Goal: Information Seeking & Learning: Learn about a topic

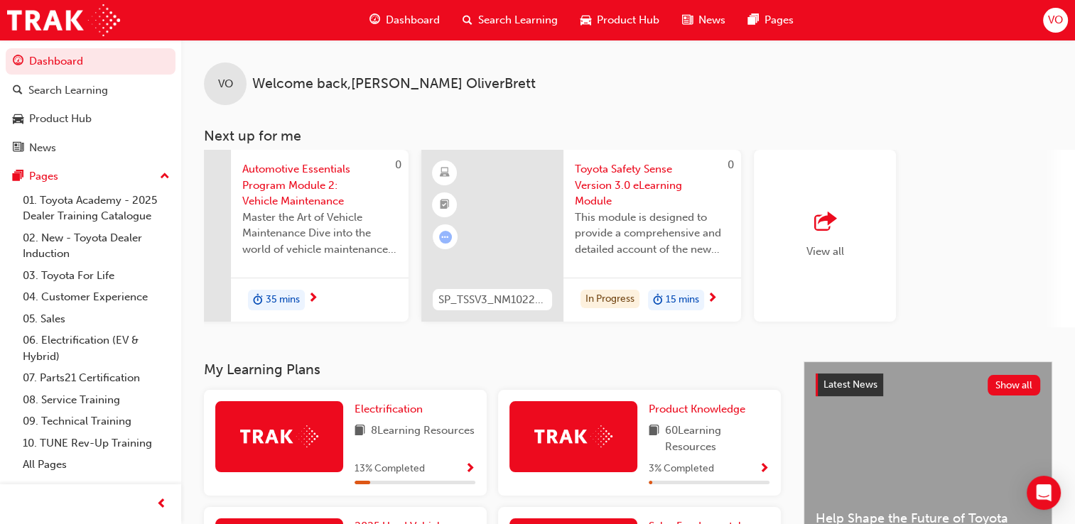
scroll to position [0, 1122]
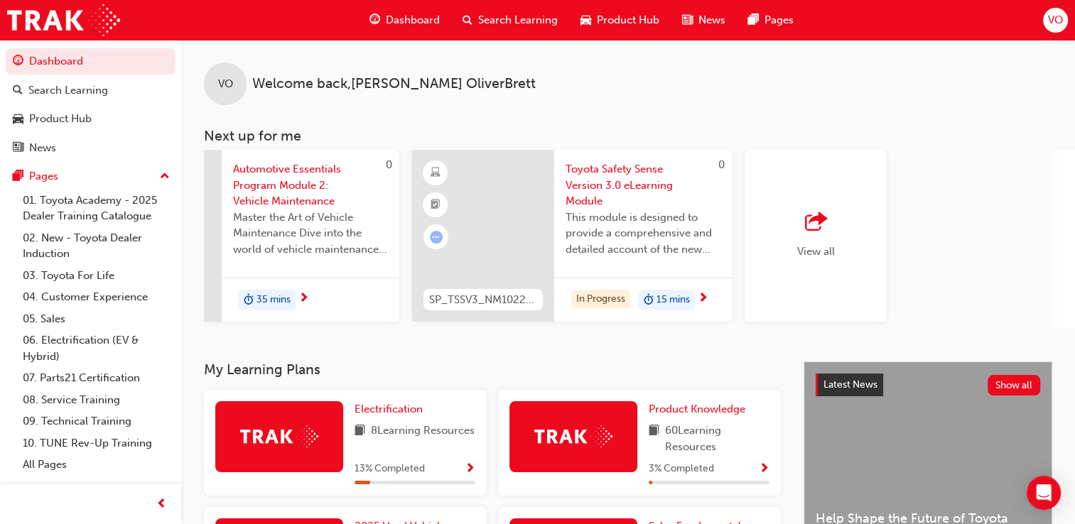
click at [848, 230] on div "View all" at bounding box center [816, 236] width 142 height 172
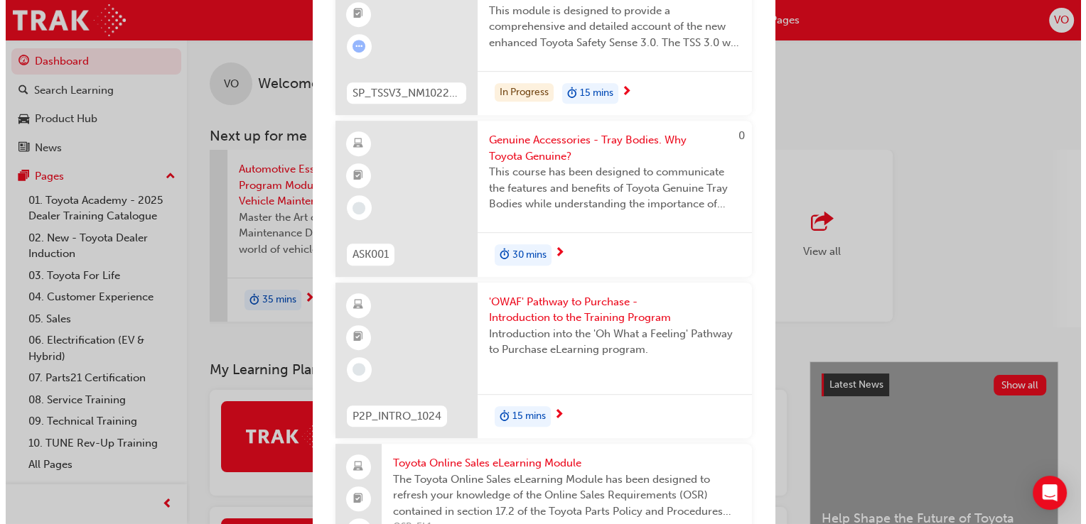
scroll to position [725, 0]
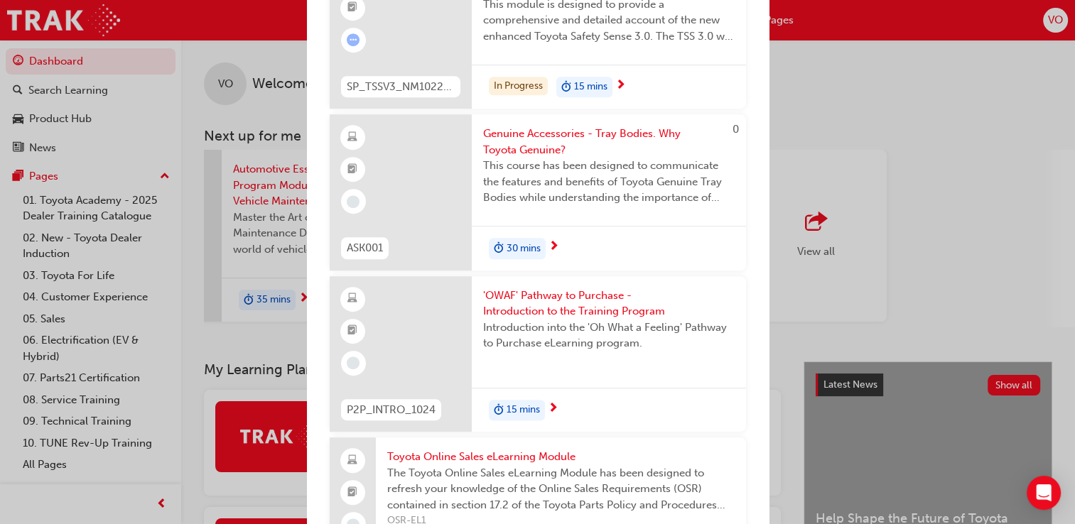
click at [534, 141] on span "Genuine Accessories - Tray Bodies. Why Toyota Genuine?" at bounding box center [609, 142] width 252 height 32
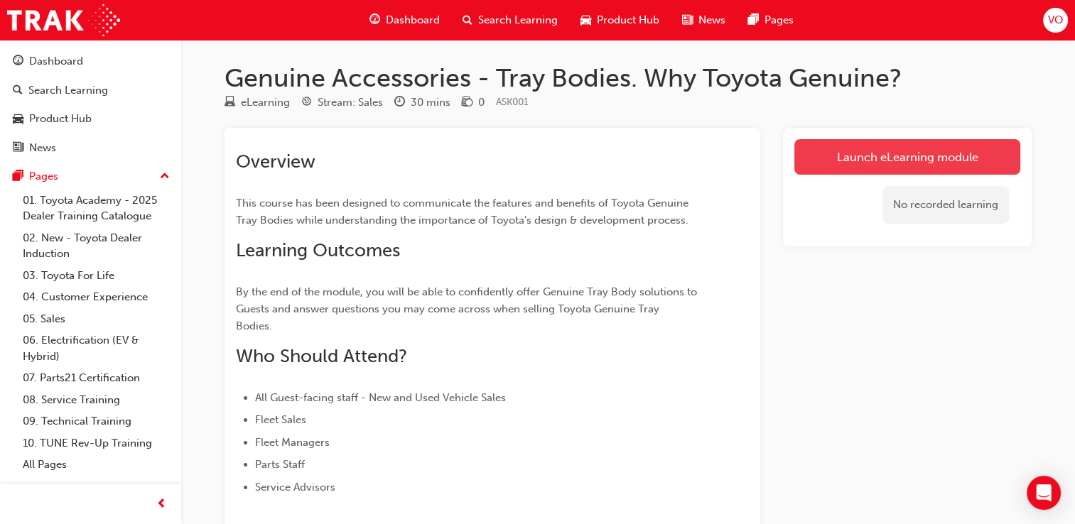
click at [911, 151] on link "Launch eLearning module" at bounding box center [908, 157] width 226 height 36
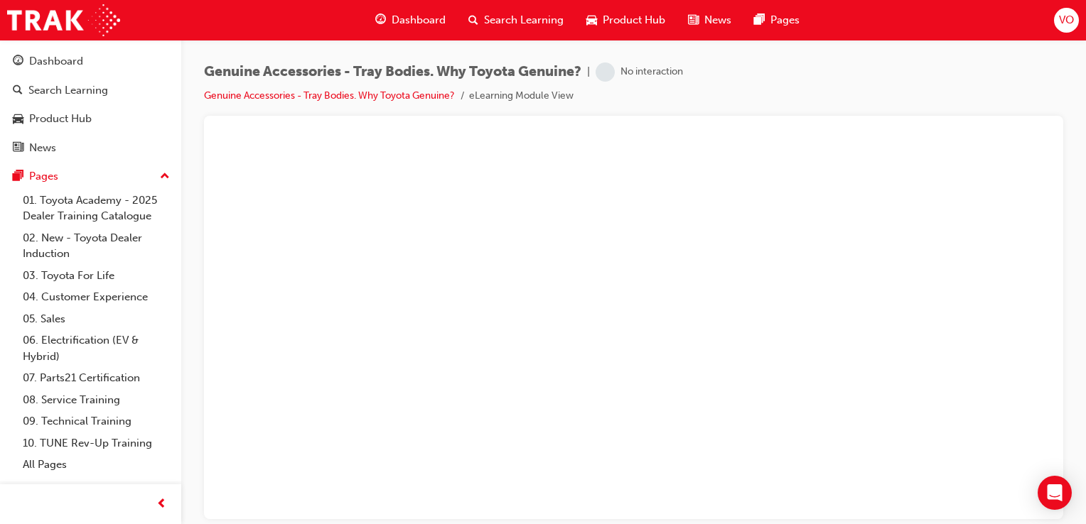
click at [911, 151] on body "Genuine Accessories - Why Genuine Tray Bodies?" at bounding box center [633, 328] width 836 height 381
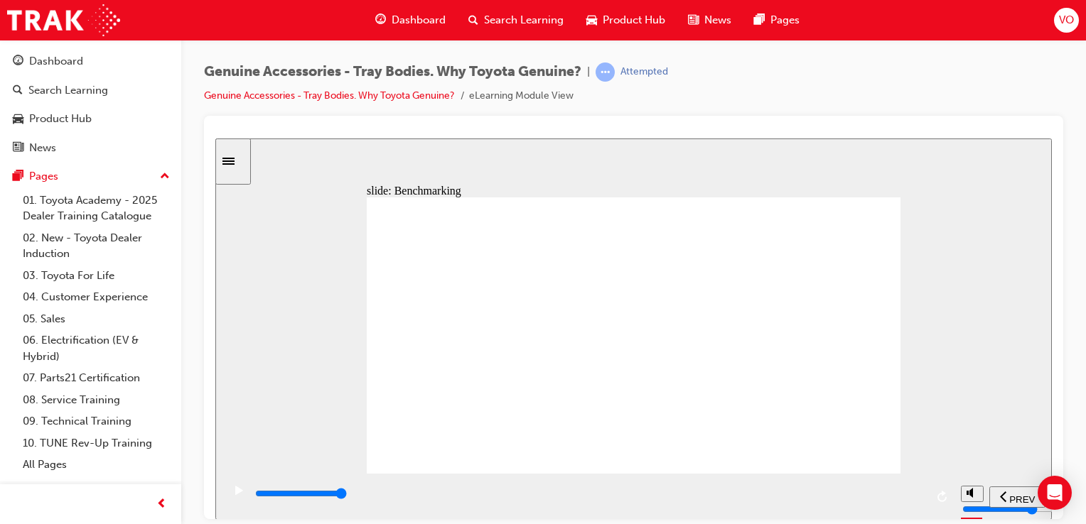
drag, startPoint x: 451, startPoint y: 411, endPoint x: 475, endPoint y: 382, distance: 37.4
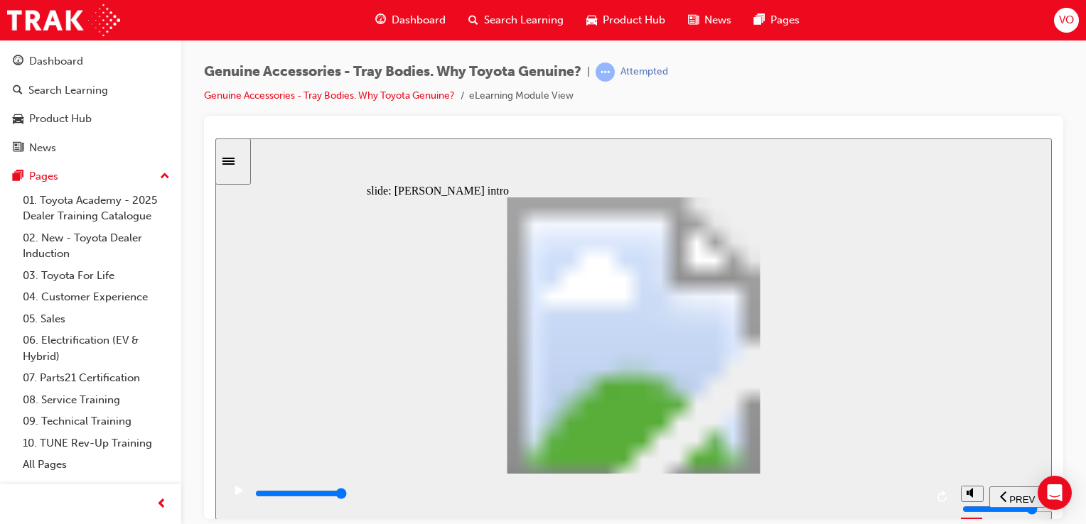
type input "21700"
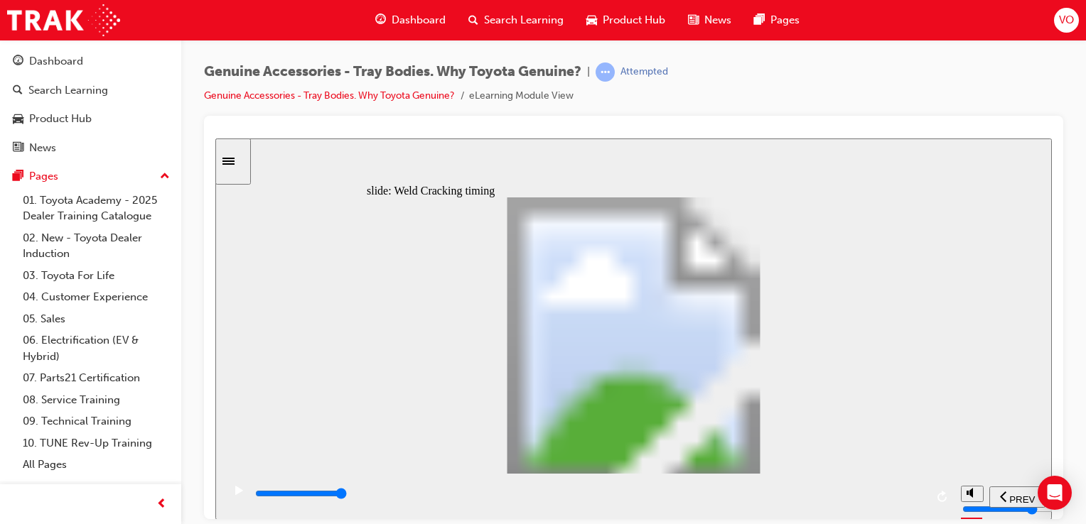
type input "7"
drag, startPoint x: 531, startPoint y: 383, endPoint x: 591, endPoint y: 355, distance: 66.5
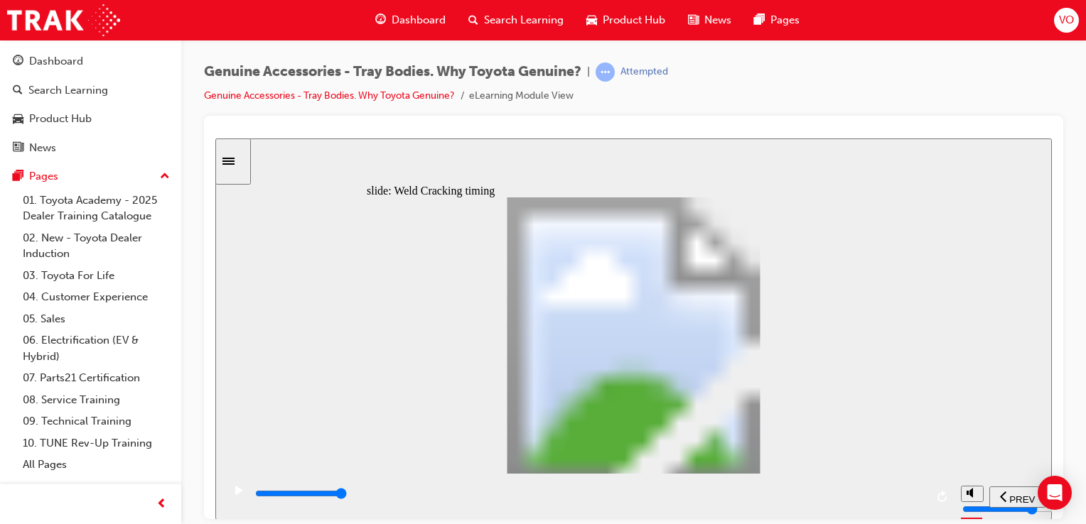
type input "8200"
drag, startPoint x: 443, startPoint y: 375, endPoint x: 397, endPoint y: 387, distance: 48.3
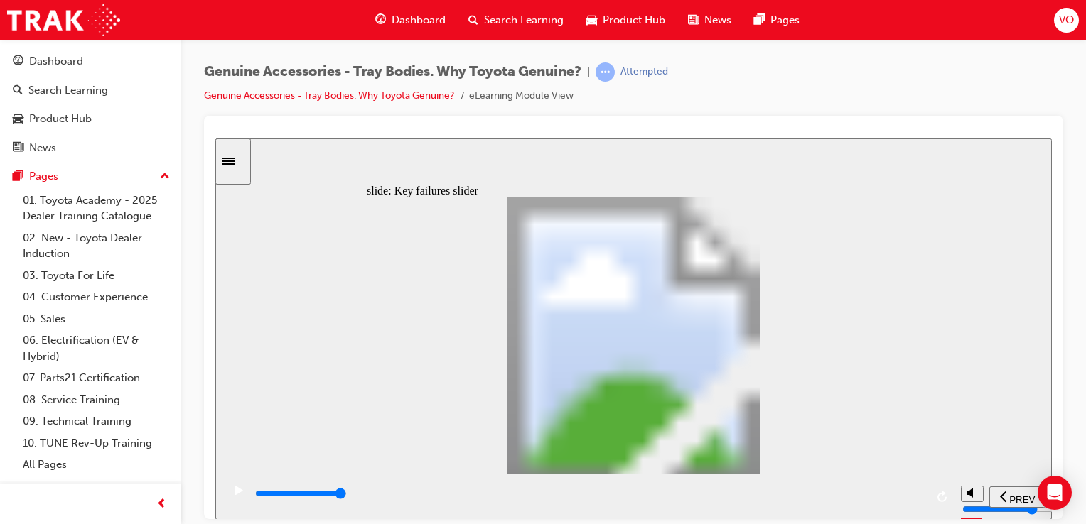
drag, startPoint x: 397, startPoint y: 387, endPoint x: 413, endPoint y: 387, distance: 16.4
drag, startPoint x: 393, startPoint y: 386, endPoint x: 416, endPoint y: 377, distance: 25.2
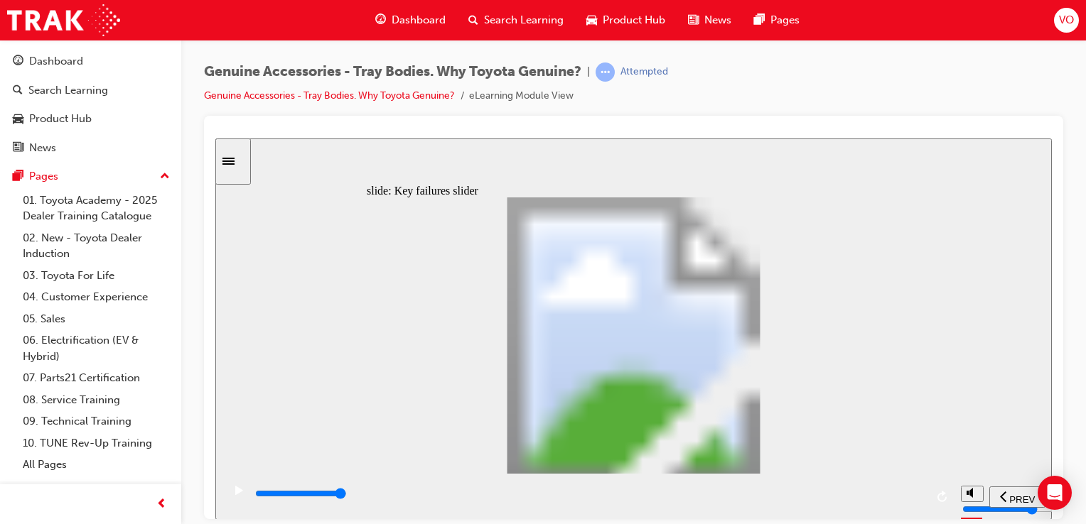
drag, startPoint x: 415, startPoint y: 381, endPoint x: 379, endPoint y: 398, distance: 40.1
drag, startPoint x: 394, startPoint y: 387, endPoint x: 451, endPoint y: 392, distance: 56.4
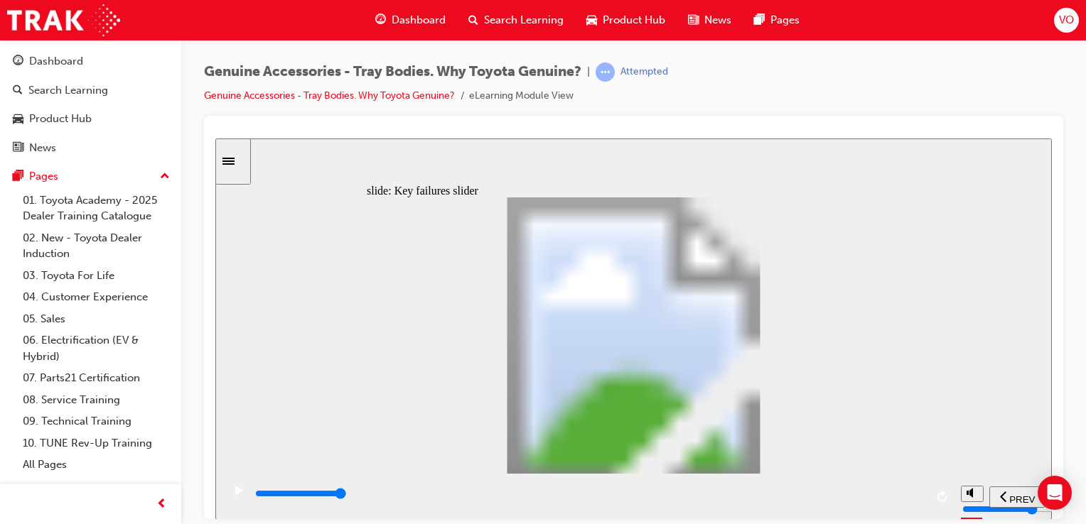
type input "2"
drag, startPoint x: 436, startPoint y: 387, endPoint x: 492, endPoint y: 382, distance: 55.6
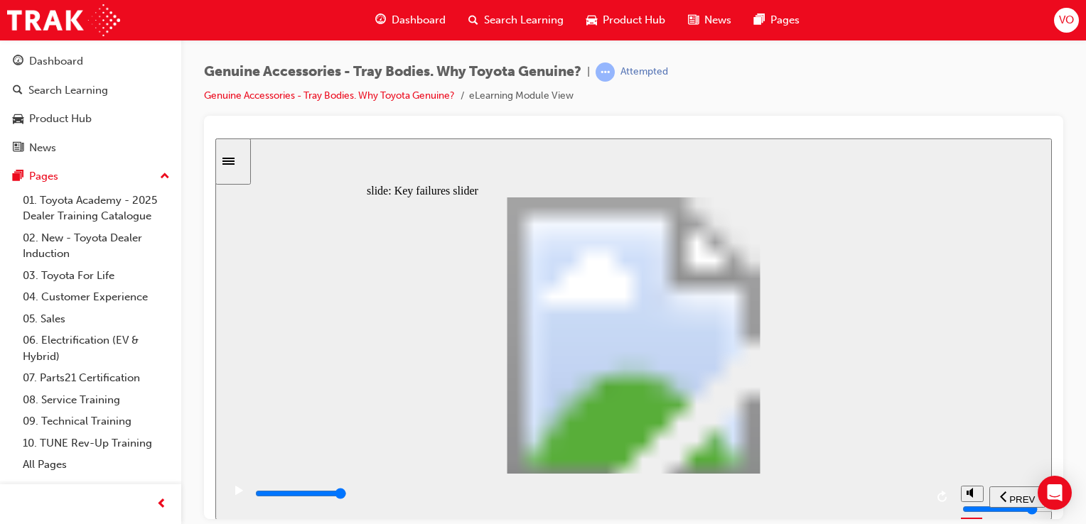
type input "0"
type input "3"
drag, startPoint x: 490, startPoint y: 384, endPoint x: 550, endPoint y: 380, distance: 60.5
type input "19000"
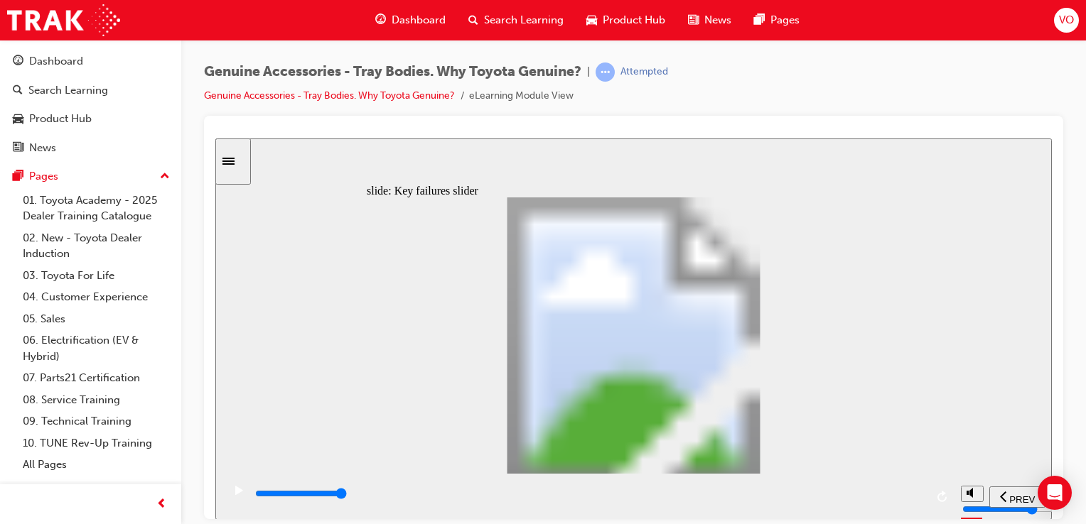
drag, startPoint x: 545, startPoint y: 387, endPoint x: 705, endPoint y: 382, distance: 160.0
drag, startPoint x: 705, startPoint y: 382, endPoint x: 545, endPoint y: 402, distance: 161.0
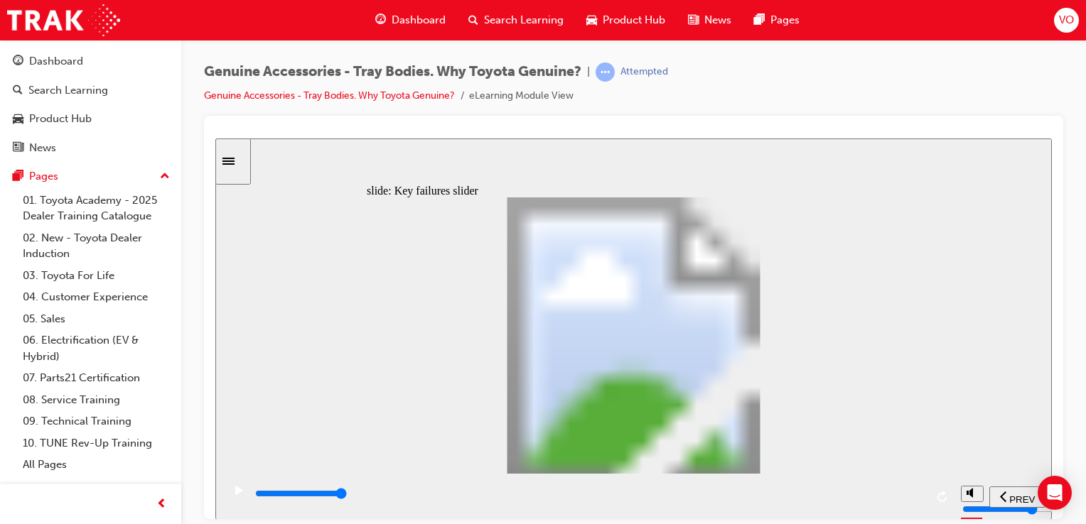
drag, startPoint x: 544, startPoint y: 386, endPoint x: 488, endPoint y: 378, distance: 56.7
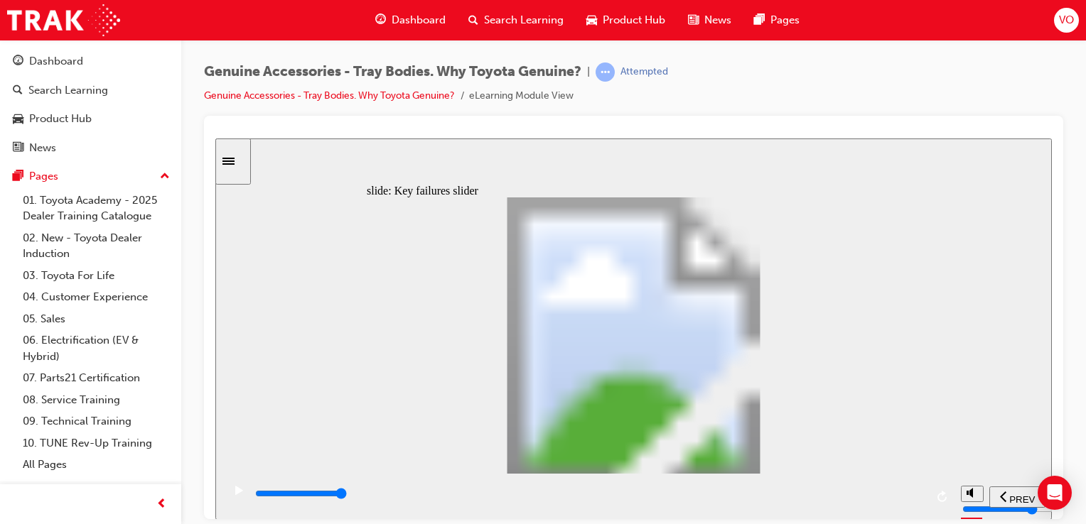
drag, startPoint x: 443, startPoint y: 384, endPoint x: 443, endPoint y: 373, distance: 10.7
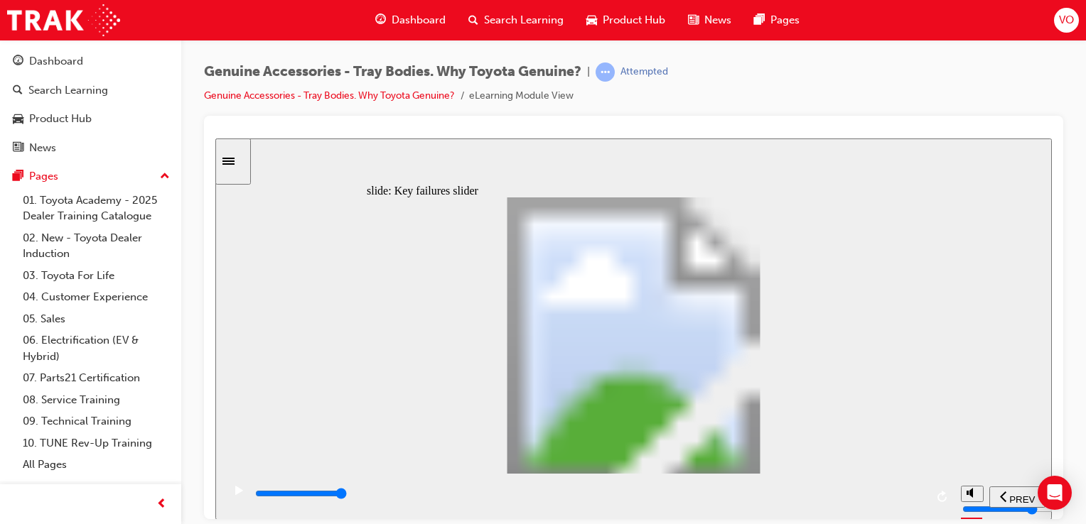
drag, startPoint x: 443, startPoint y: 373, endPoint x: 490, endPoint y: 381, distance: 47.6
type input "1"
drag, startPoint x: 492, startPoint y: 384, endPoint x: 431, endPoint y: 394, distance: 61.1
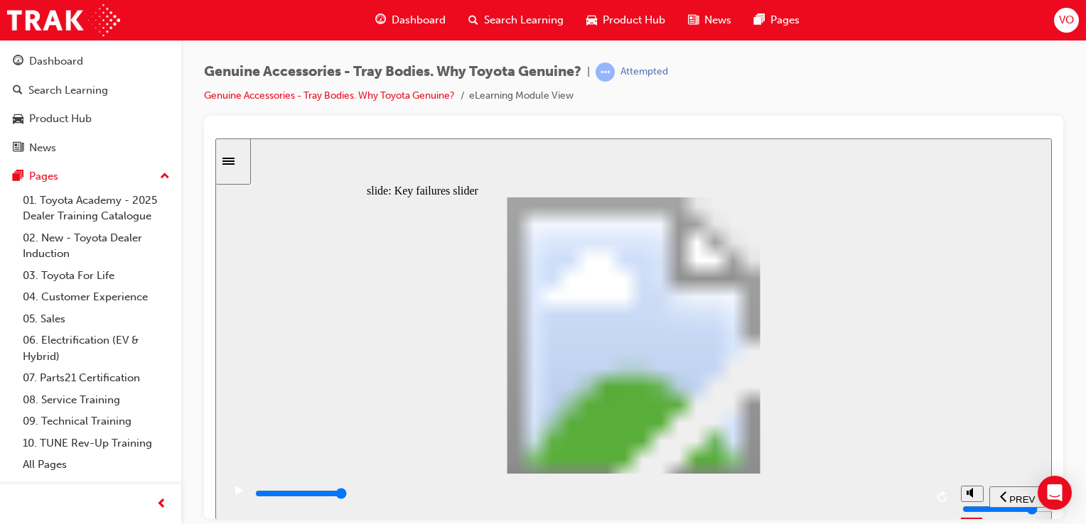
drag, startPoint x: 422, startPoint y: 318, endPoint x: 666, endPoint y: 429, distance: 268.1
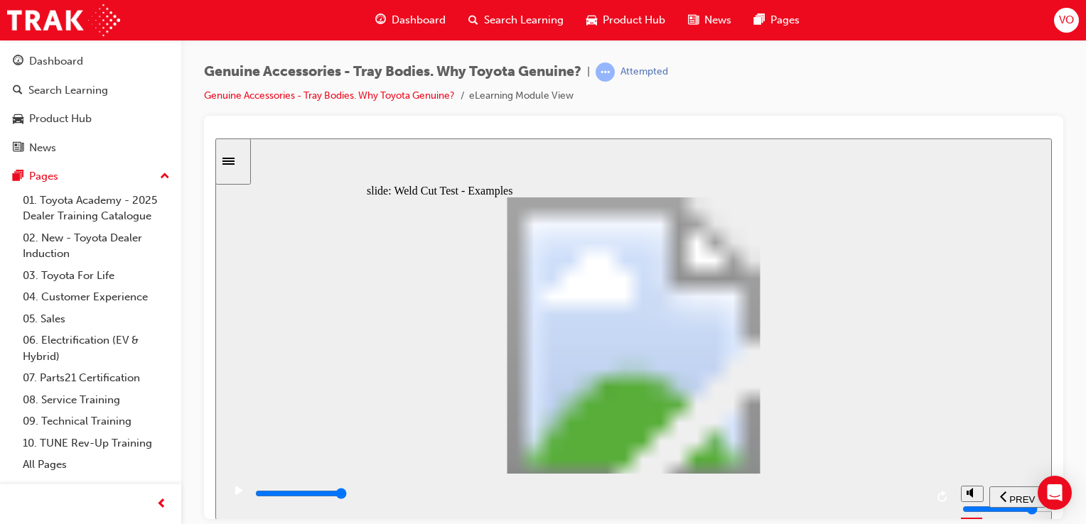
drag, startPoint x: 642, startPoint y: 413, endPoint x: 691, endPoint y: 400, distance: 50.7
drag, startPoint x: 691, startPoint y: 400, endPoint x: 828, endPoint y: 398, distance: 136.5
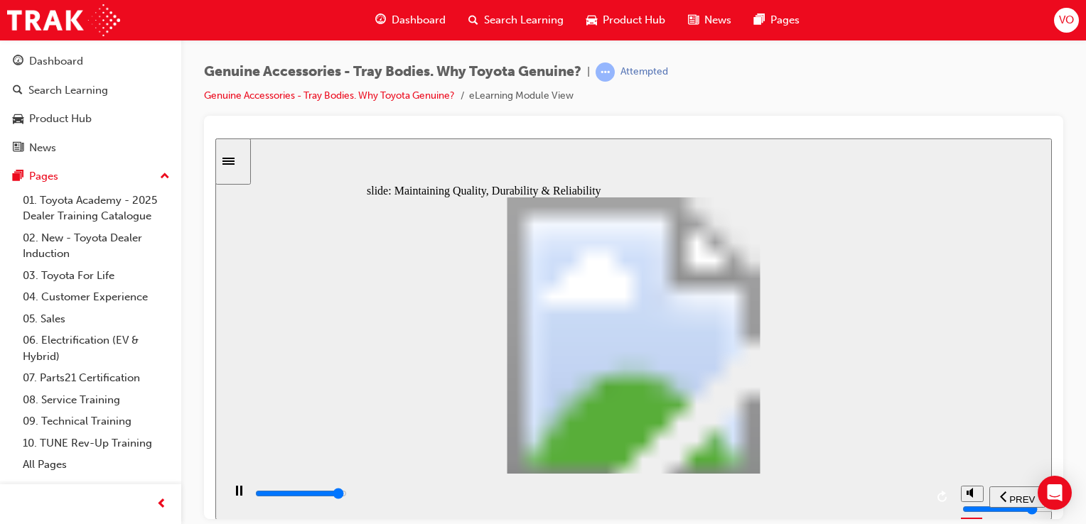
drag, startPoint x: 515, startPoint y: 381, endPoint x: 501, endPoint y: 358, distance: 26.8
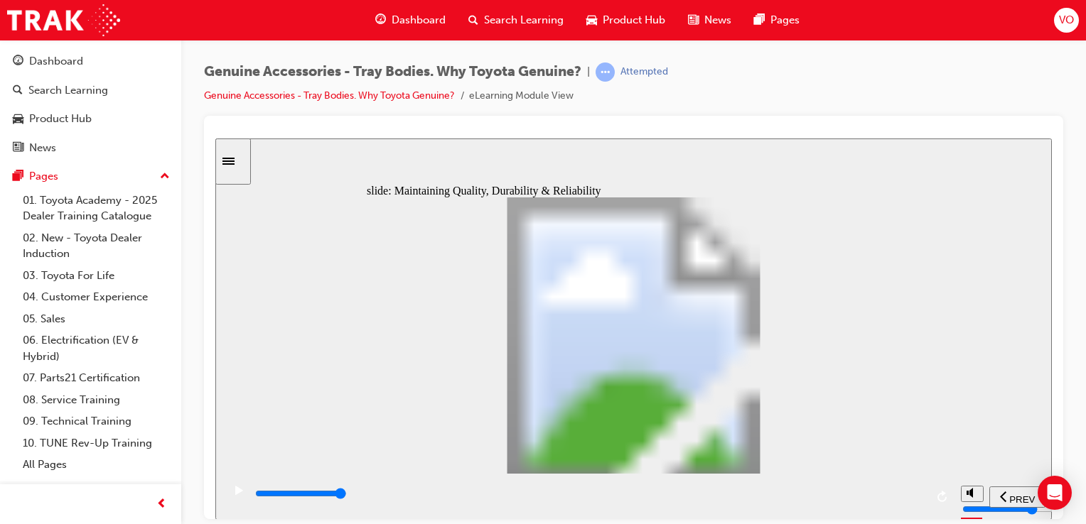
type input "12300"
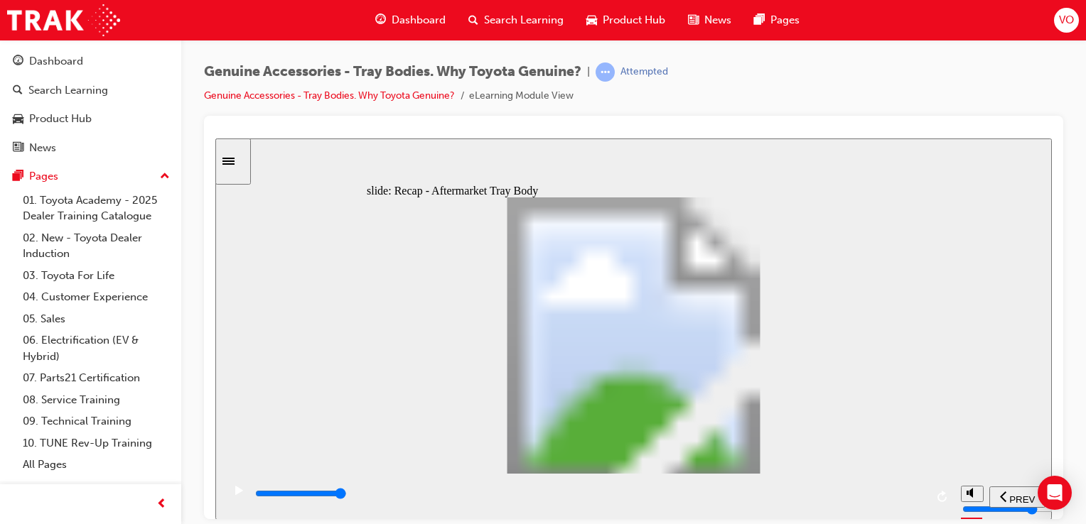
radio input "true"
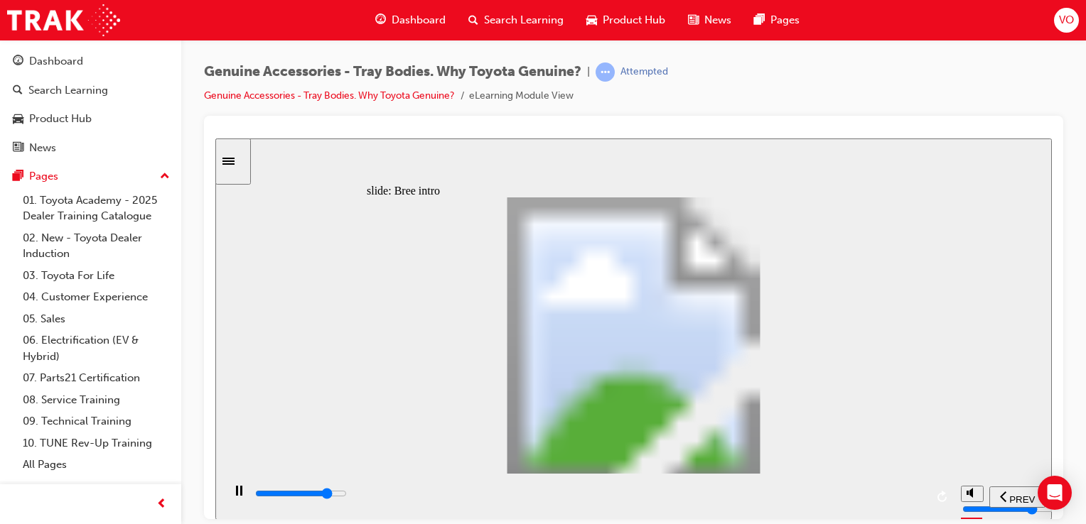
click at [937, 327] on div "slide: Bree intro Rectangle 1 Bree the builder Bree is a Site Supervisor who al…" at bounding box center [633, 329] width 836 height 382
click at [929, 333] on div "slide: Rusting Tray Body Vehicle has been exposed to corrosive sea spray & air …" at bounding box center [633, 329] width 836 height 382
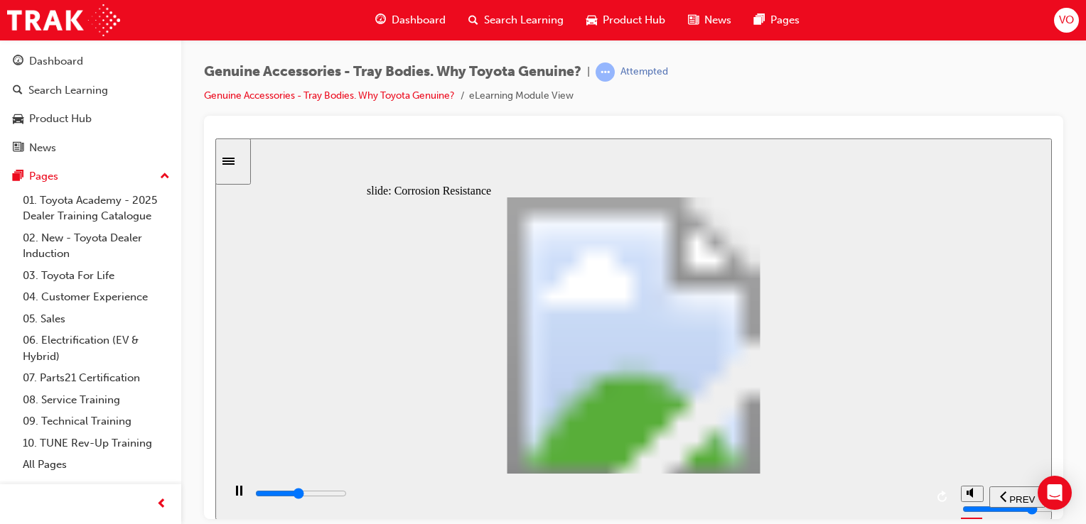
drag, startPoint x: 465, startPoint y: 381, endPoint x: 490, endPoint y: 381, distance: 25.6
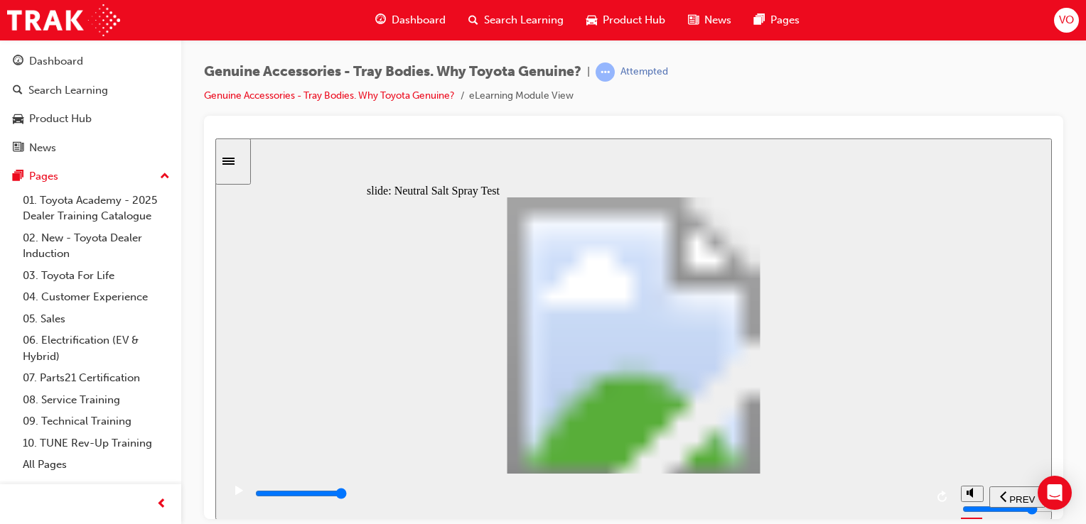
type input "0"
type input "1"
type input "300"
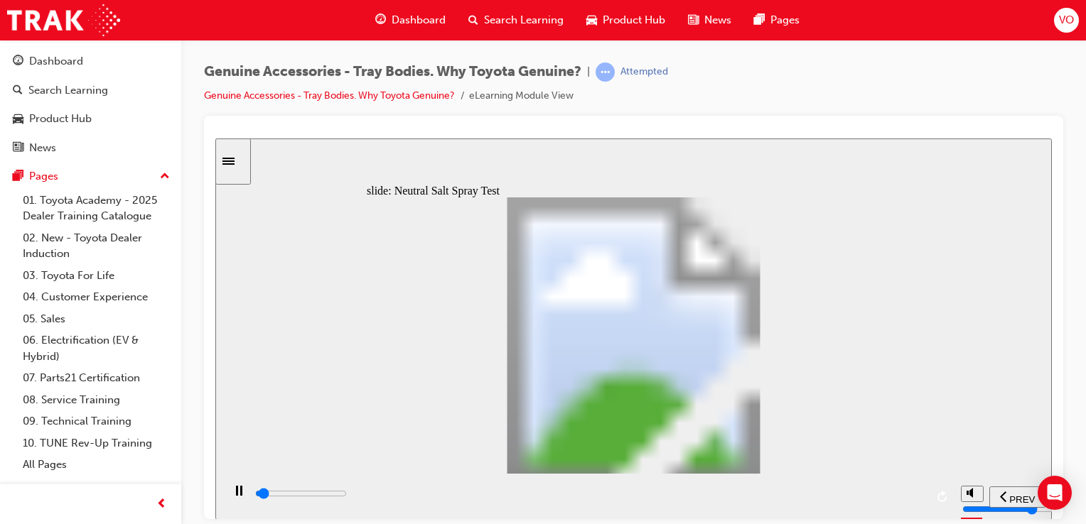
type input "0"
type input "900"
type input "1"
drag, startPoint x: 456, startPoint y: 384, endPoint x: 497, endPoint y: 370, distance: 42.7
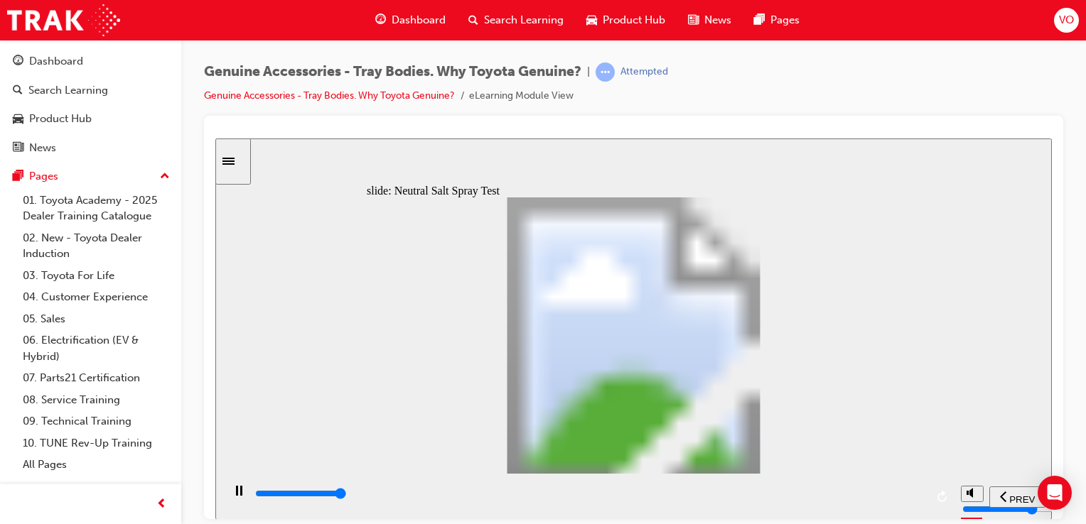
type input "6300"
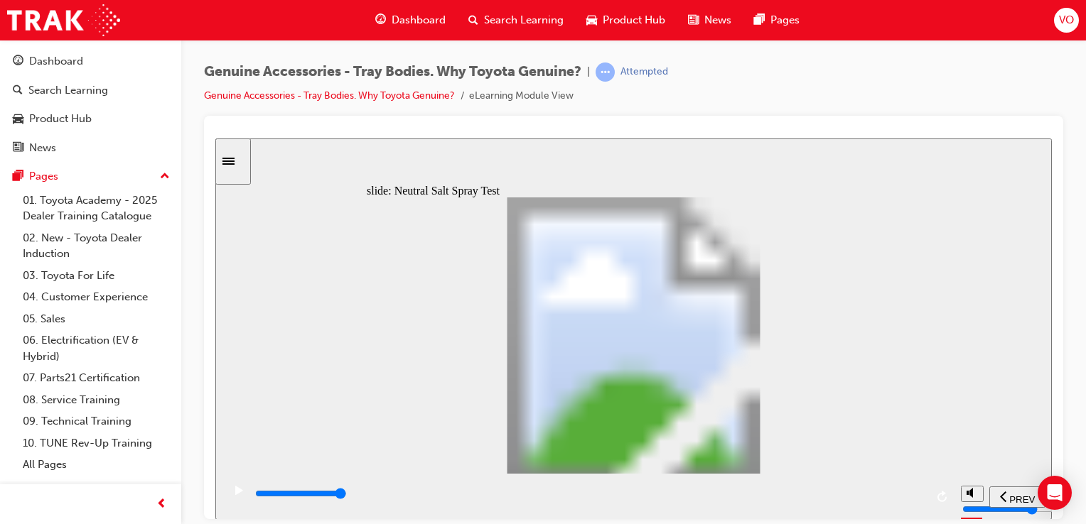
type input "5"
type input "100"
type input "7"
type input "900"
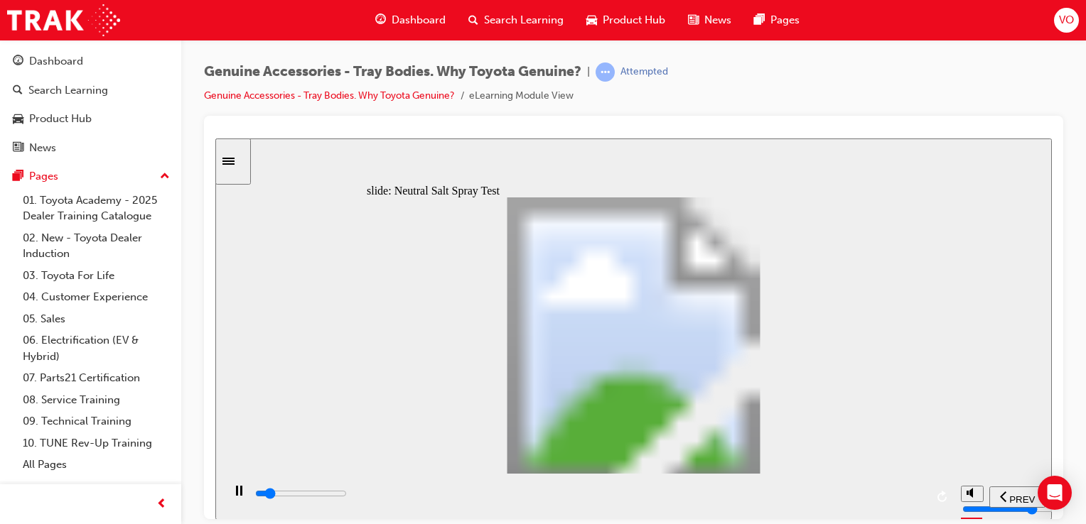
type input "6"
drag, startPoint x: 492, startPoint y: 384, endPoint x: 645, endPoint y: 387, distance: 152.8
type input "8000"
type input "7"
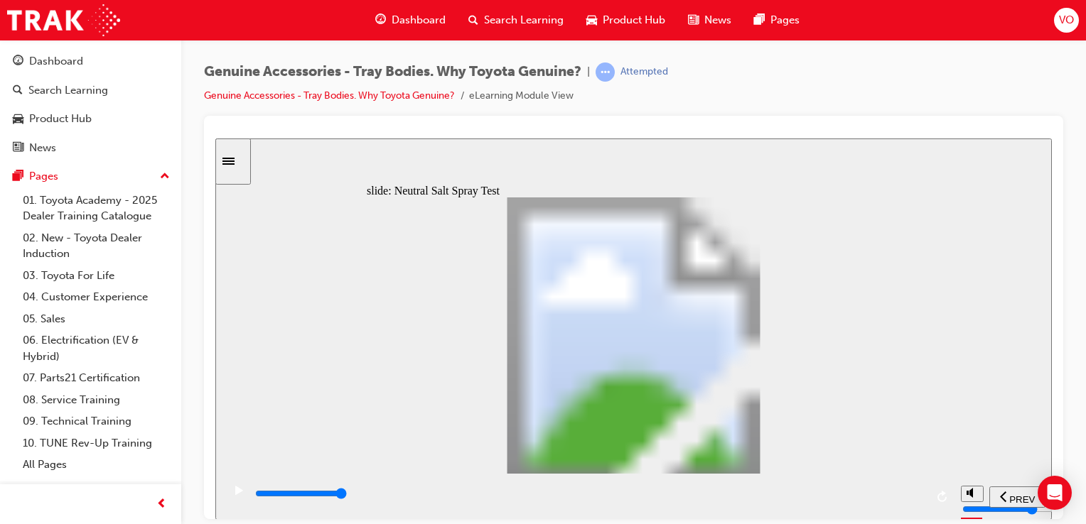
type input "0"
type input "8"
drag, startPoint x: 650, startPoint y: 384, endPoint x: 707, endPoint y: 381, distance: 57.6
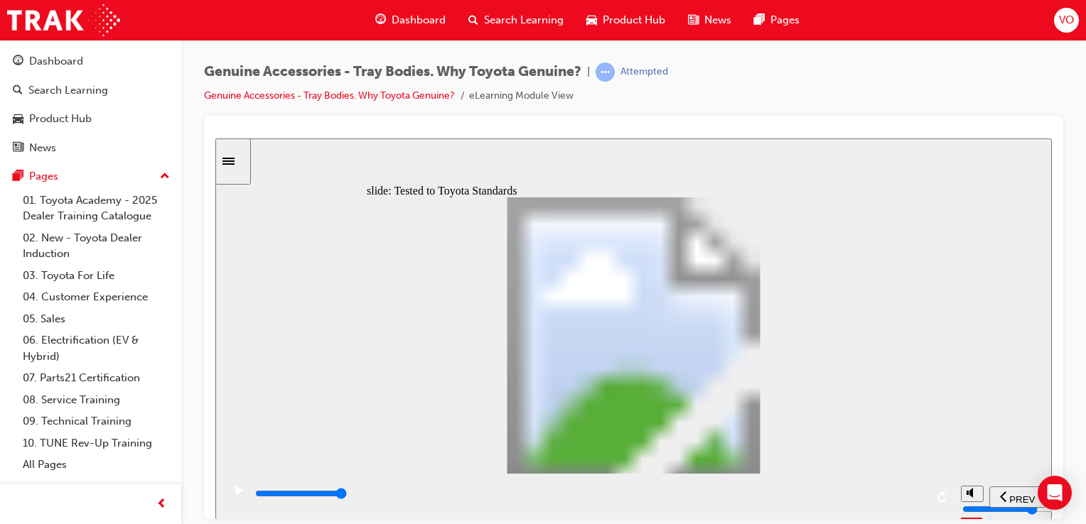
type input "13400"
radio input "true"
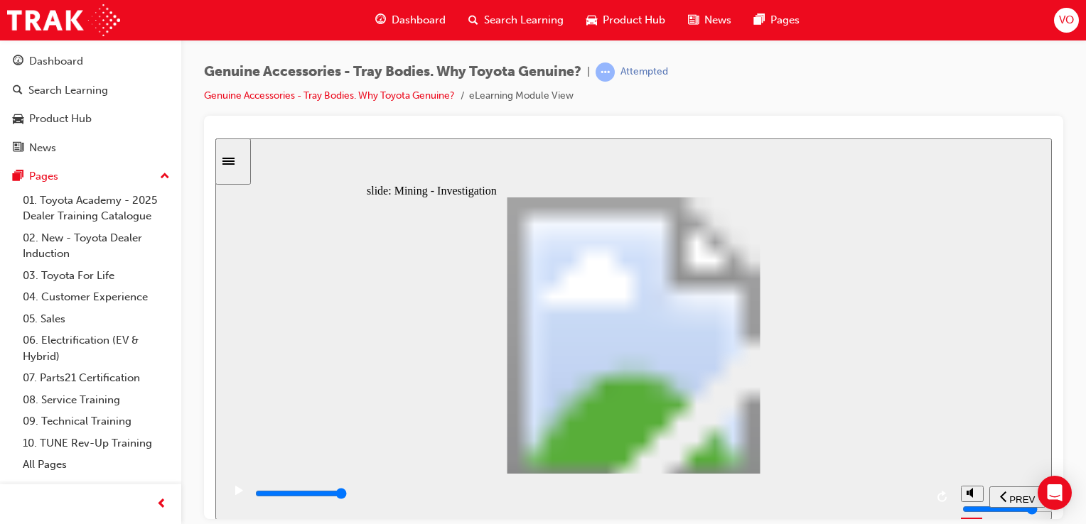
drag, startPoint x: 736, startPoint y: 369, endPoint x: 617, endPoint y: 355, distance: 120.2
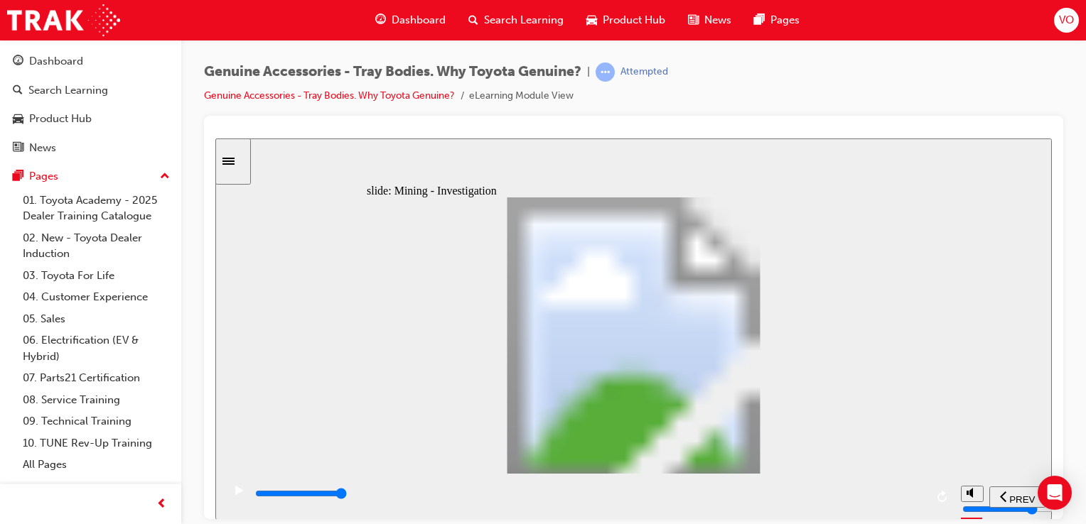
click at [962, 424] on div "slide: Mining - Investigation Rectangle 1 Rectangle 1 Multiply 1 Close After Fa…" at bounding box center [633, 329] width 836 height 382
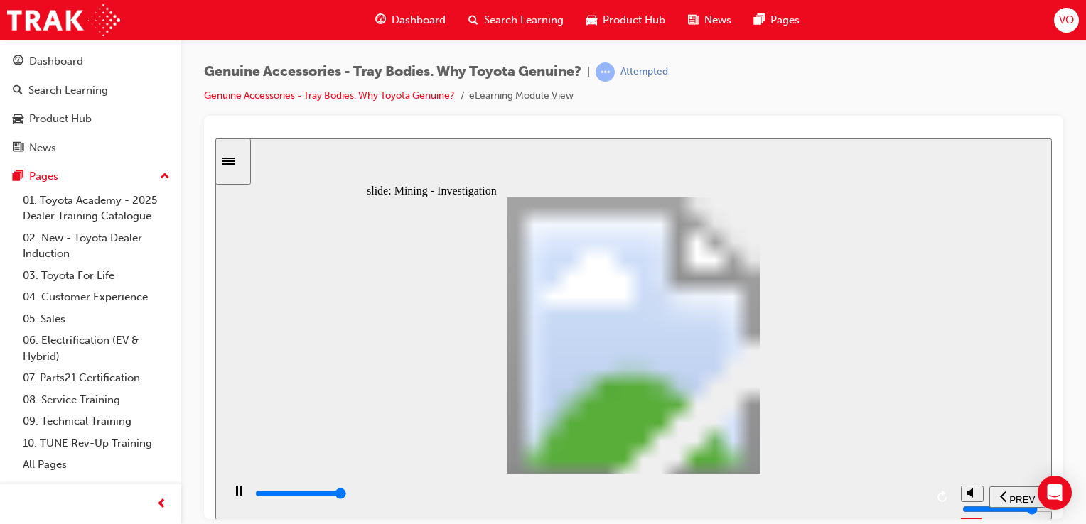
type input "17600"
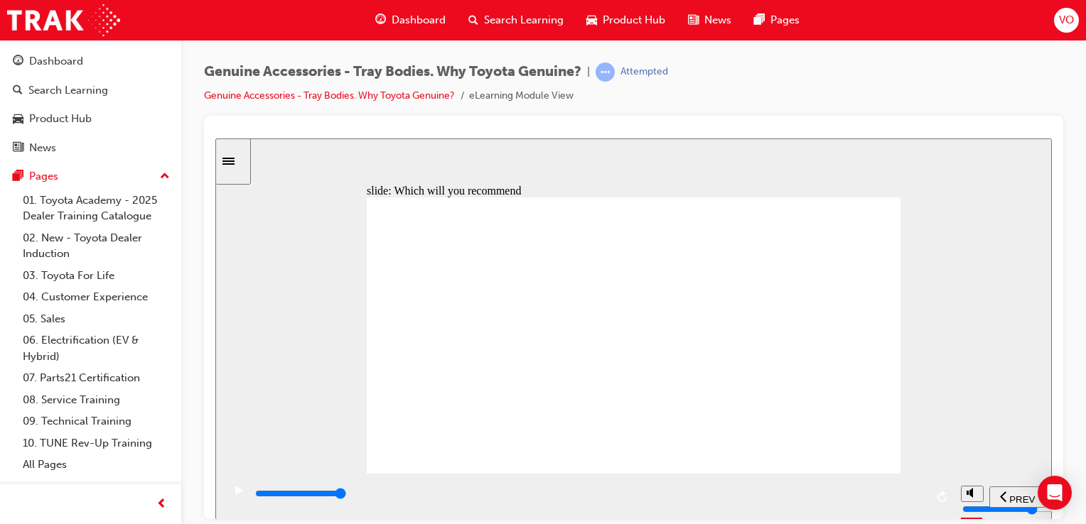
type input "9000"
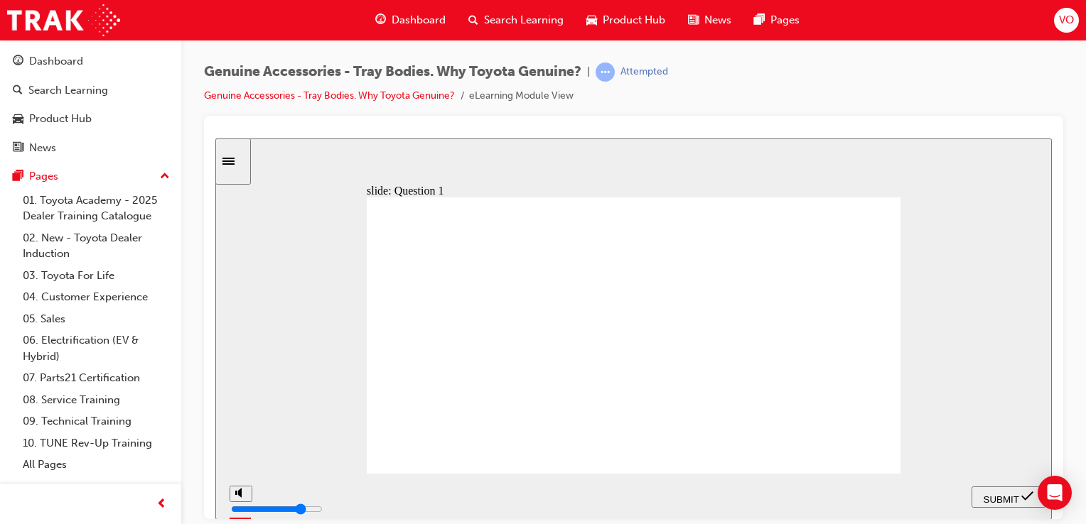
radio input "true"
click at [1017, 497] on span "SUBMIT" at bounding box center [1002, 499] width 36 height 11
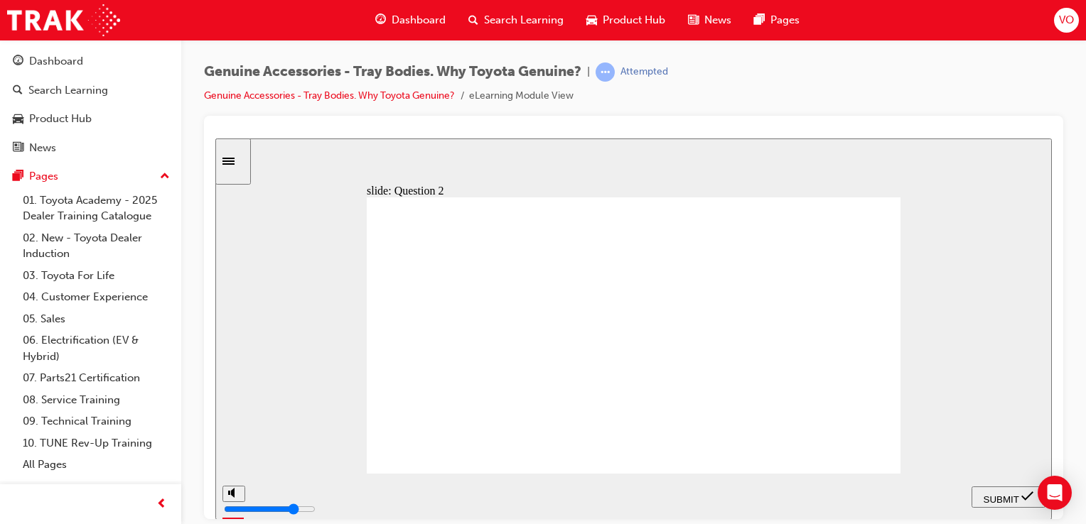
radio input "true"
click at [1007, 486] on button "SUBMIT" at bounding box center [1008, 496] width 74 height 21
radio input "true"
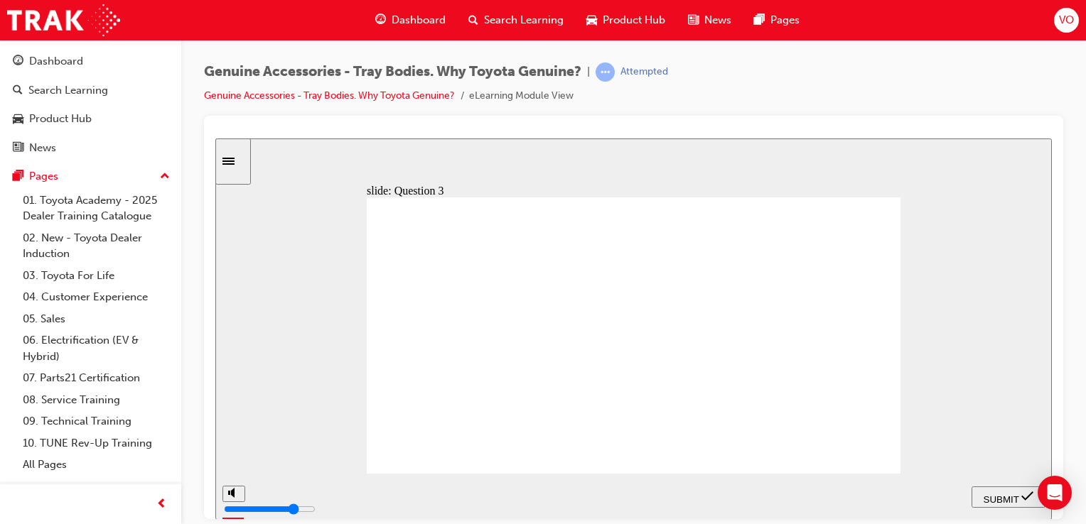
click at [993, 494] on span "SUBMIT" at bounding box center [1002, 499] width 36 height 11
radio input "true"
click at [1006, 494] on span "SUBMIT" at bounding box center [1002, 499] width 36 height 11
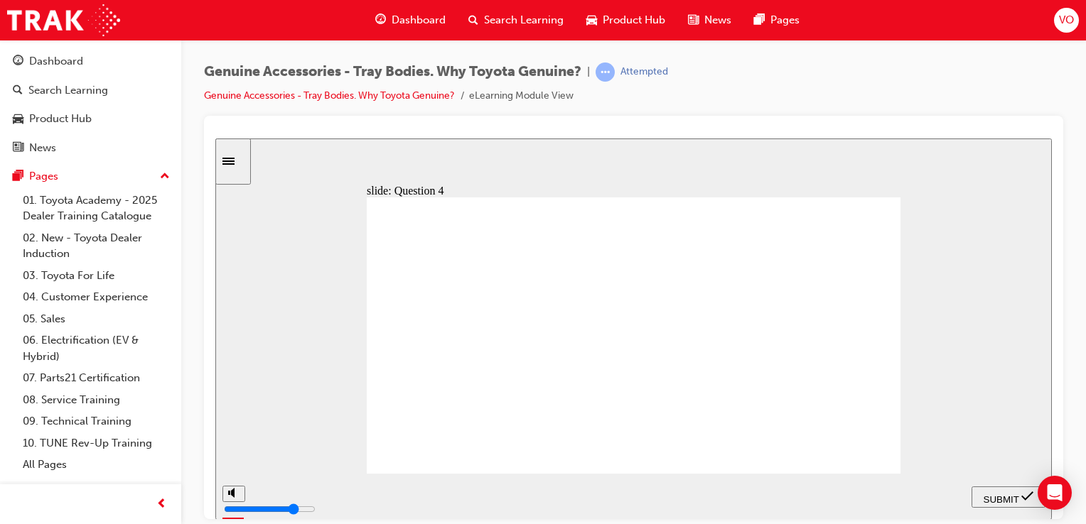
radio input "false"
radio input "true"
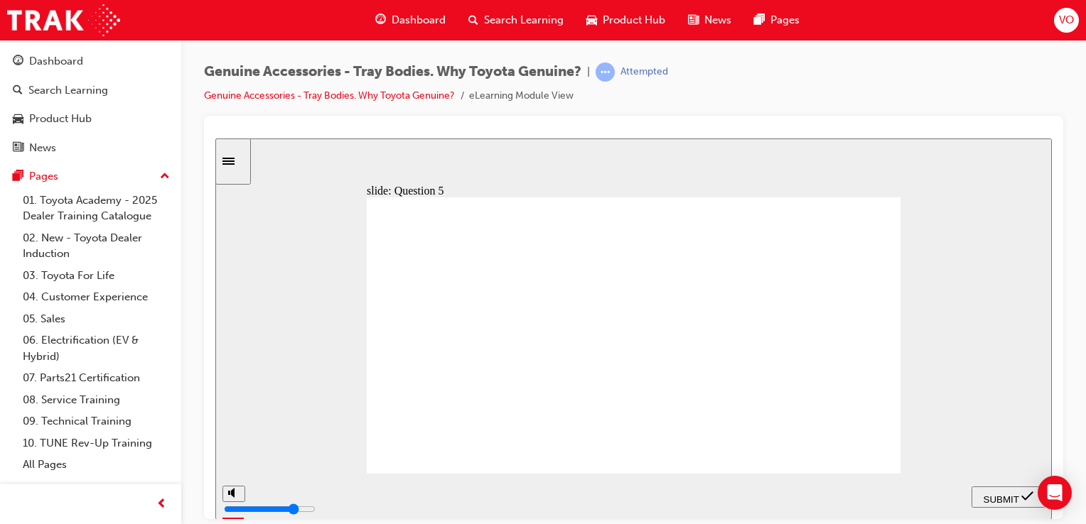
click at [1003, 497] on span "SUBMIT" at bounding box center [1002, 499] width 36 height 11
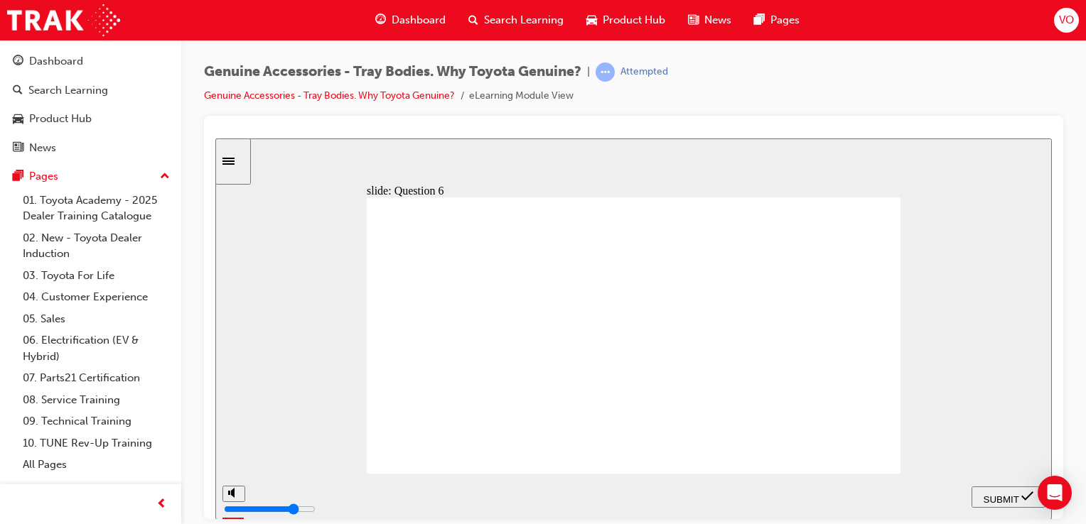
radio input "false"
radio input "true"
click at [996, 495] on span "SUBMIT" at bounding box center [1002, 499] width 36 height 11
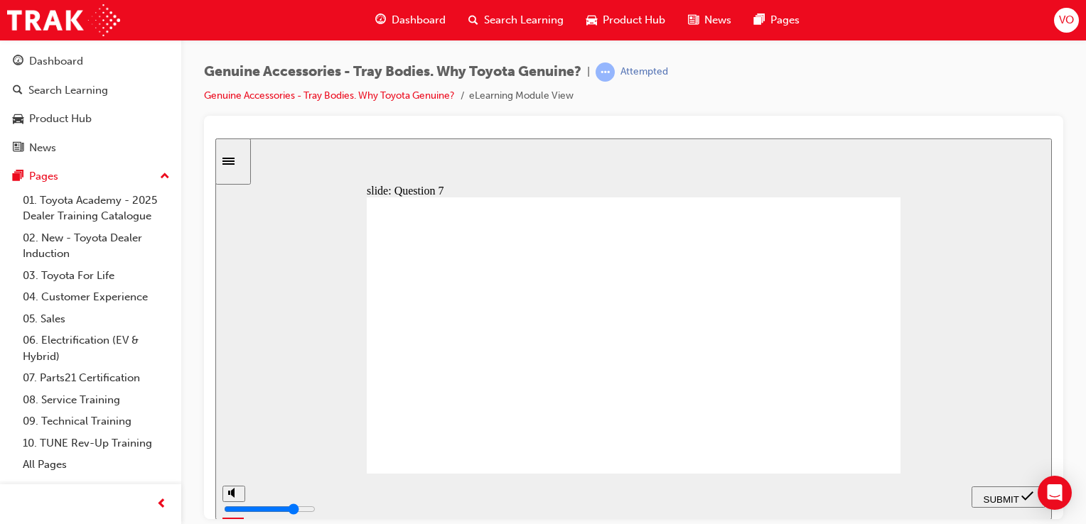
radio input "true"
click at [1009, 498] on span "SUBMIT" at bounding box center [1002, 499] width 36 height 11
radio input "true"
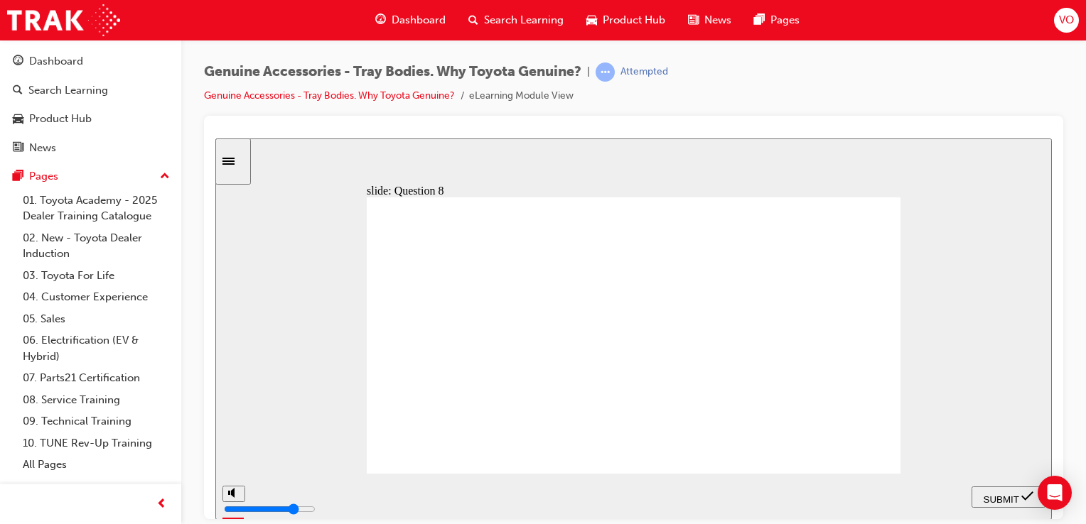
click at [988, 497] on span "SUBMIT" at bounding box center [1002, 499] width 36 height 11
radio input "true"
click at [999, 495] on span "SUBMIT" at bounding box center [1002, 499] width 36 height 11
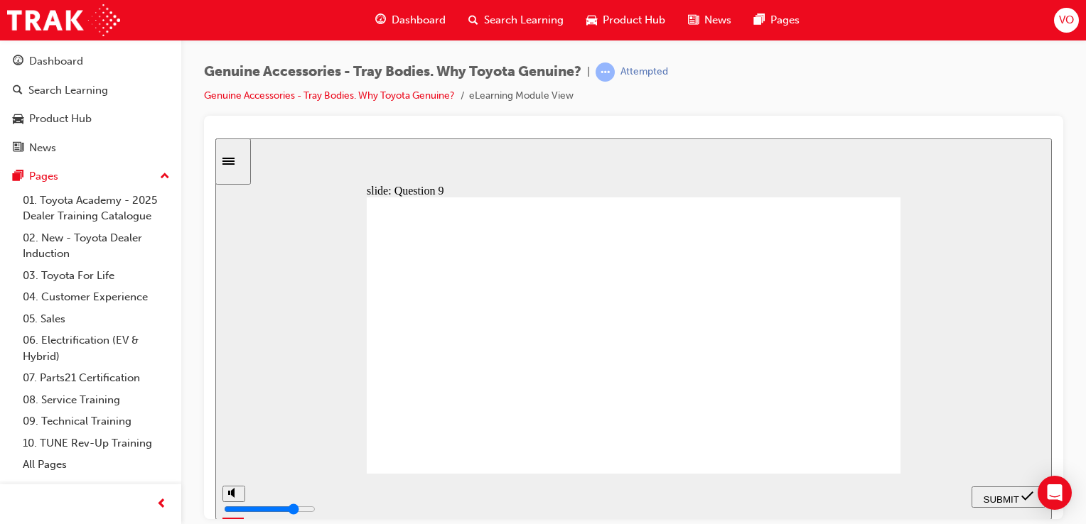
radio input "true"
click at [1009, 495] on span "SUBMIT" at bounding box center [1002, 499] width 36 height 11
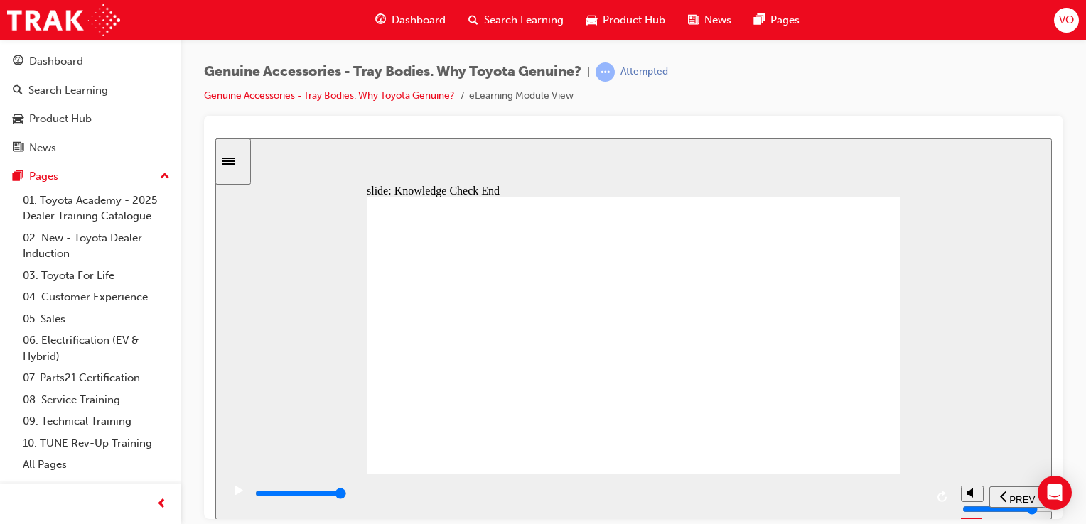
type input "21500"
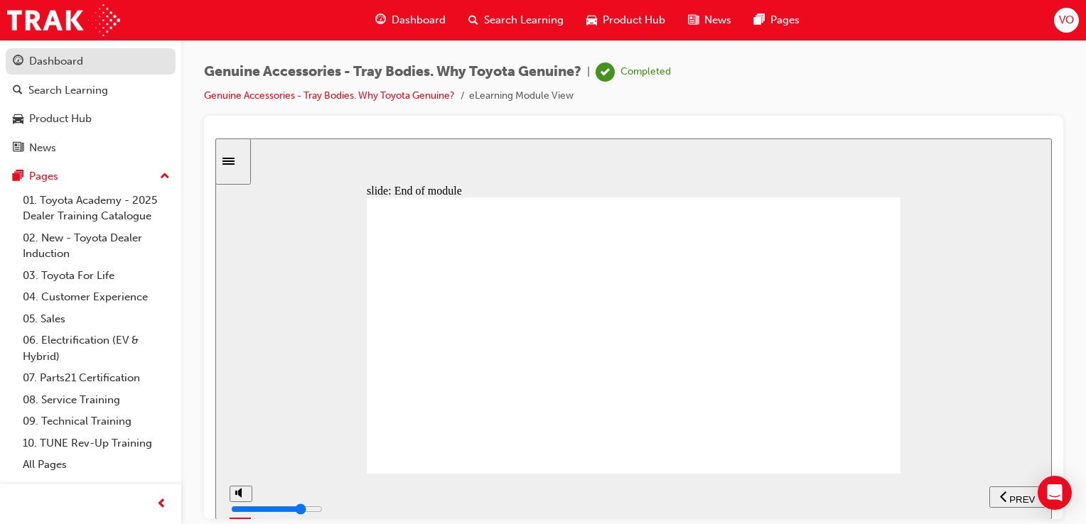
click at [45, 61] on div "Dashboard" at bounding box center [56, 61] width 54 height 16
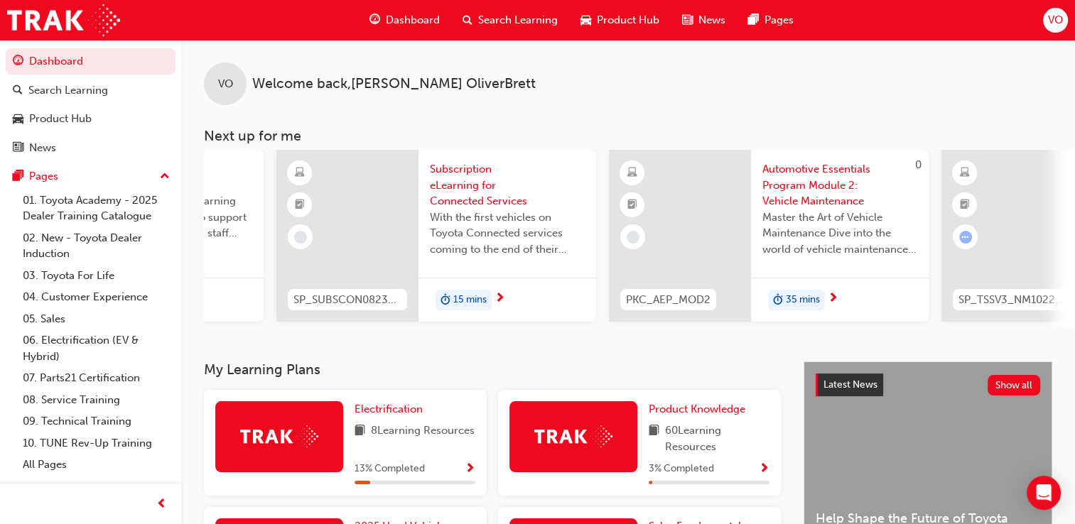
scroll to position [0, 1122]
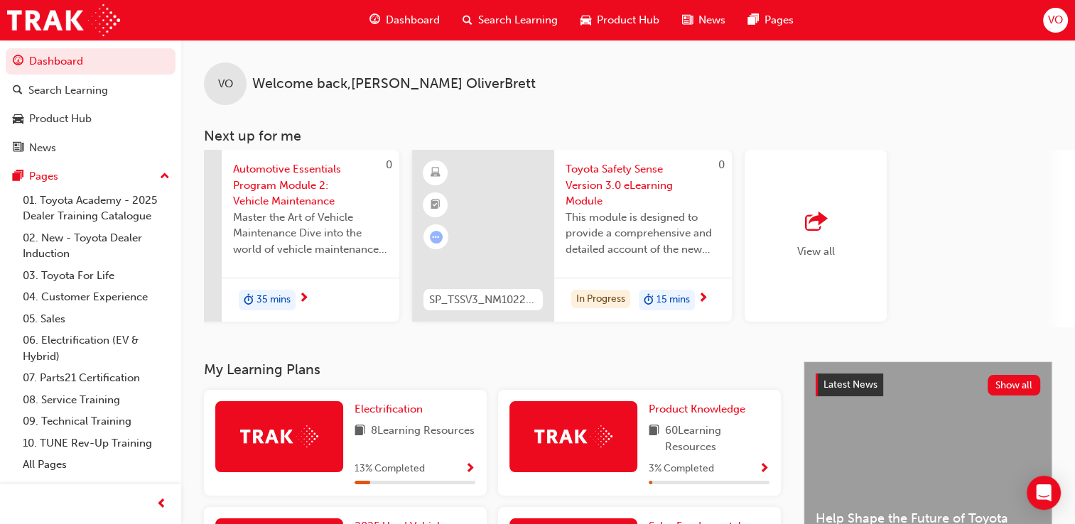
click at [815, 231] on span "outbound-icon" at bounding box center [815, 222] width 21 height 20
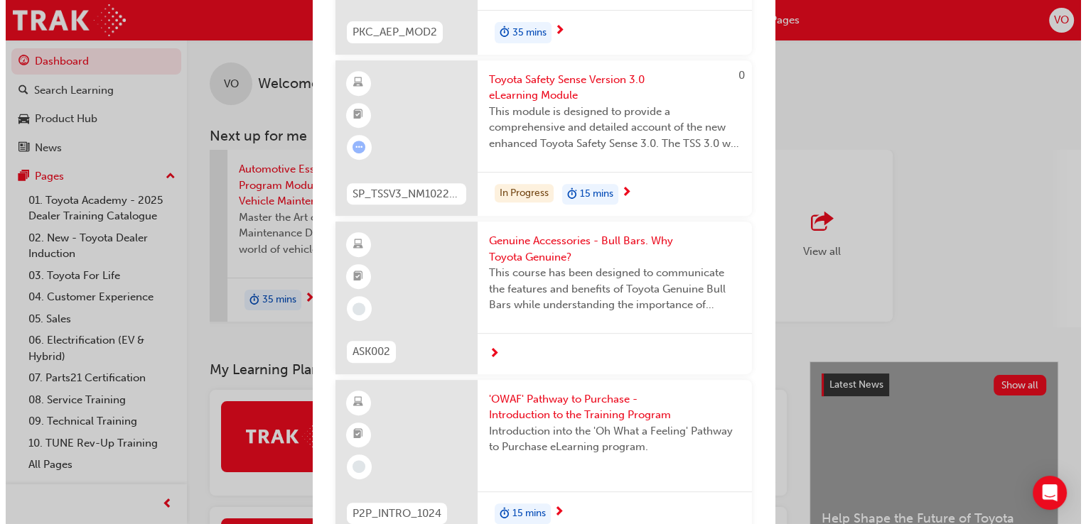
scroll to position [611, 0]
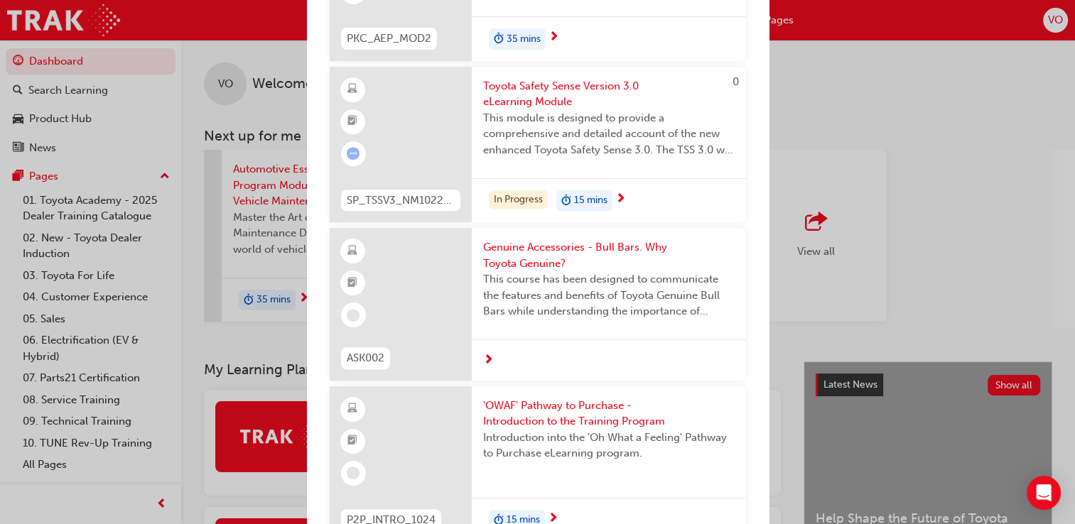
click at [581, 239] on span "Genuine Accessories - Bull Bars. Why Toyota Genuine?" at bounding box center [609, 255] width 252 height 32
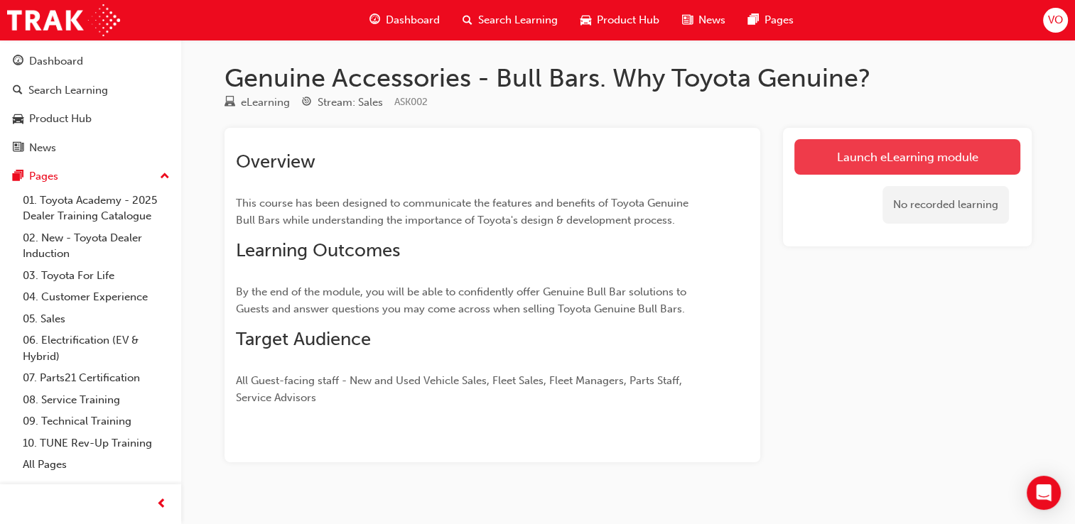
click at [860, 147] on link "Launch eLearning module" at bounding box center [908, 157] width 226 height 36
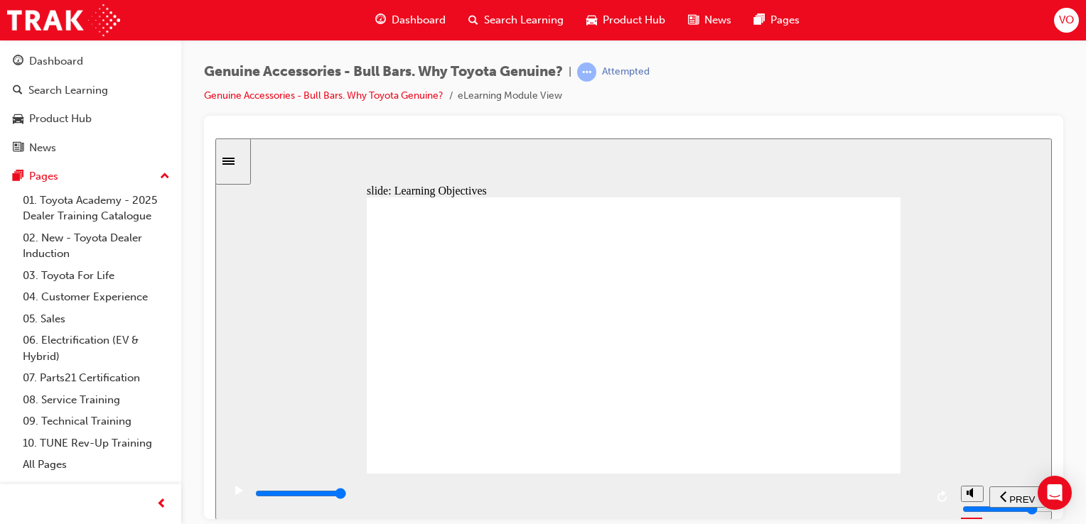
click at [1018, 285] on div "slide: Learning Objectives Check Notes (starting from By the end…) Learning Obj…" at bounding box center [633, 329] width 836 height 382
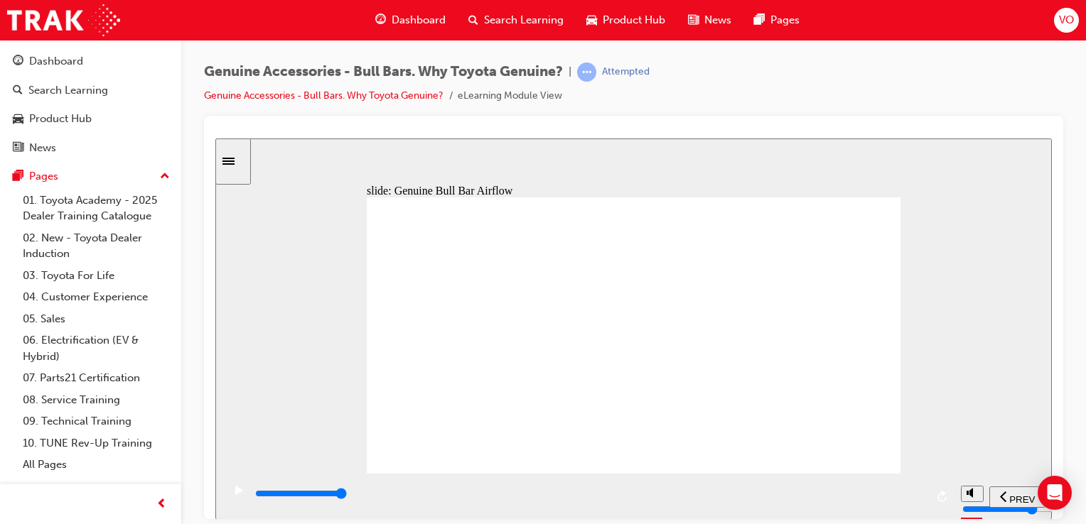
drag, startPoint x: 746, startPoint y: 348, endPoint x: 830, endPoint y: 364, distance: 85.3
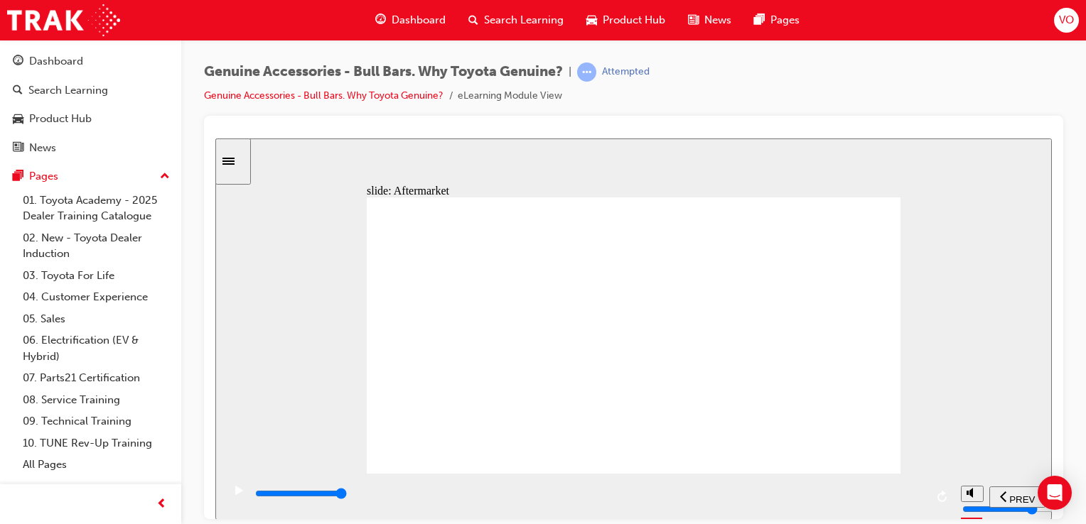
drag, startPoint x: 760, startPoint y: 330, endPoint x: 713, endPoint y: 379, distance: 68.4
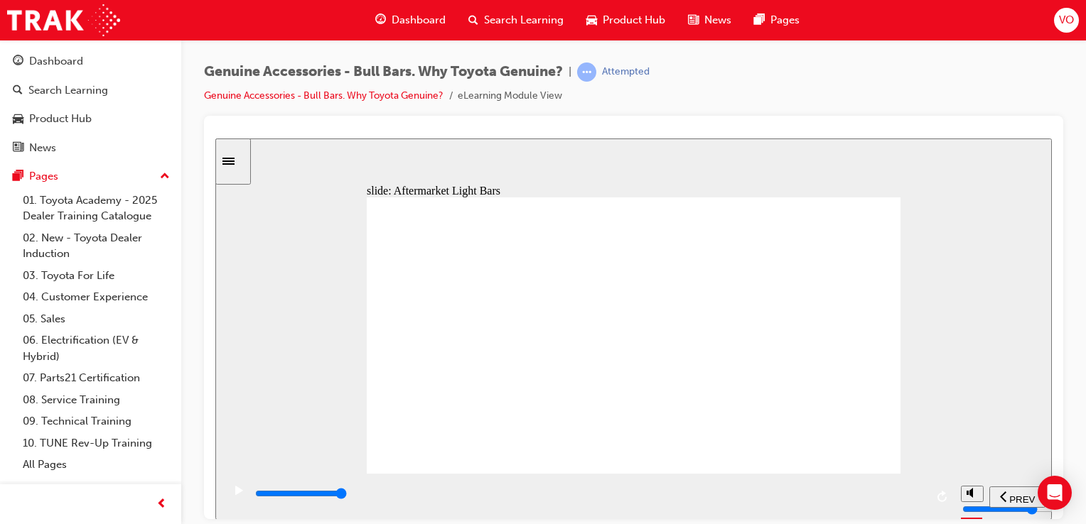
drag, startPoint x: 756, startPoint y: 414, endPoint x: 787, endPoint y: 258, distance: 158.6
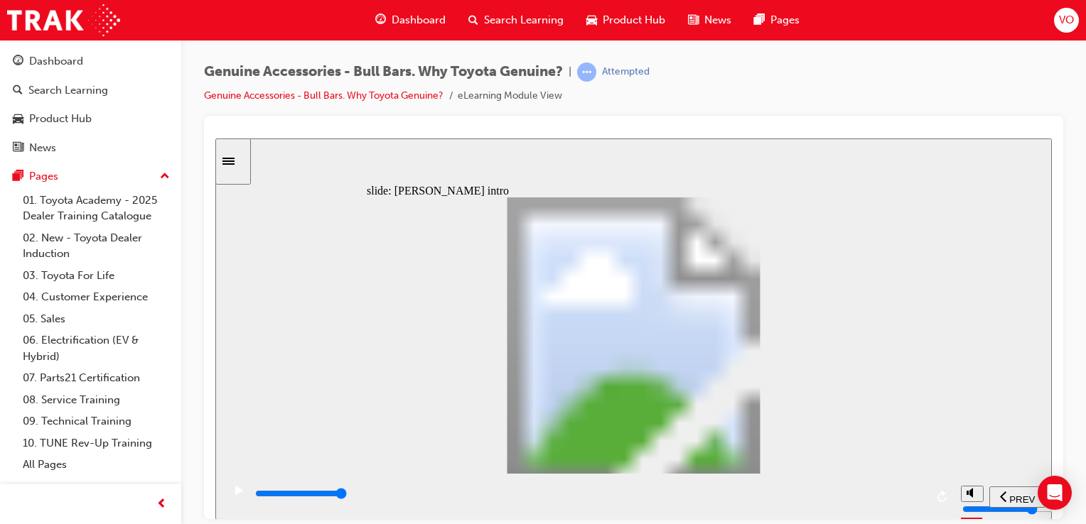
type input "8500"
type input "102"
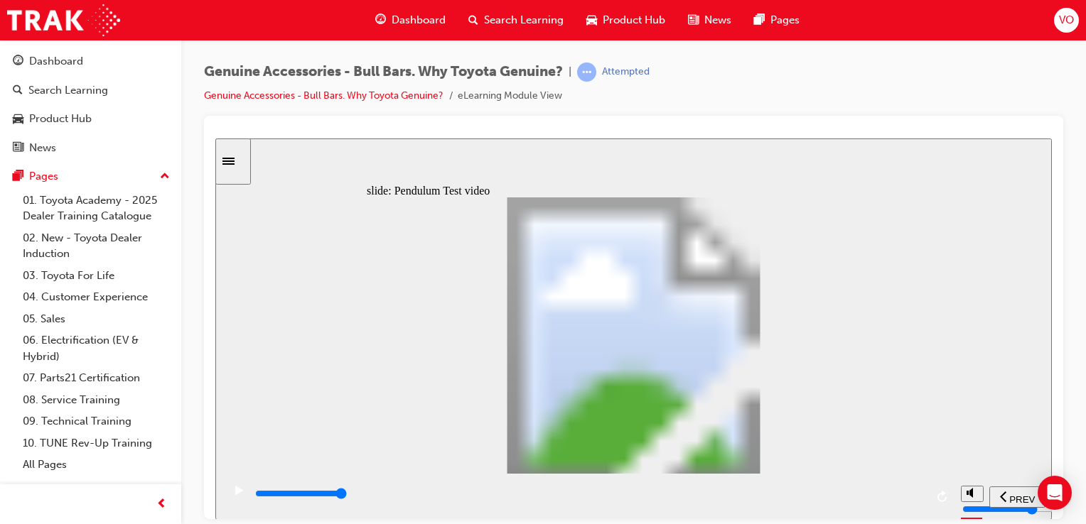
type input "5100"
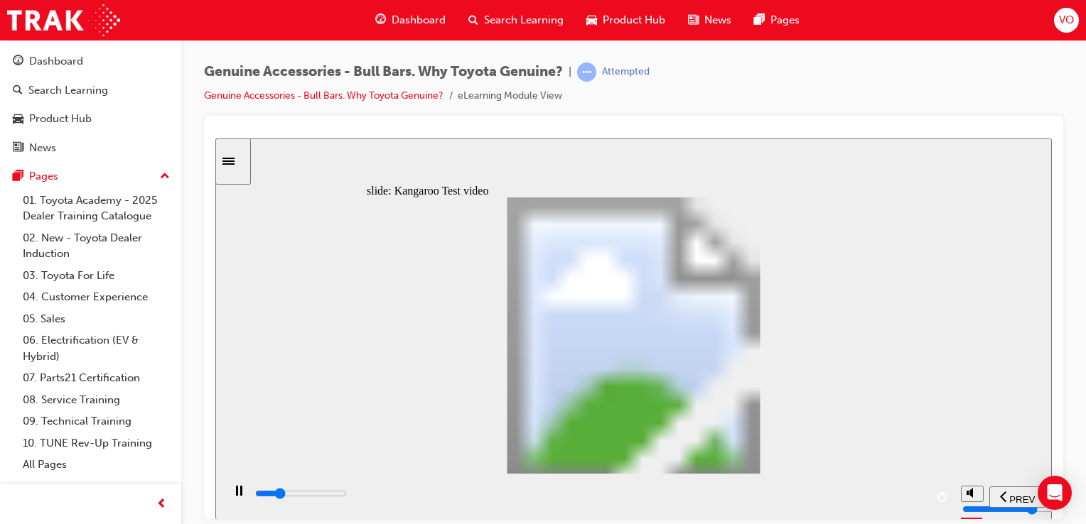
type input "0"
type input "5200"
type input "0"
type input "5200"
type input "0"
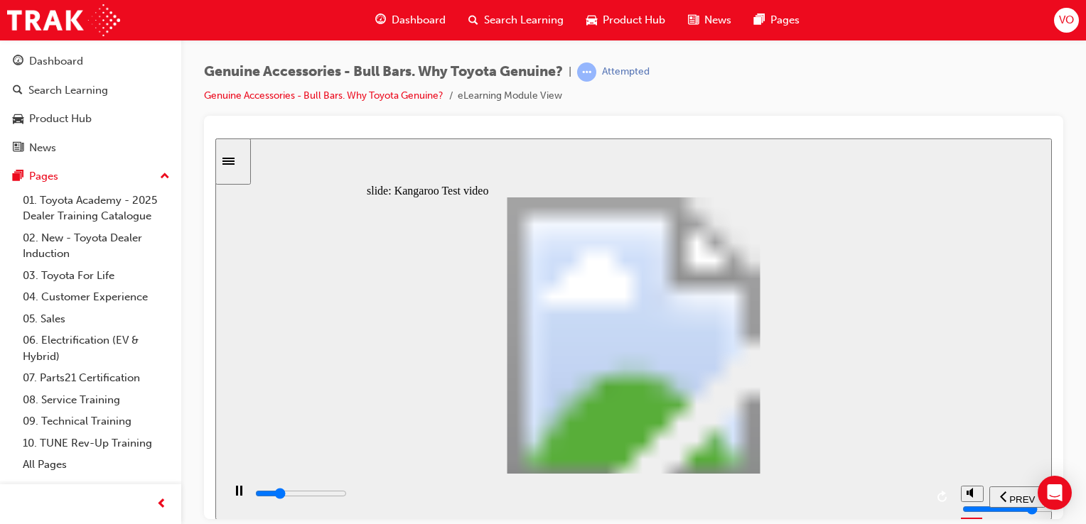
type input "5200"
type input "0"
type input "5200"
type input "0"
type input "5200"
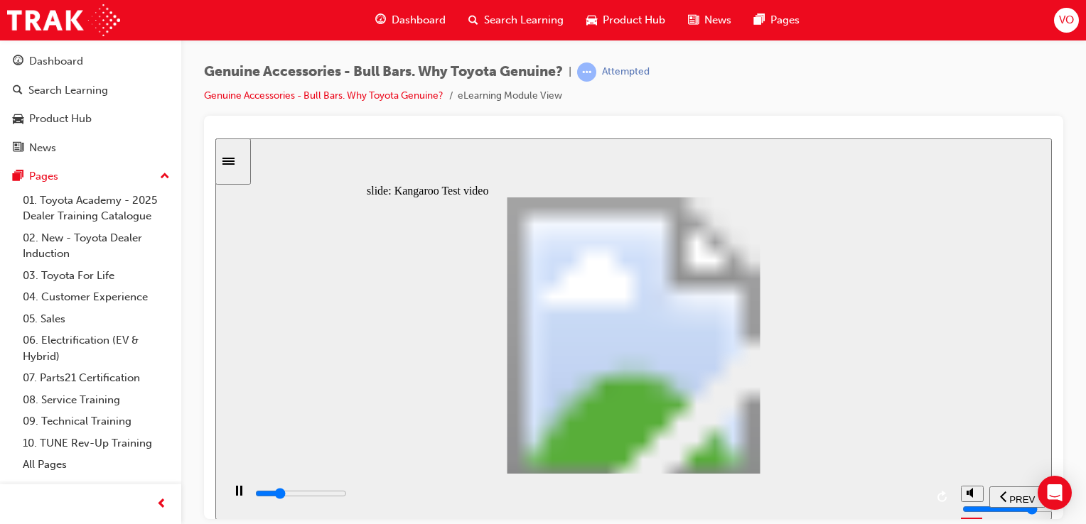
type input "0"
type input "5200"
type input "0"
type input "5300"
type input "0"
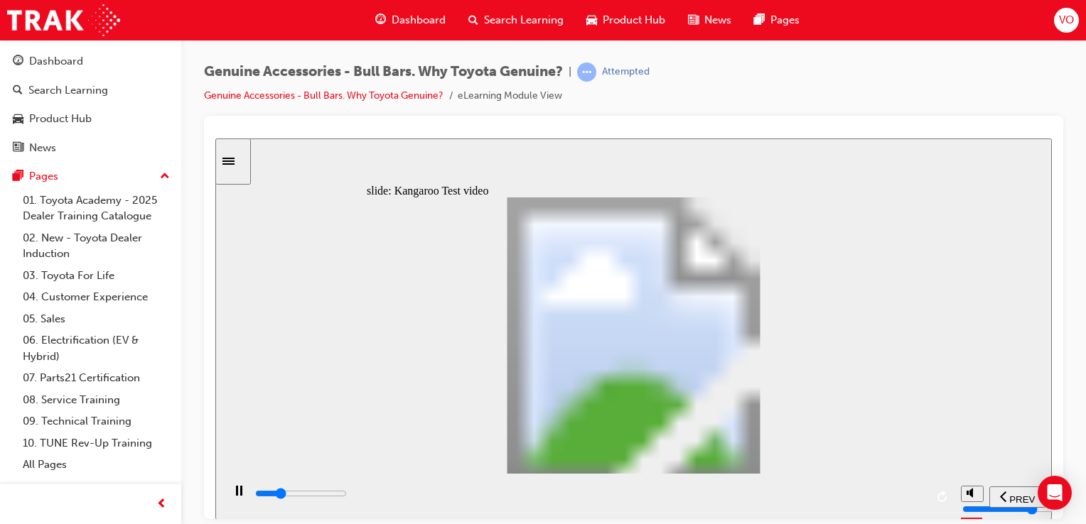
type input "5300"
type input "0"
type input "5300"
type input "0"
type input "5300"
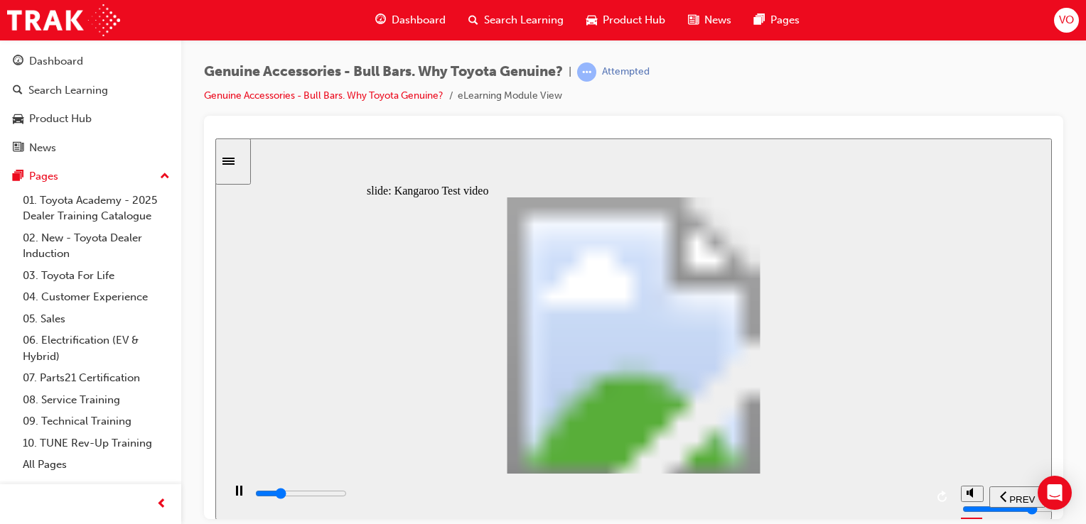
type input "0"
type input "5300"
type input "0"
type input "5300"
type input "0"
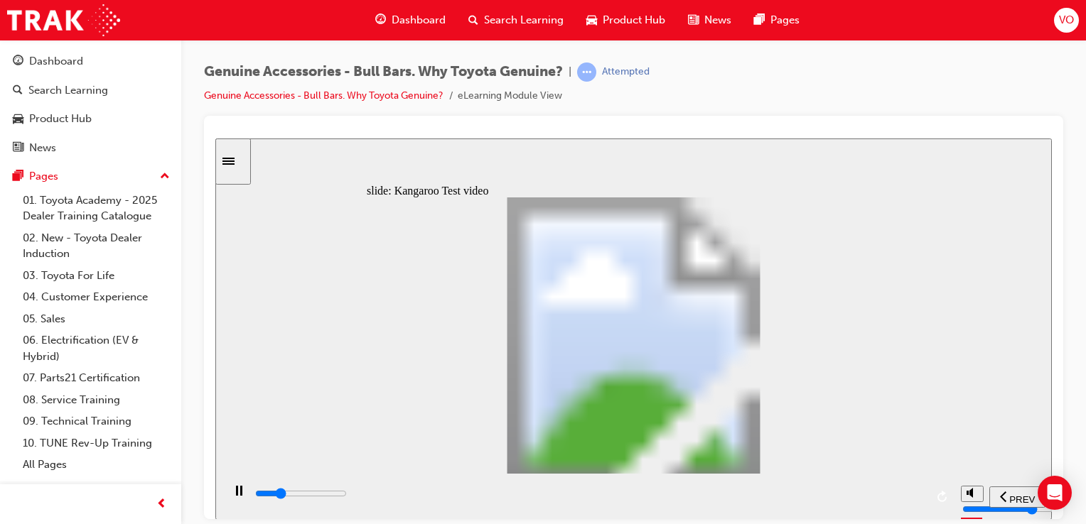
type input "5400"
type input "0"
type input "5600"
type input "1"
type input "5800"
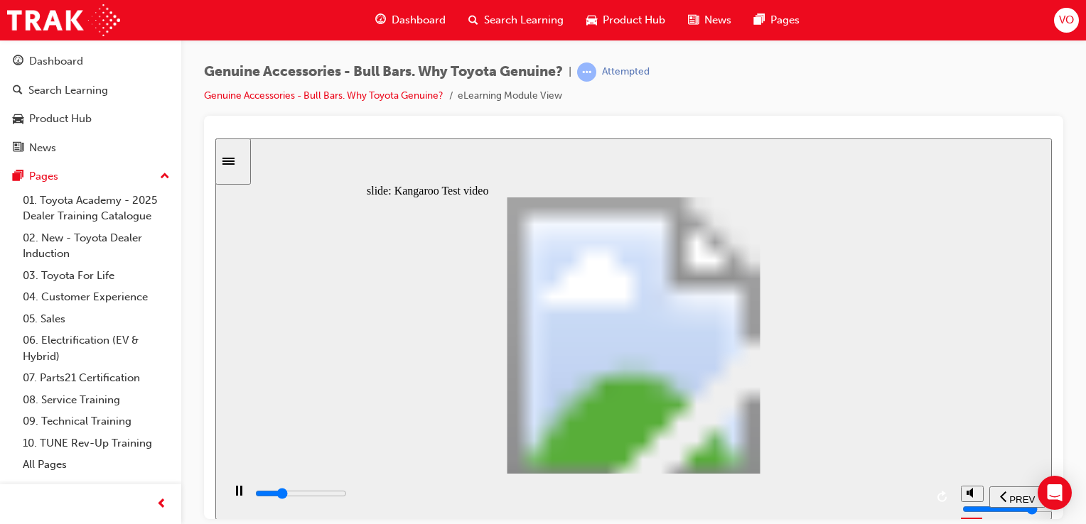
type input "1"
type input "6100"
type input "1"
type input "6400"
type input "2"
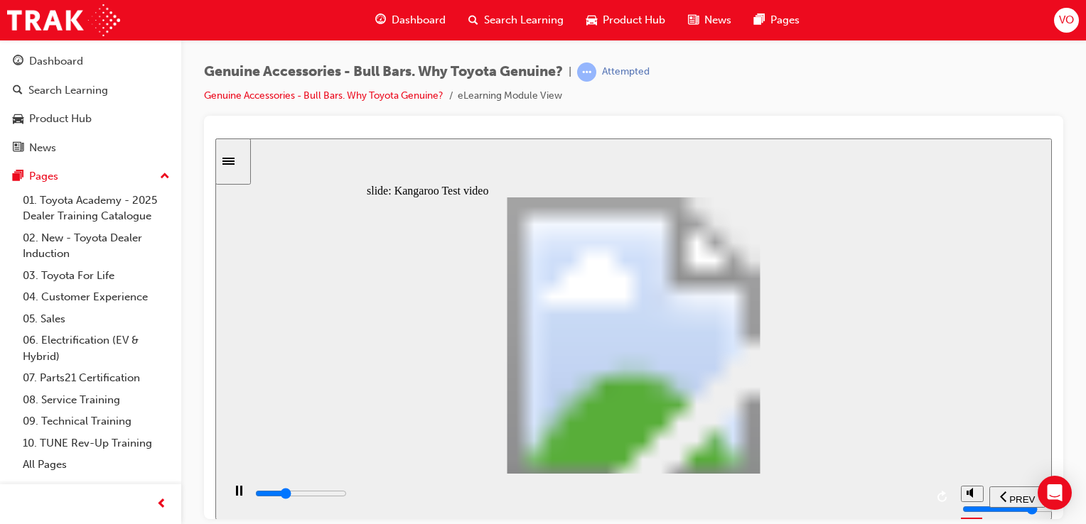
type input "6600"
type input "2"
type input "6900"
type input "2"
type input "7100"
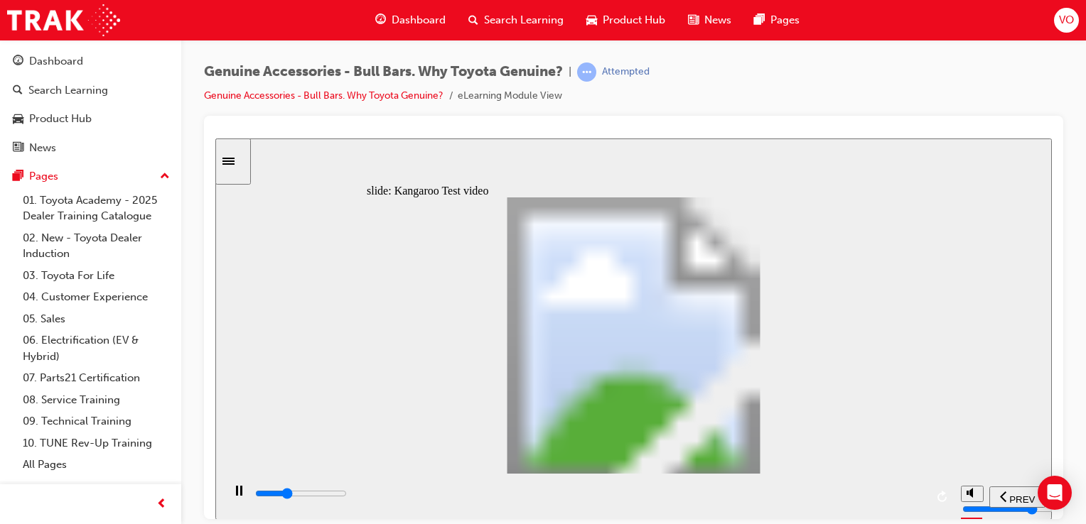
type input "2"
type input "7400"
type input "3"
type input "7700"
type input "3"
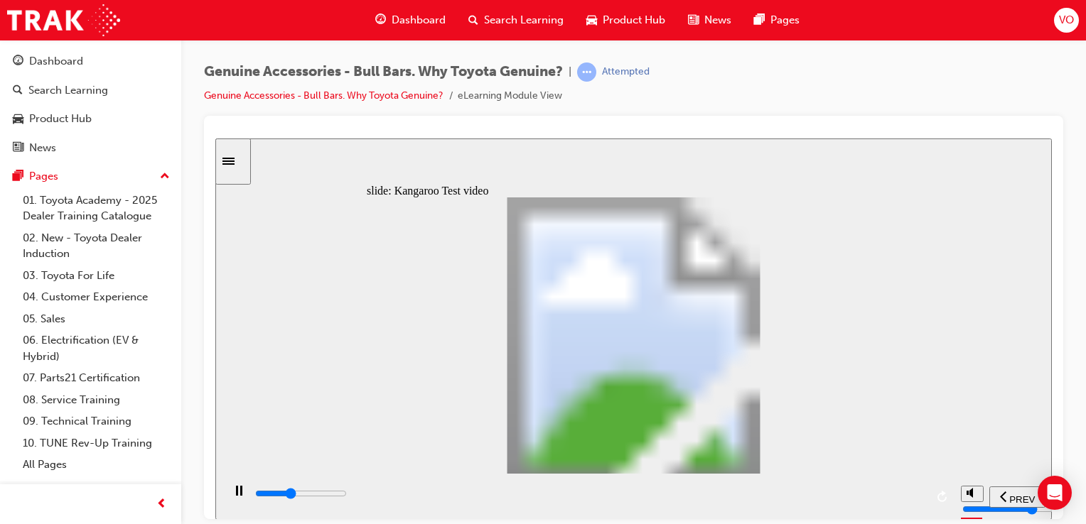
type input "7900"
type input "3"
type input "8200"
type input "3"
type input "8500"
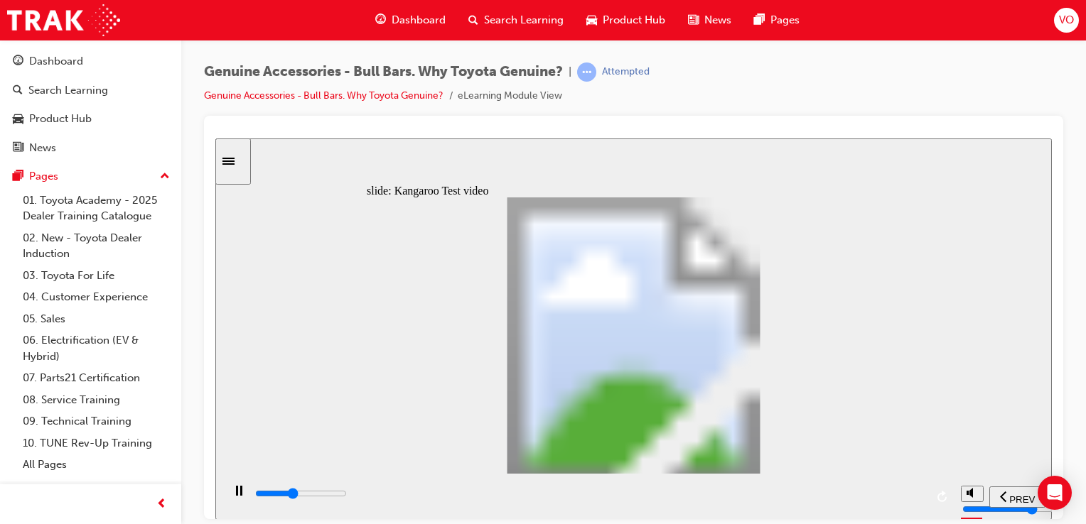
type input "4"
type input "8700"
type input "4"
type input "9000"
type input "4"
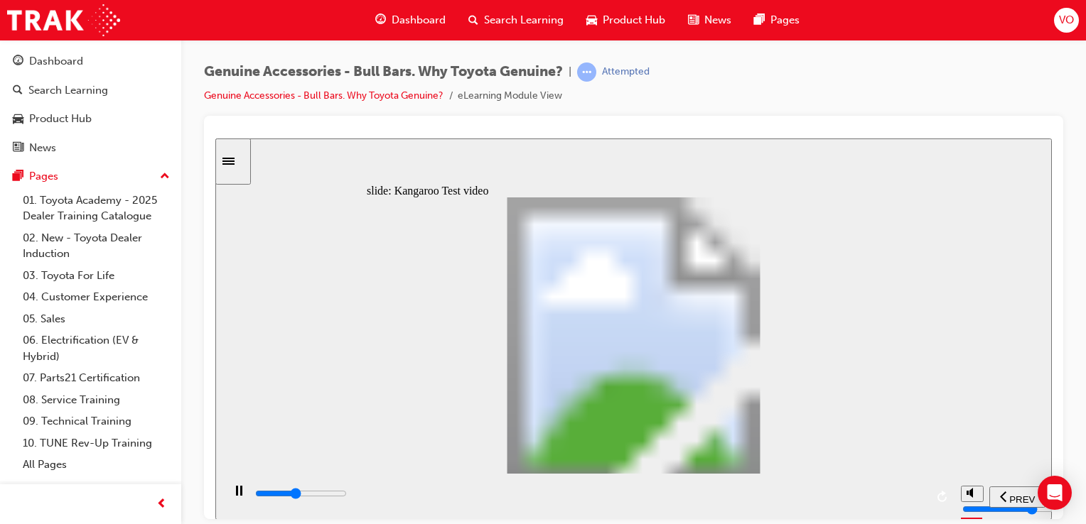
type input "9300"
type input "4"
type input "9500"
type input "5"
type input "9800"
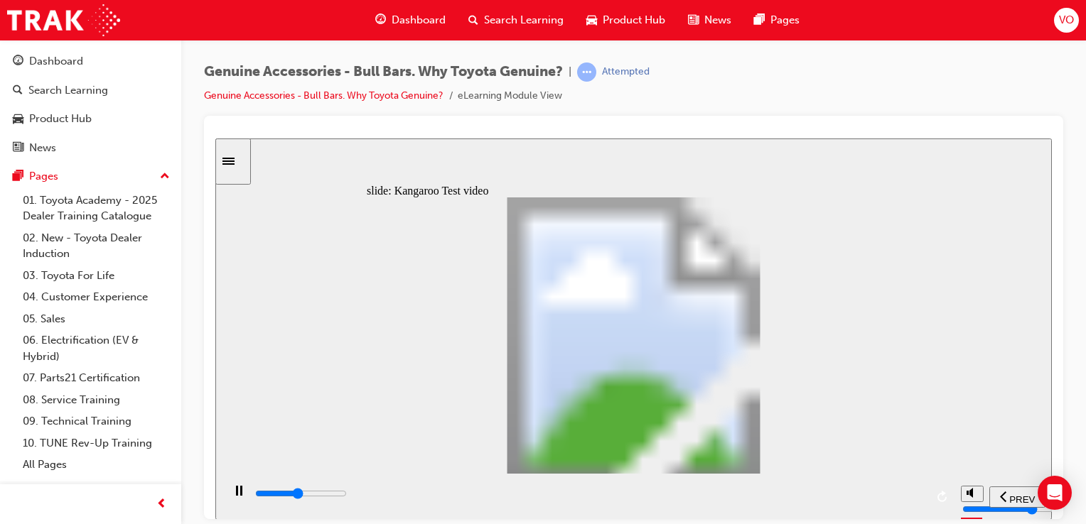
type input "5"
type input "10100"
type input "5"
type input "10300"
type input "6"
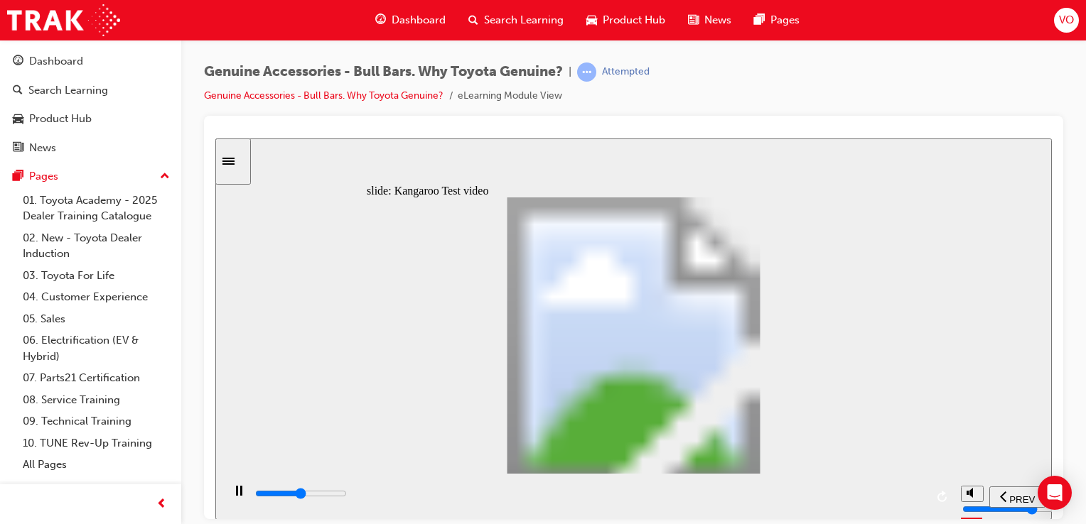
type input "10600"
type input "6"
type input "10900"
type input "6"
type input "11100"
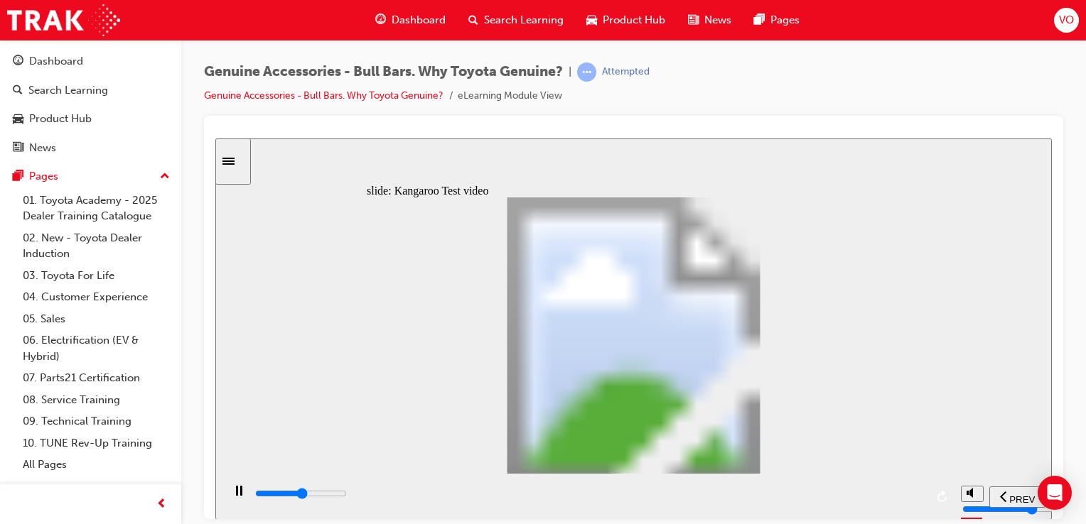
type input "6"
type input "11400"
type input "7"
type input "11700"
type input "7"
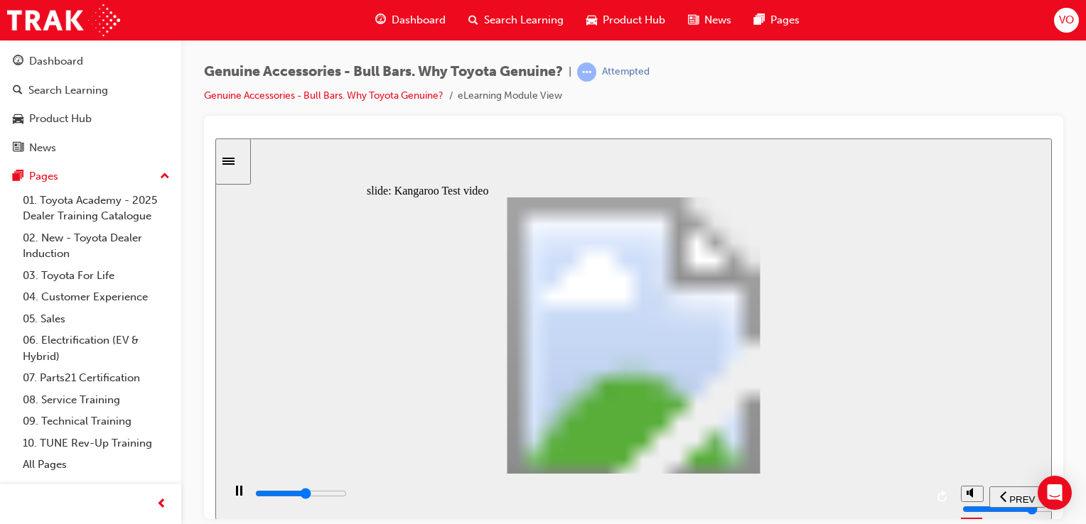
type input "11900"
type input "7"
type input "12200"
type input "7"
type input "12500"
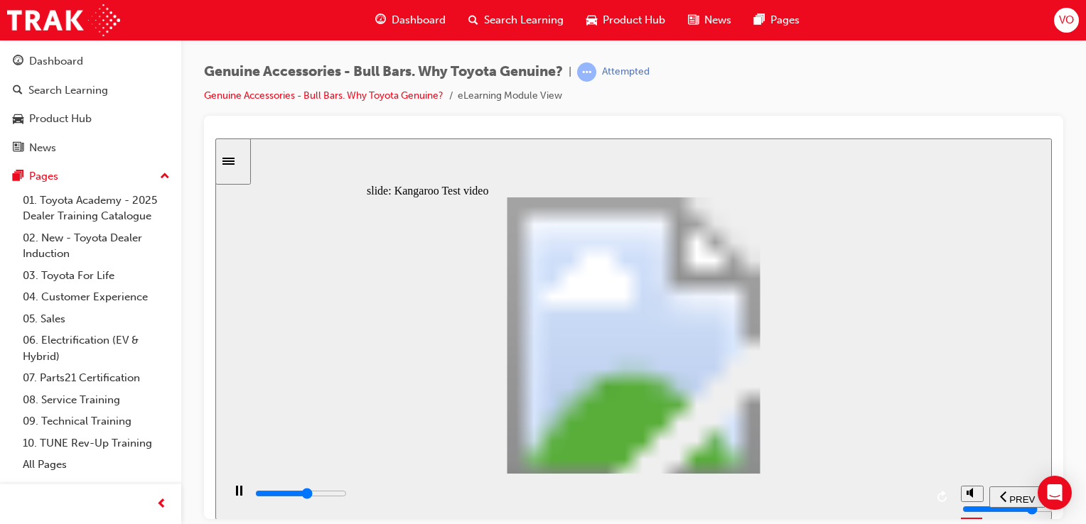
type input "8"
type input "12700"
type input "8"
type input "13000"
type input "8"
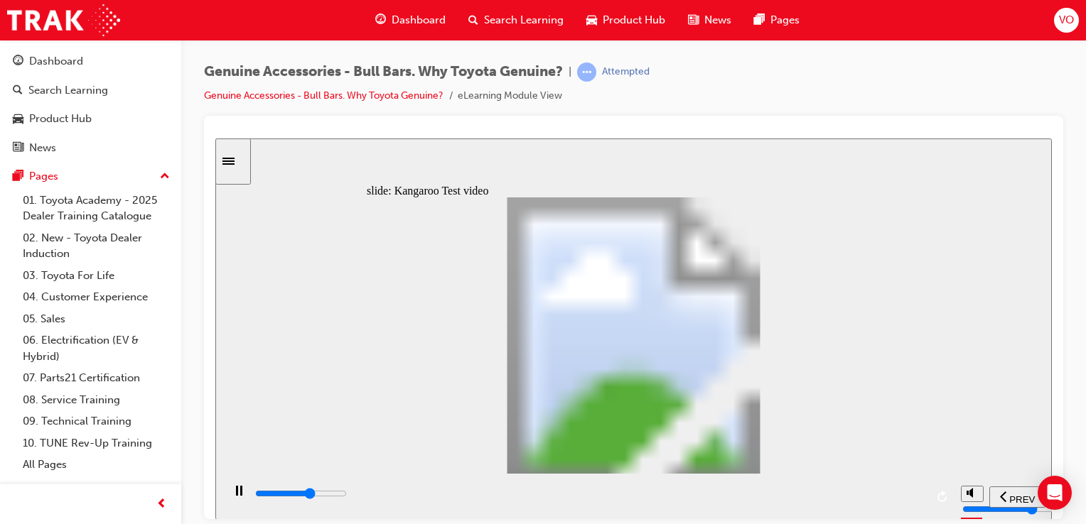
type input "13200"
type input "8"
type input "13500"
type input "9"
type input "13800"
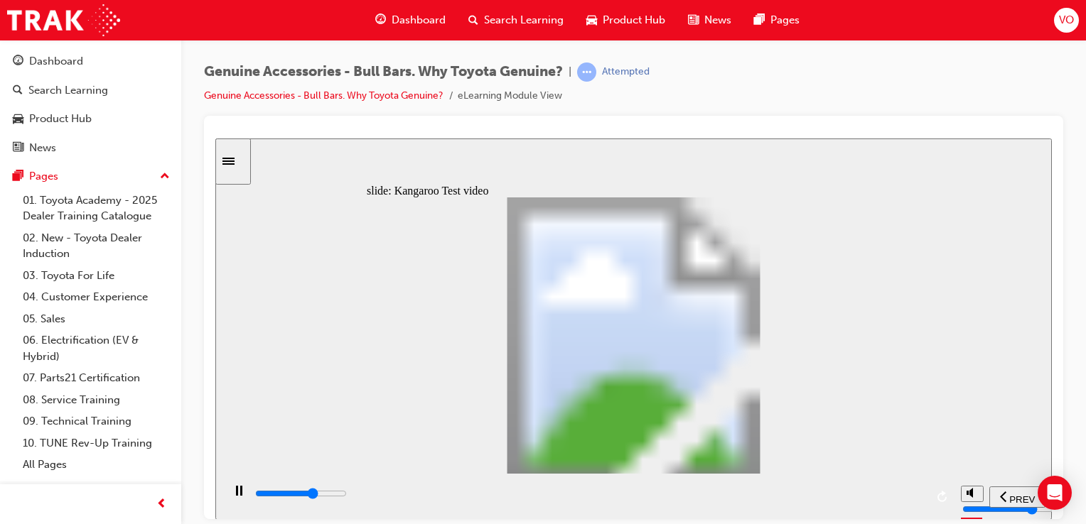
type input "9"
type input "14100"
type input "9"
type input "14300"
type input "10"
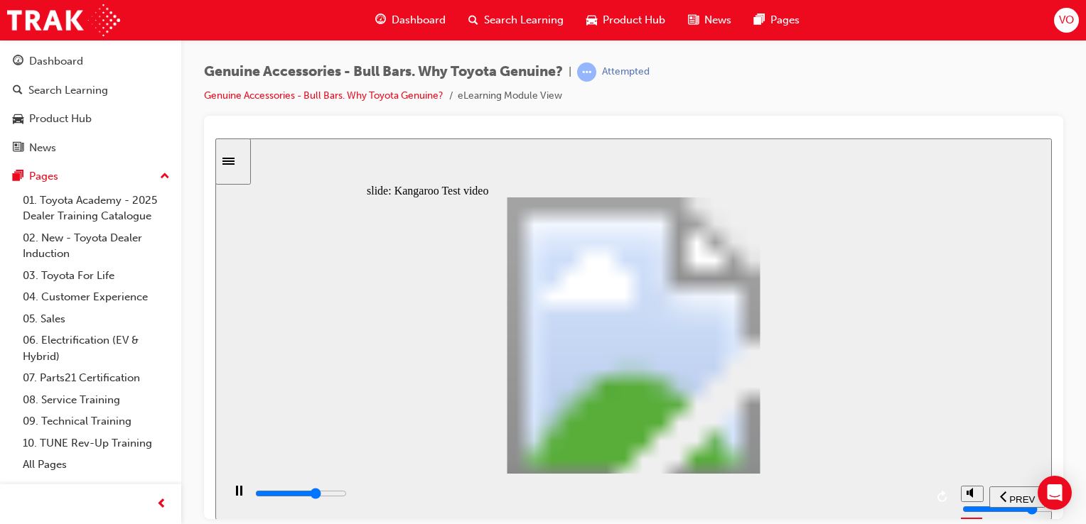
type input "14600"
type input "10"
type input "14800"
type input "10"
type input "15100"
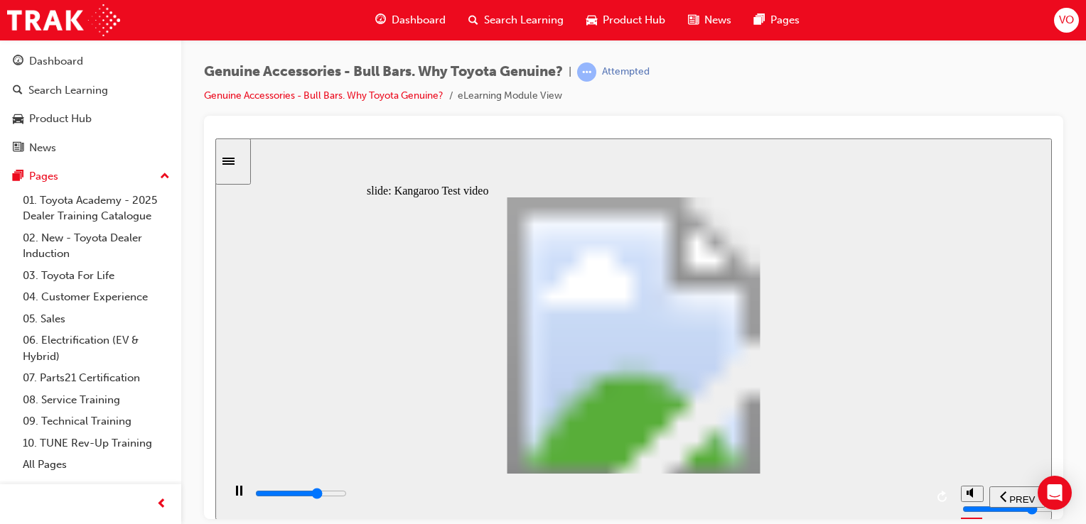
type input "10"
type input "15400"
type input "11"
type input "15600"
type input "11"
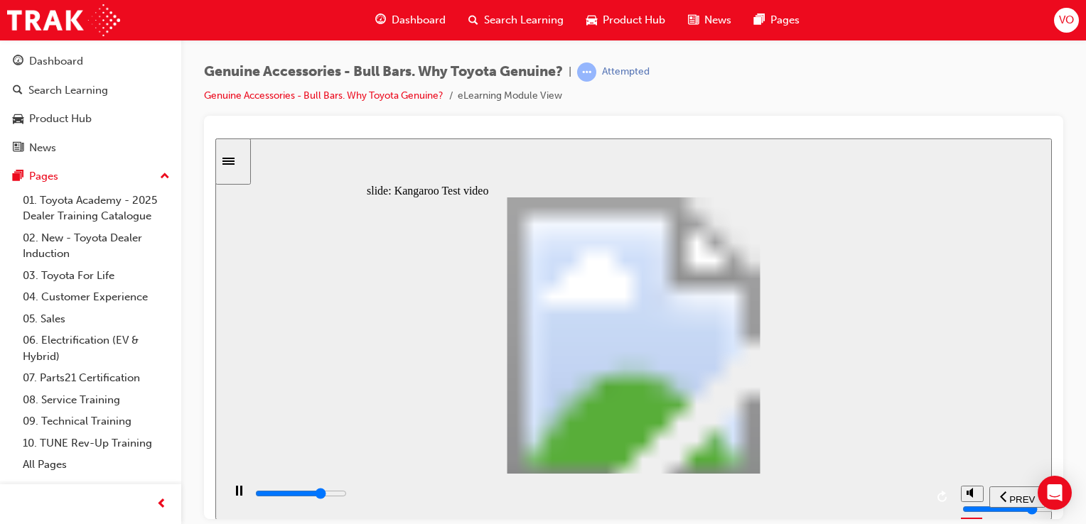
type input "15900"
type input "11"
type input "16200"
type input "11"
type input "16400"
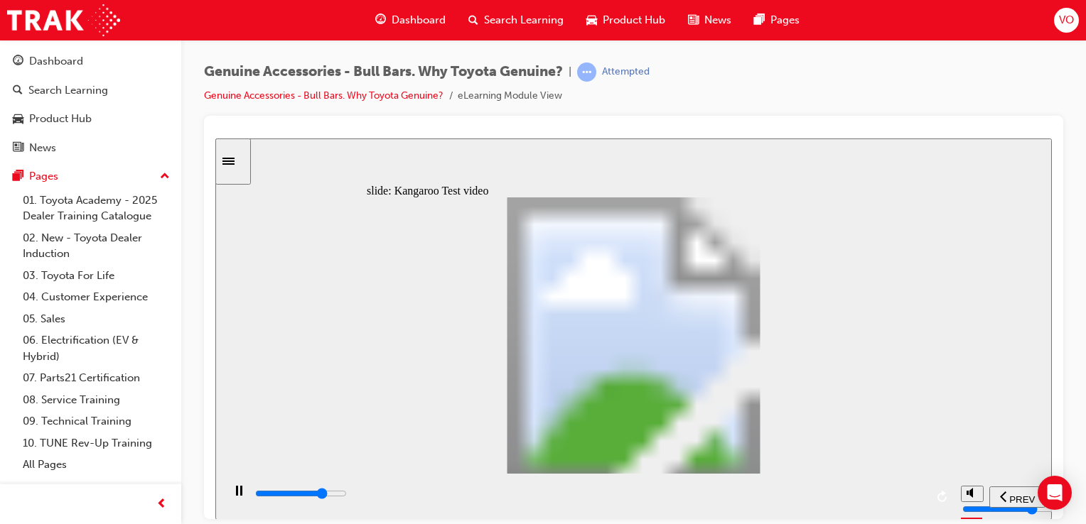
type input "12"
type input "16700"
type input "12"
type input "17000"
type input "12"
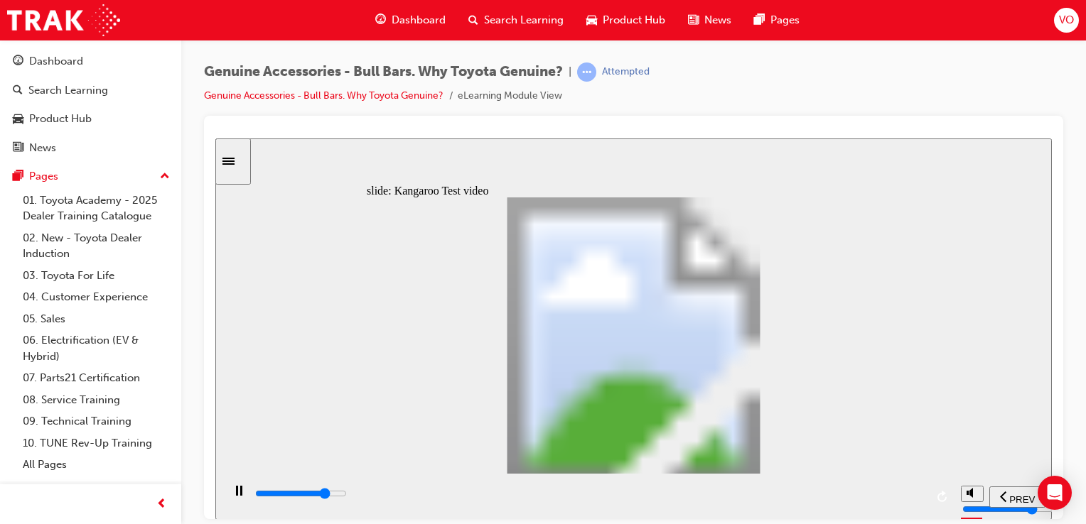
type input "17200"
type input "12"
type input "17500"
type input "13"
type input "17800"
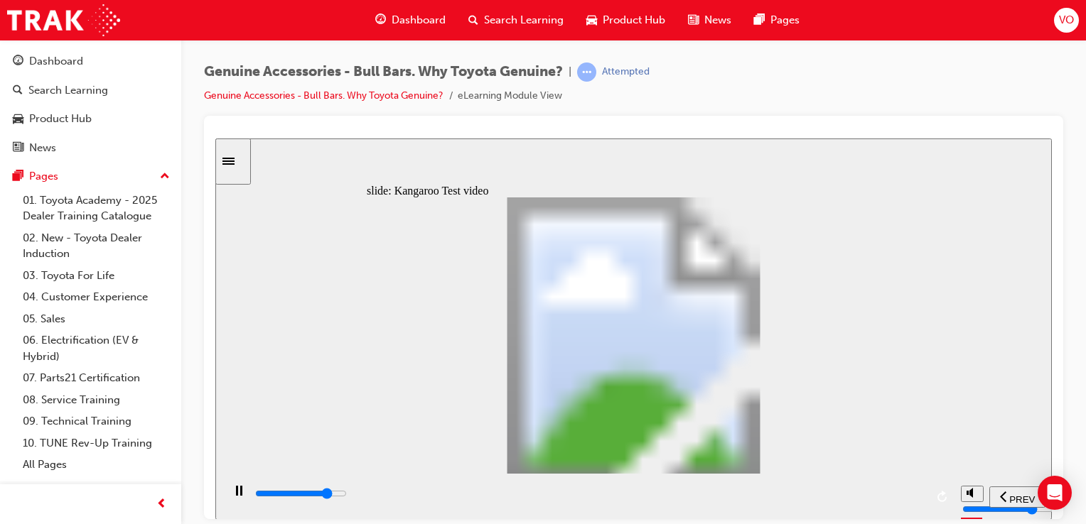
type input "13"
type input "18000"
type input "13"
type input "18300"
type input "14"
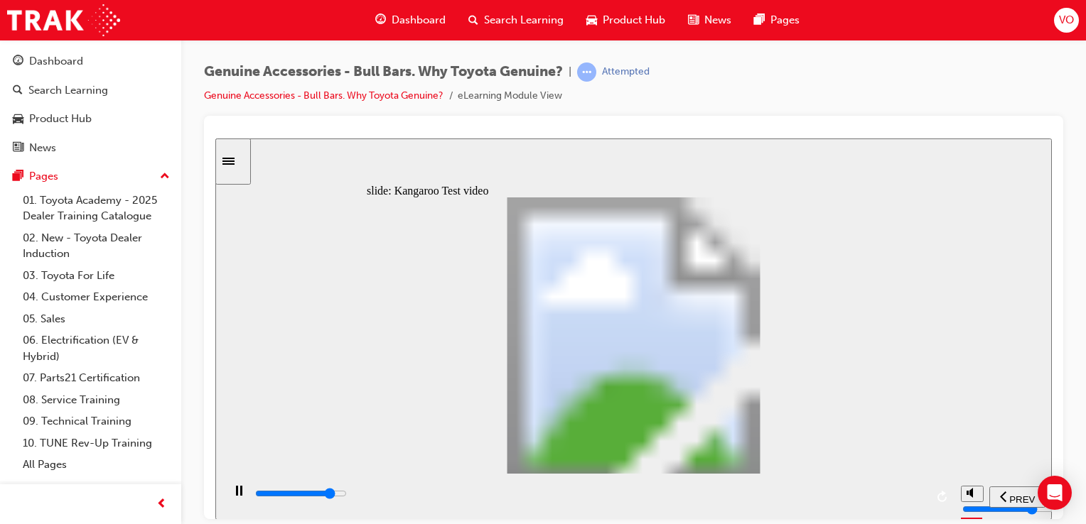
type input "18600"
type input "14"
type input "18800"
type input "14"
type input "19100"
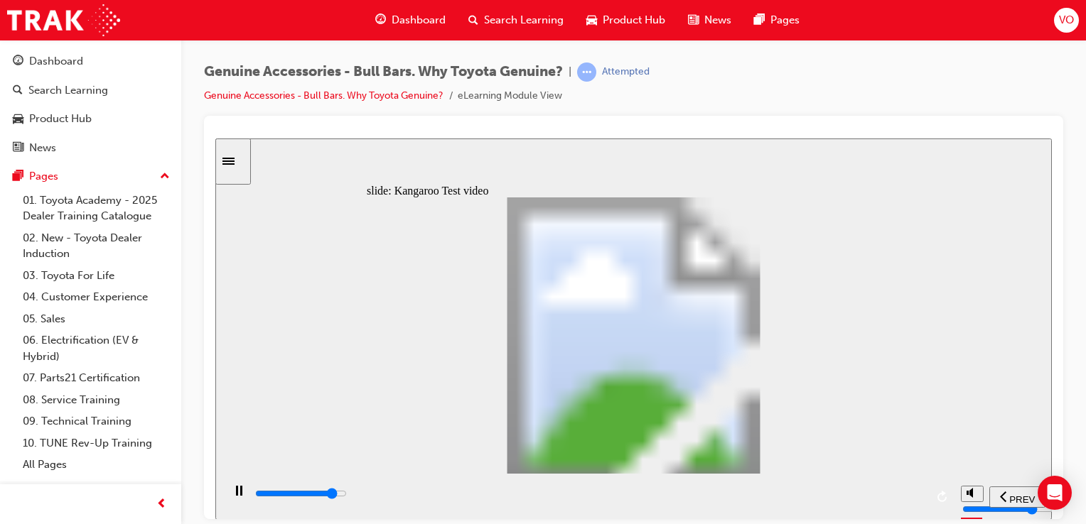
type input "14"
type input "19400"
type input "15"
type input "19600"
type input "15"
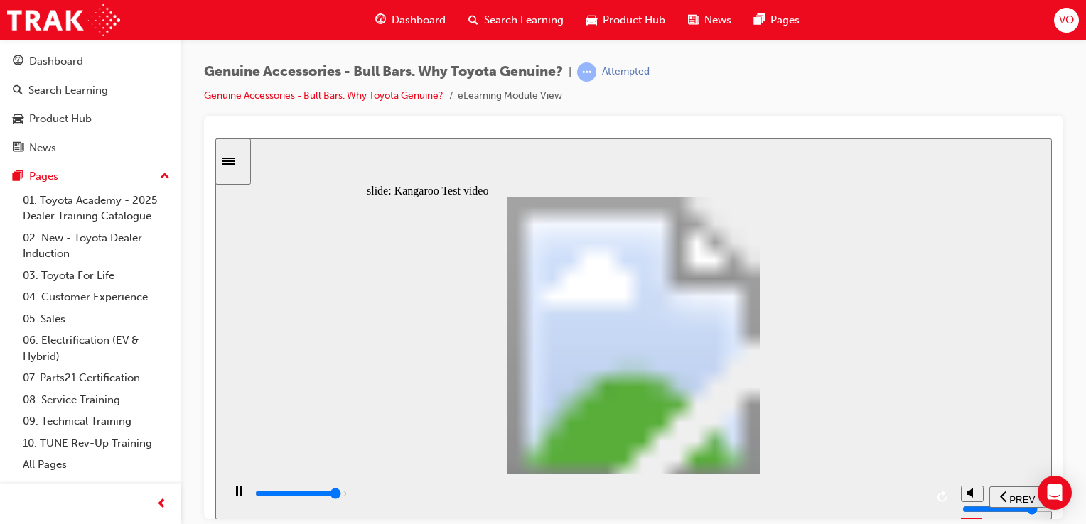
type input "19900"
type input "15"
type input "20200"
type input "15"
type input "20400"
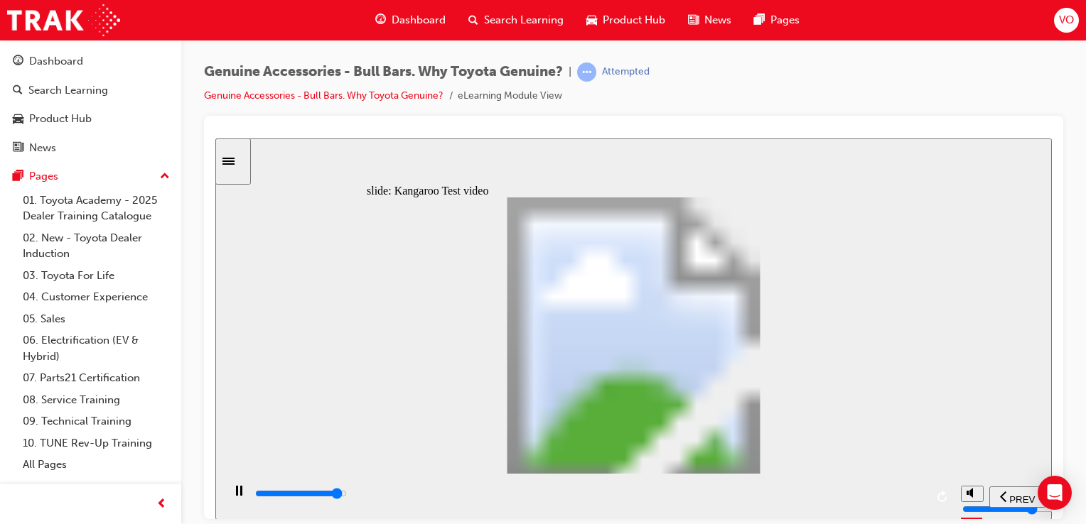
type input "16"
type input "20700"
type input "16"
type input "21000"
type input "16"
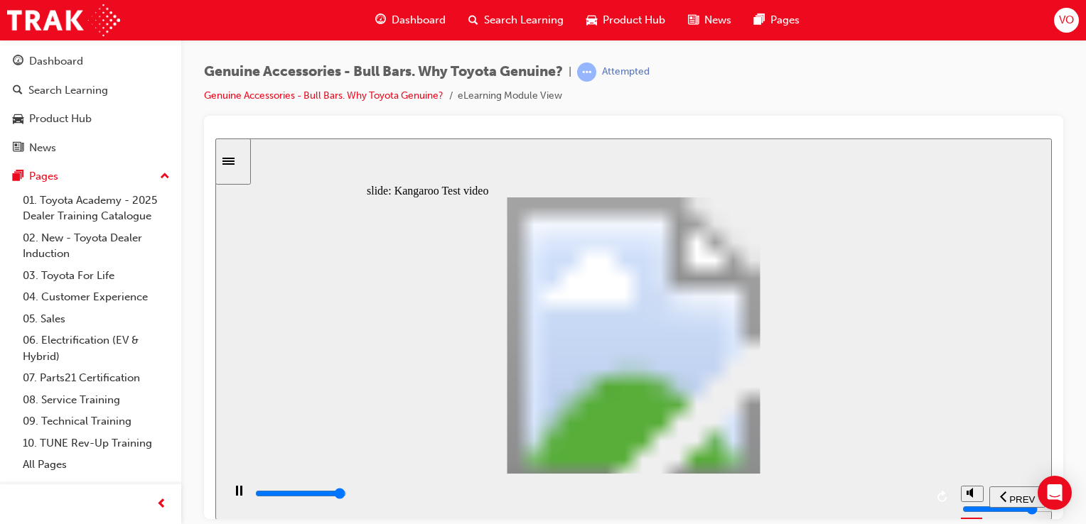
type input "21200"
type input "16"
type input "21500"
type input "17"
type input "21500"
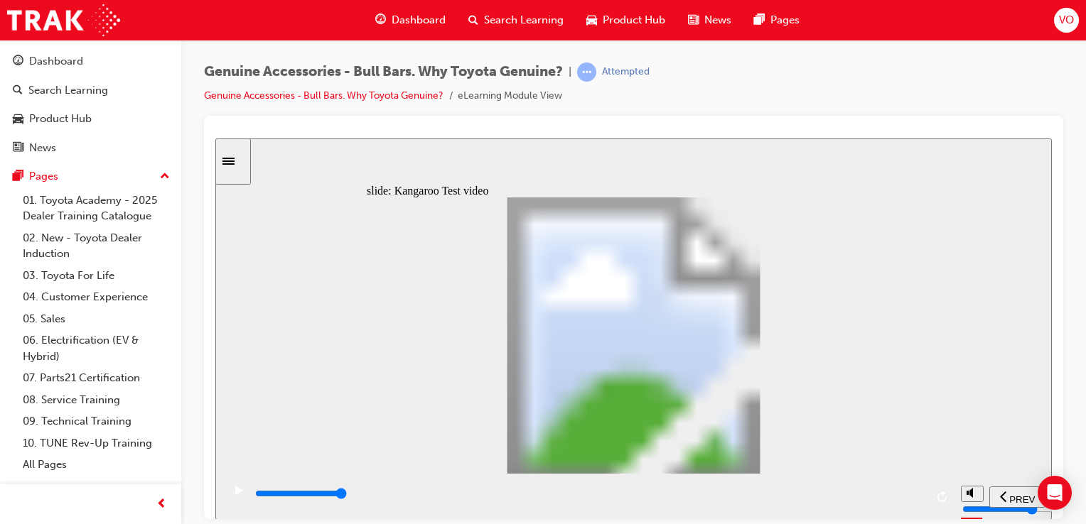
type input "22"
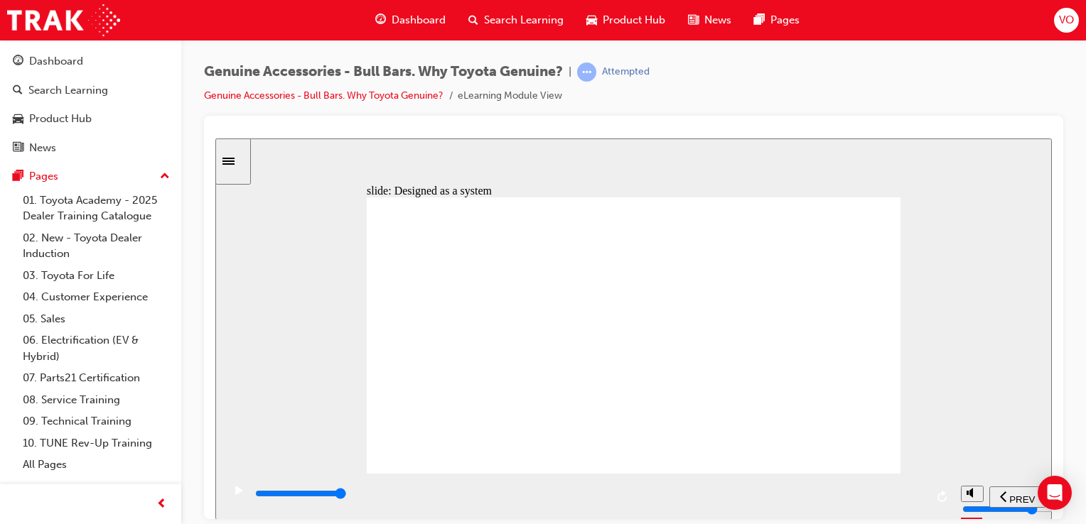
type input "2100"
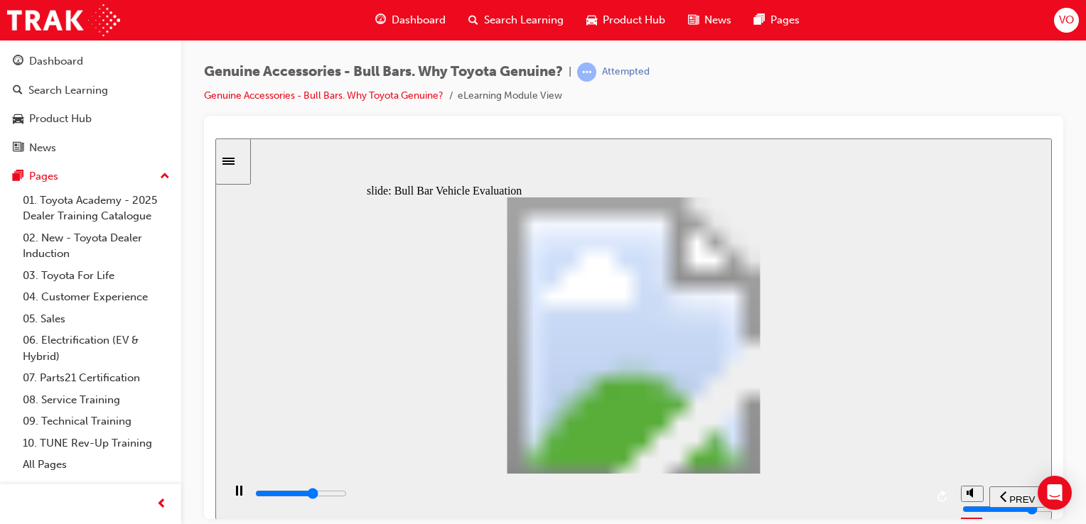
drag, startPoint x: 790, startPoint y: 335, endPoint x: 826, endPoint y: 310, distance: 43.8
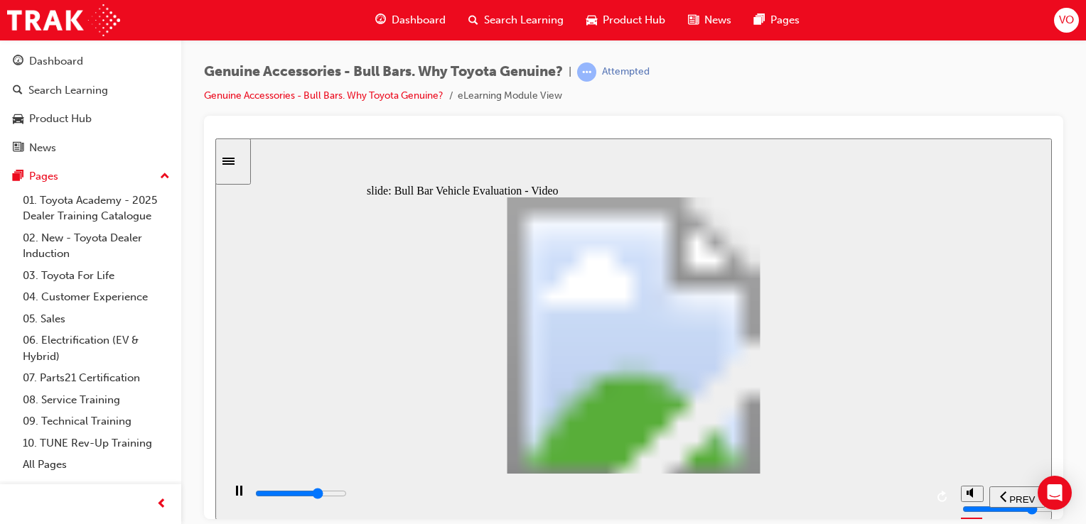
click at [238, 489] on div "play/pause" at bounding box center [239, 497] width 24 height 24
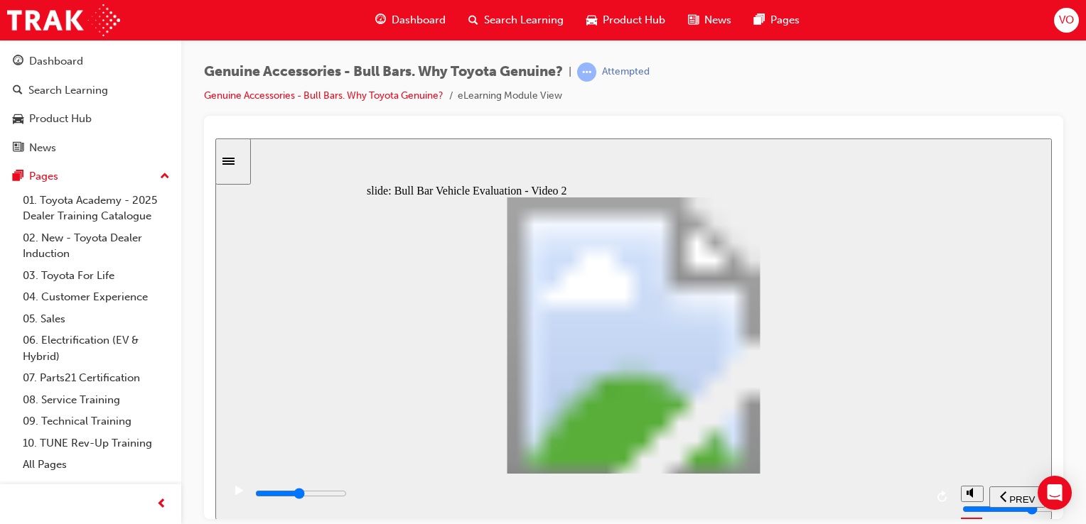
click at [235, 495] on icon "play/pause" at bounding box center [239, 489] width 8 height 9
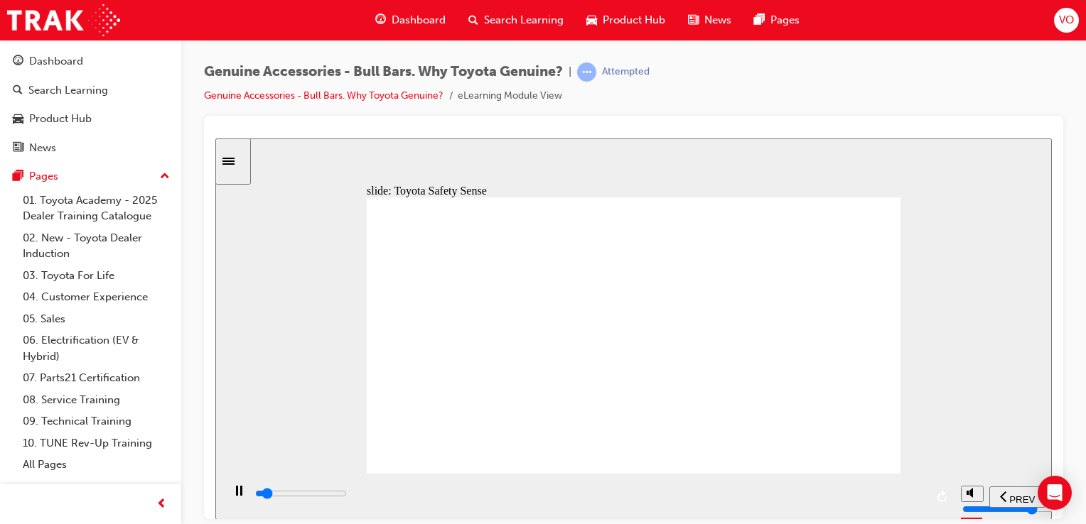
click at [1045, 198] on div "slide: Toyota Safety Sense Pentagon 2 sensor icon 1 Why is a Genuine Bull Bar t…" at bounding box center [633, 329] width 836 height 382
click at [1024, 203] on div "slide: Toyota Safety Sense Pentagon 2 sensor icon 1 Why is a Genuine Bull Bar t…" at bounding box center [633, 329] width 836 height 382
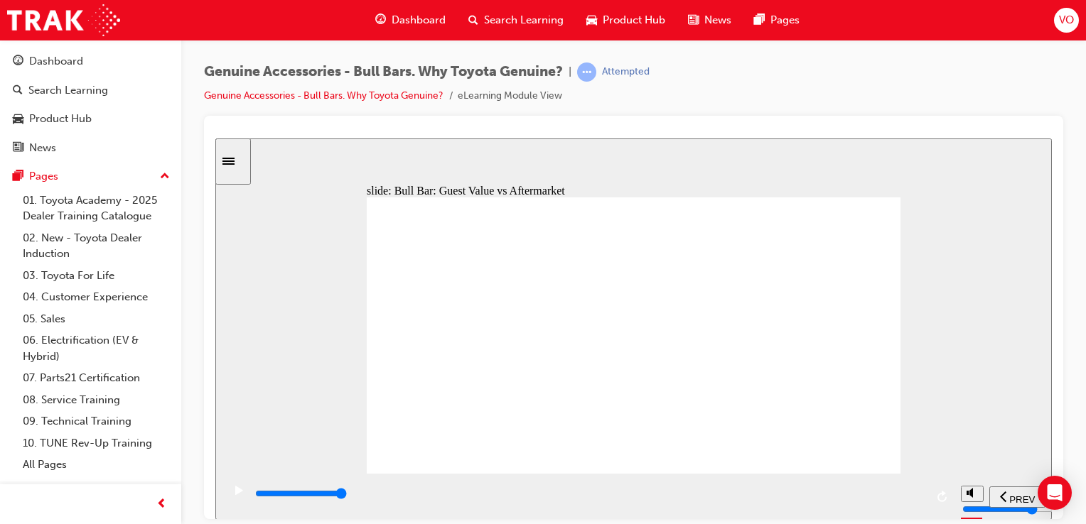
click at [240, 495] on rect "play/pause" at bounding box center [241, 490] width 2 height 10
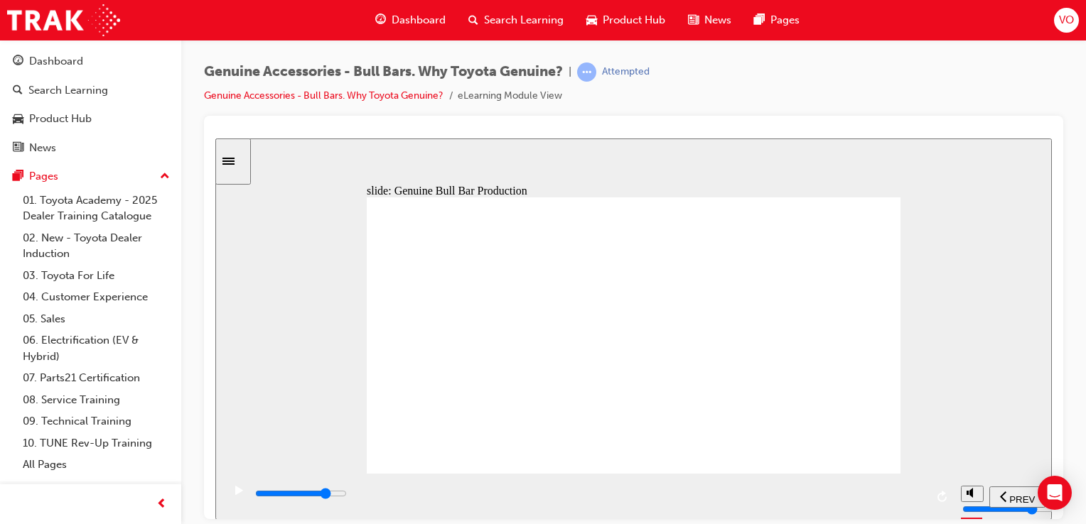
click at [235, 495] on icon "play/pause" at bounding box center [239, 489] width 8 height 9
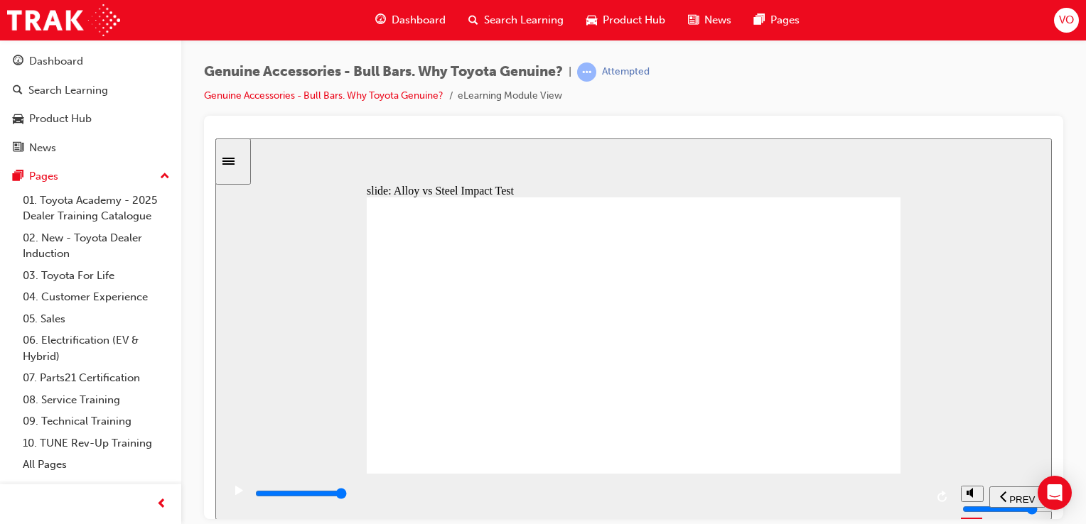
click at [236, 495] on rect "play/pause" at bounding box center [237, 490] width 2 height 10
click at [236, 493] on icon "play/pause" at bounding box center [239, 489] width 8 height 9
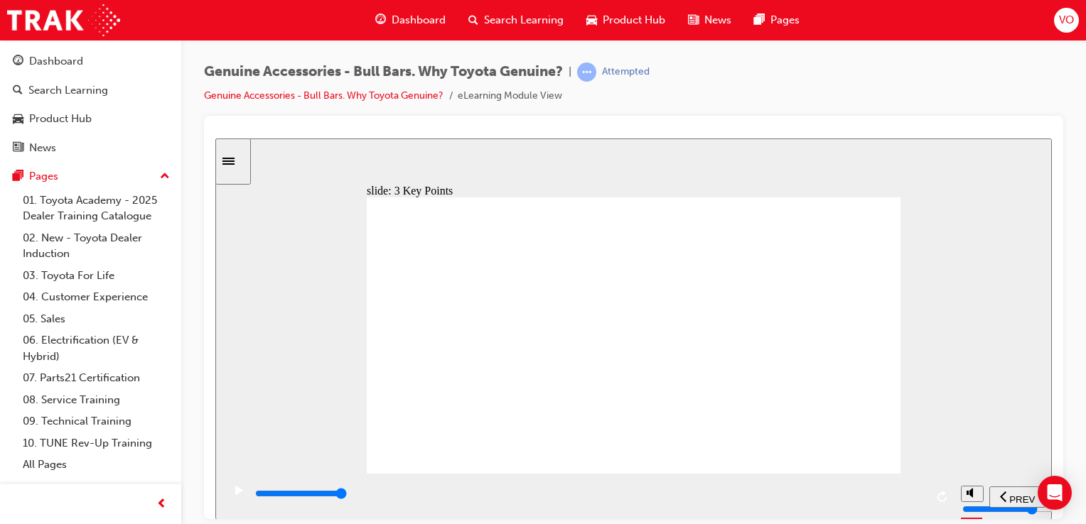
type input "7600"
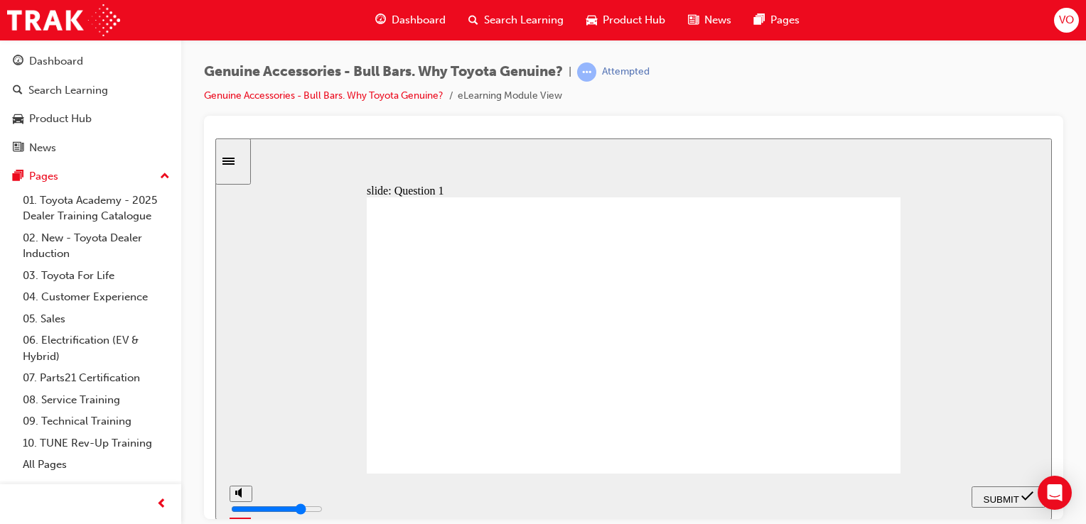
radio input "true"
click at [1001, 498] on span "SUBMIT" at bounding box center [1002, 499] width 36 height 11
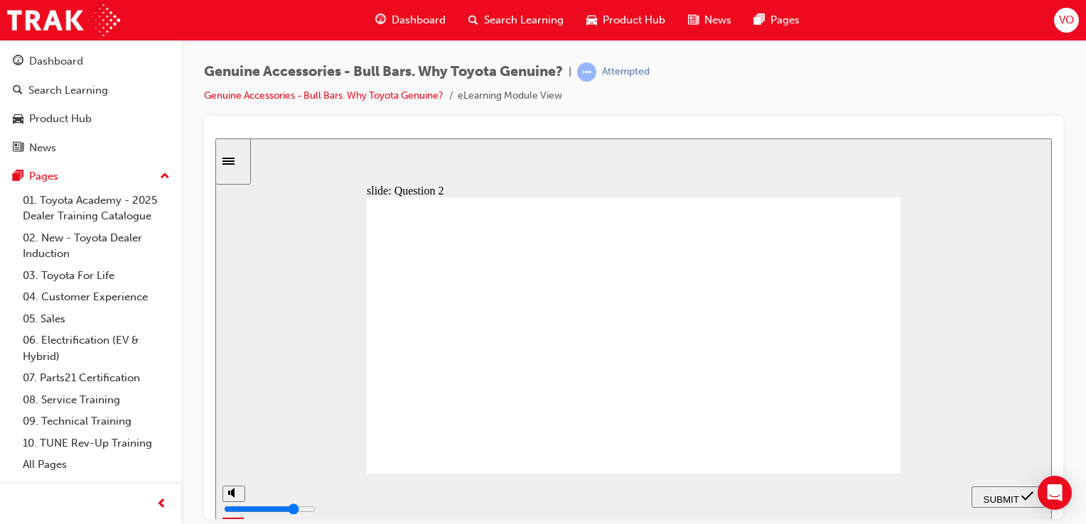
radio input "true"
click at [993, 497] on span "SUBMIT" at bounding box center [1002, 499] width 36 height 11
radio input "true"
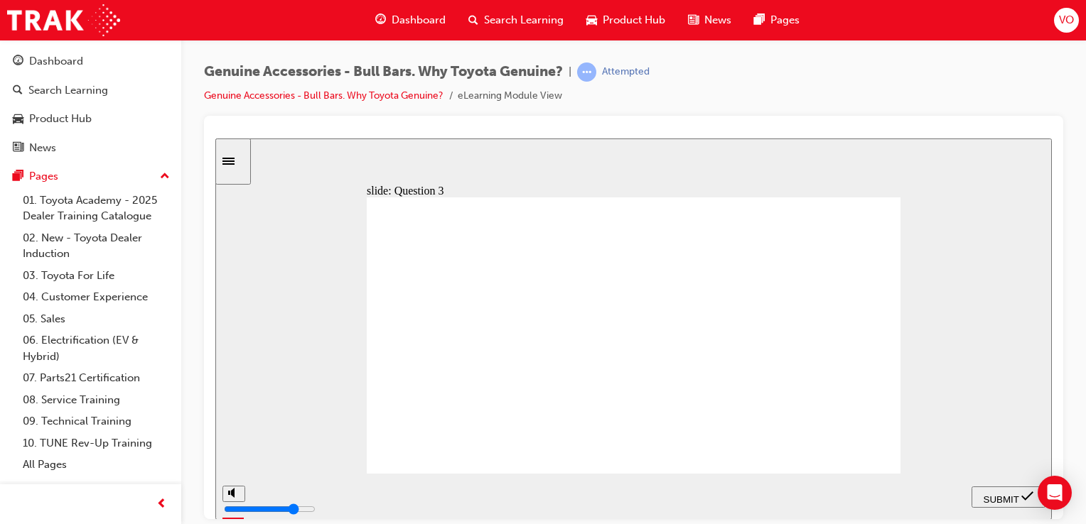
click at [1003, 490] on div "SUBMIT" at bounding box center [1008, 497] width 63 height 15
radio input "true"
click at [990, 499] on span "SUBMIT" at bounding box center [1002, 499] width 36 height 11
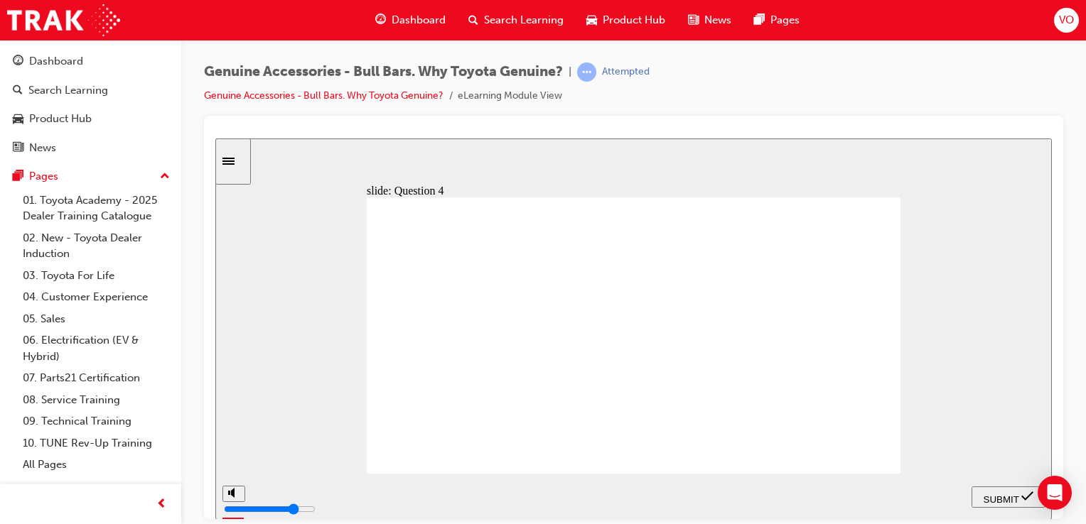
radio input "true"
click at [1001, 497] on span "SUBMIT" at bounding box center [1002, 499] width 36 height 11
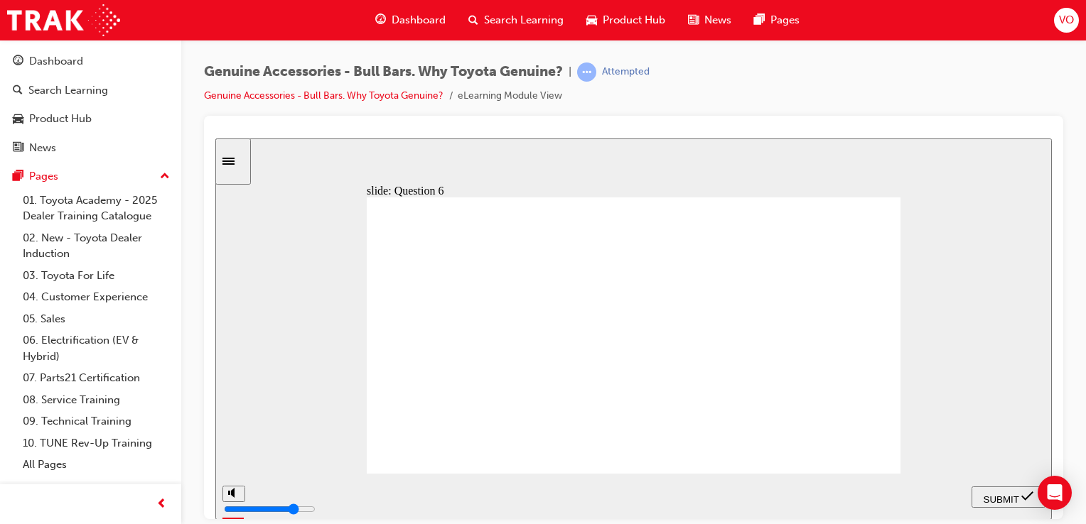
radio input "true"
click at [1012, 501] on span "SUBMIT" at bounding box center [1002, 499] width 36 height 11
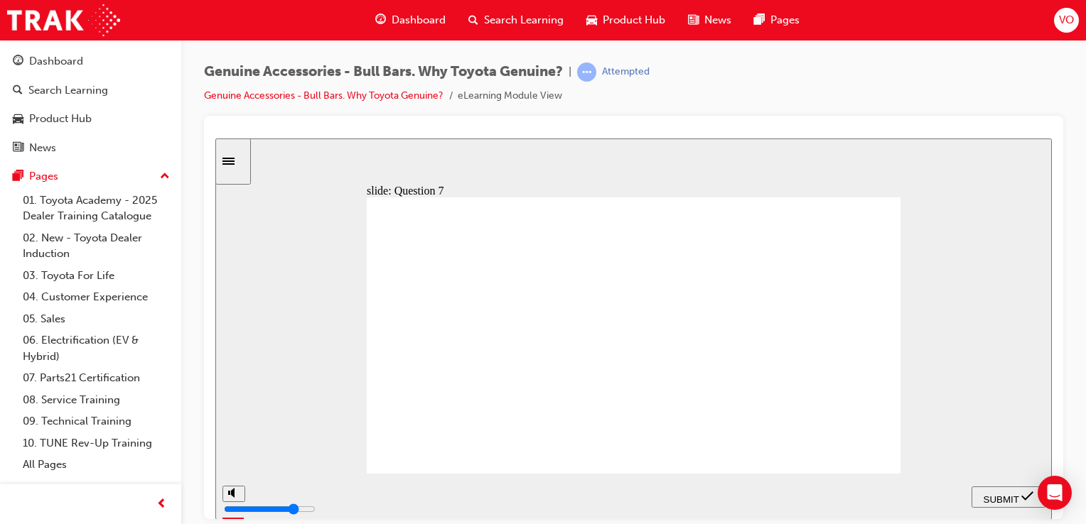
radio input "true"
click at [998, 500] on span "SUBMIT" at bounding box center [1002, 499] width 36 height 11
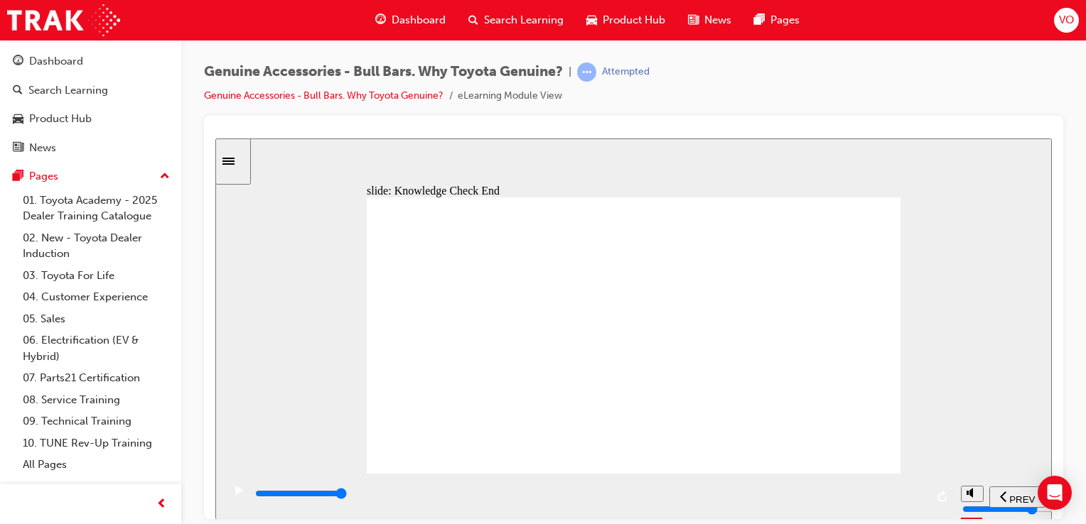
type input "23000"
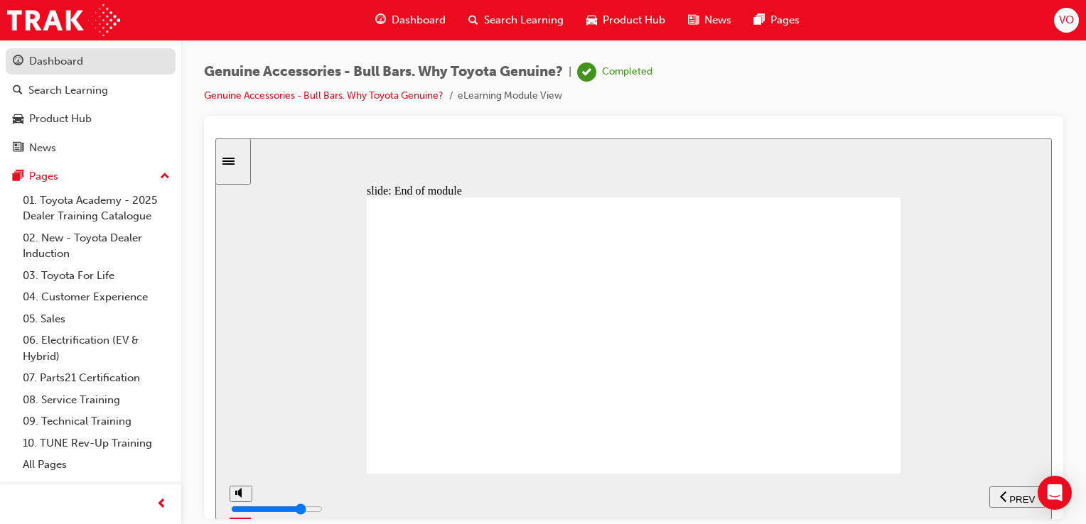
click at [57, 58] on div "Dashboard" at bounding box center [56, 61] width 54 height 16
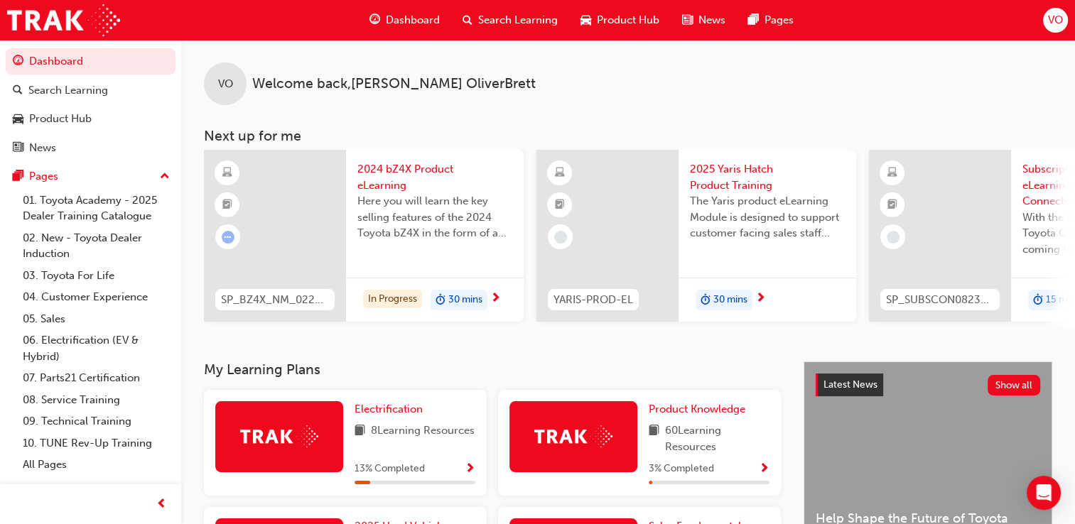
drag, startPoint x: 542, startPoint y: 325, endPoint x: 614, endPoint y: 334, distance: 72.3
click at [614, 334] on div "VO Welcome back , Vanessa OliverBrett Next up for me SP_BZ4X_NM_0224_EL01 2024 …" at bounding box center [628, 201] width 894 height 322
drag, startPoint x: 499, startPoint y: 326, endPoint x: 529, endPoint y: 328, distance: 29.9
click at [529, 328] on div "SP_BZ4X_NM_0224_EL01 2024 bZ4X Product eLearning Here you will learn the key se…" at bounding box center [639, 239] width 871 height 178
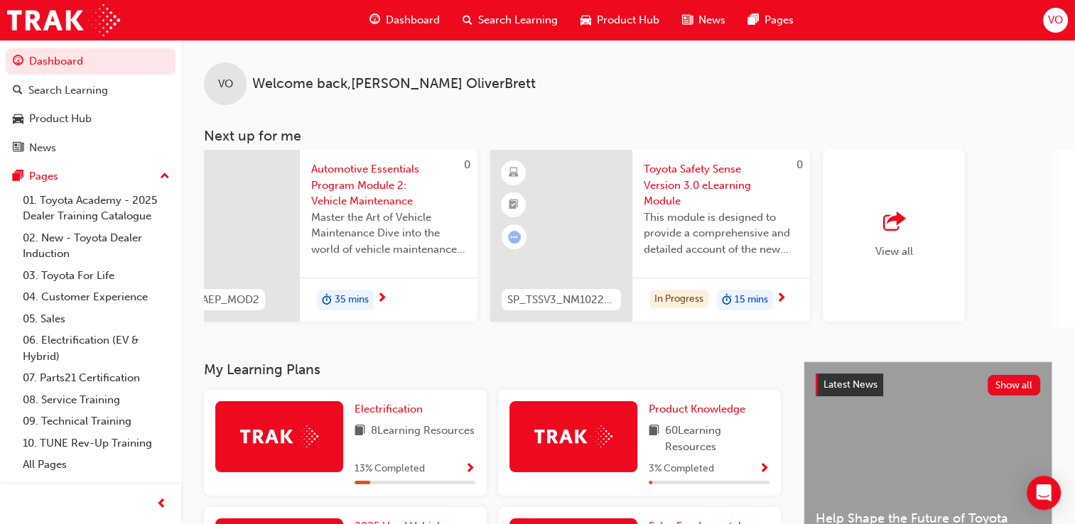
scroll to position [0, 1122]
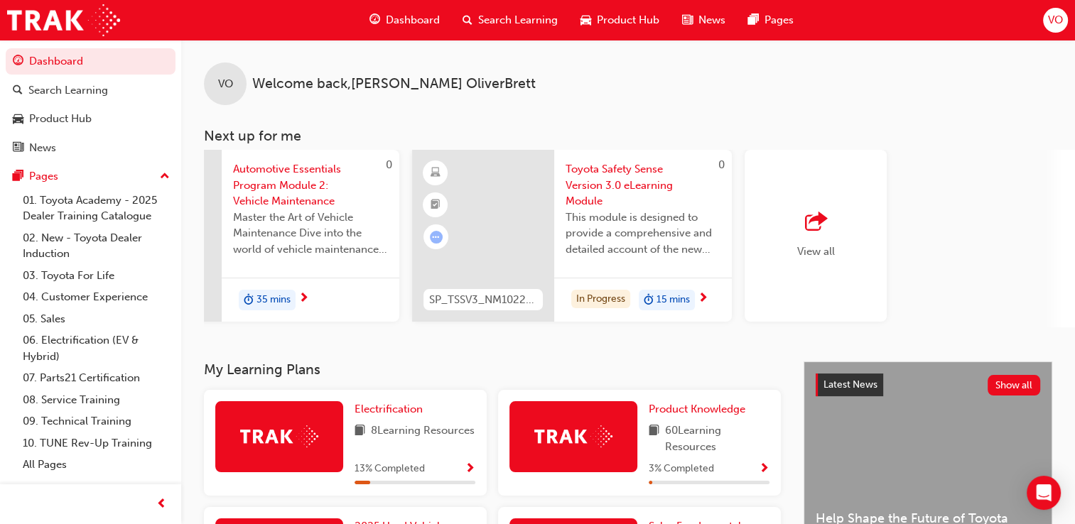
click at [817, 223] on span "outbound-icon" at bounding box center [815, 222] width 21 height 20
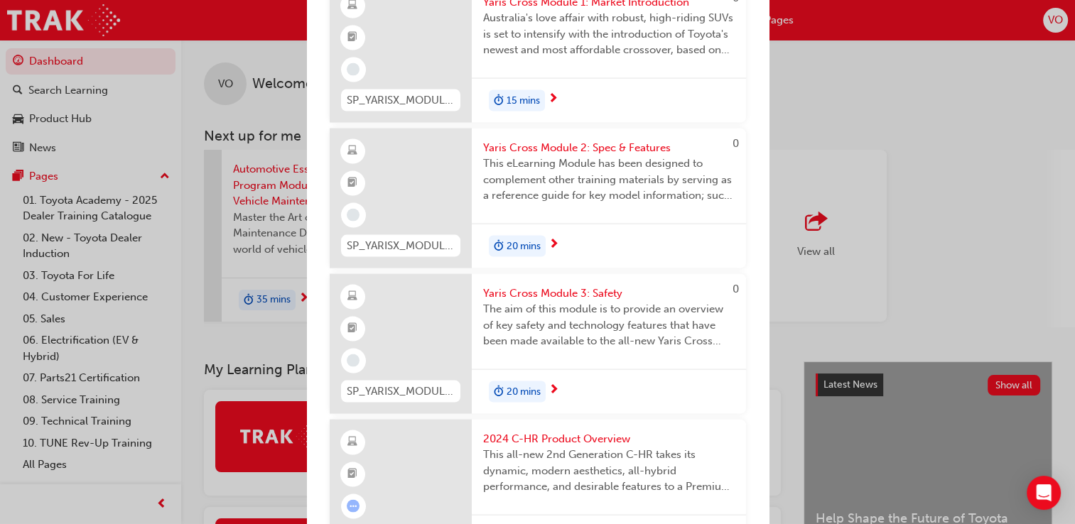
scroll to position [8182, 0]
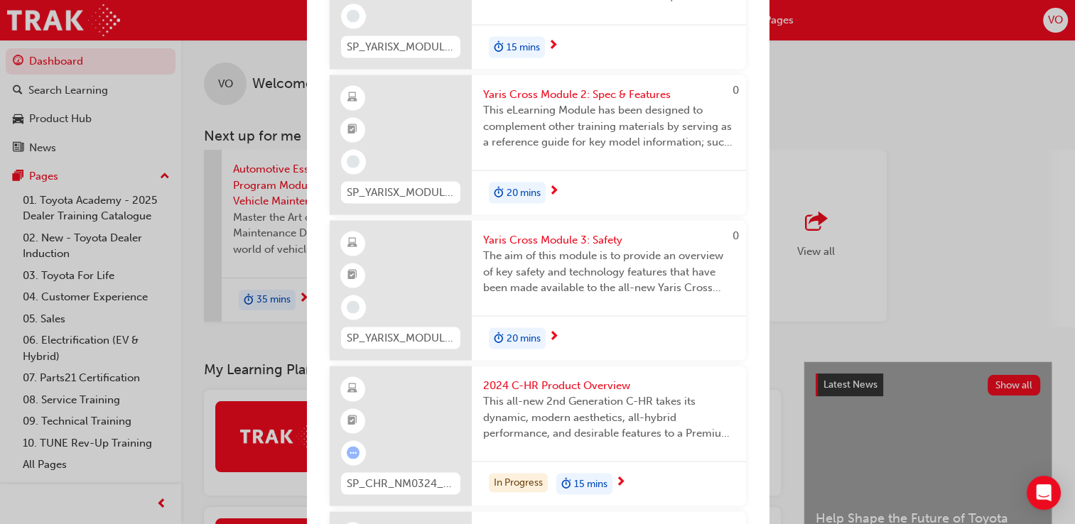
click at [785, 279] on div "Next up for me SP_BZ4X_NM_0224_EL01 2024 bZ4X Product eLearning Here you will l…" at bounding box center [537, 262] width 1075 height 524
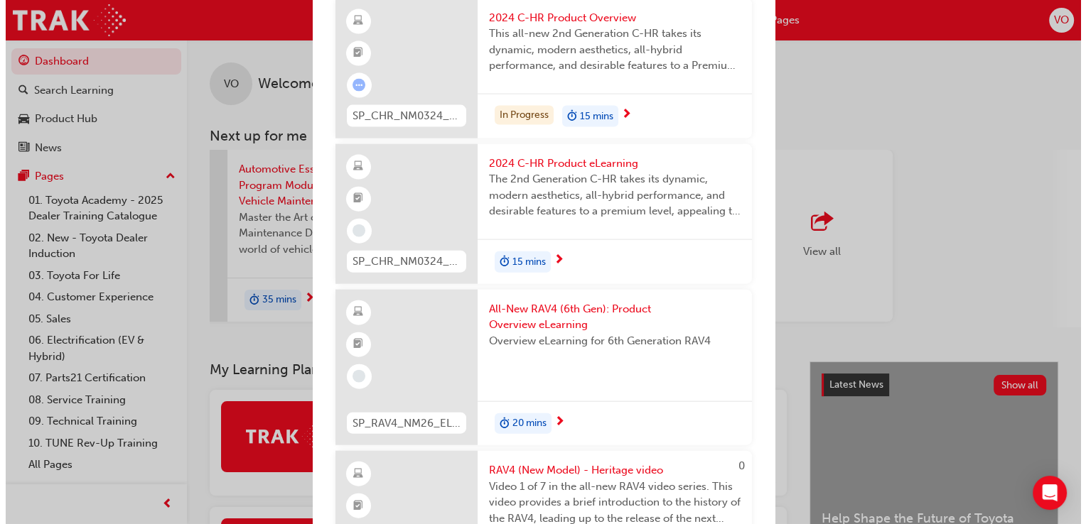
scroll to position [8586, 0]
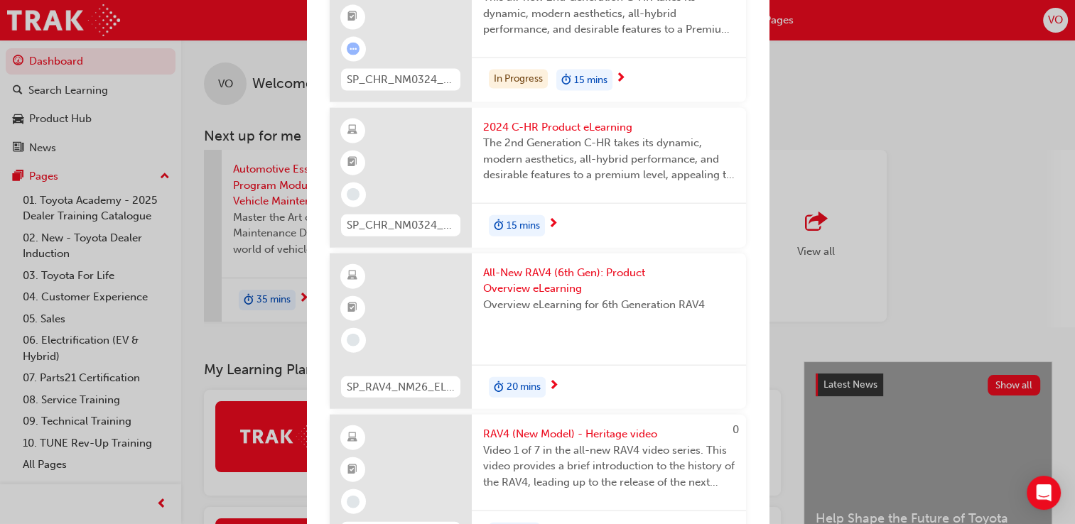
click at [554, 265] on span "All-New RAV4 (6th Gen): Product Overview eLearning" at bounding box center [609, 281] width 252 height 32
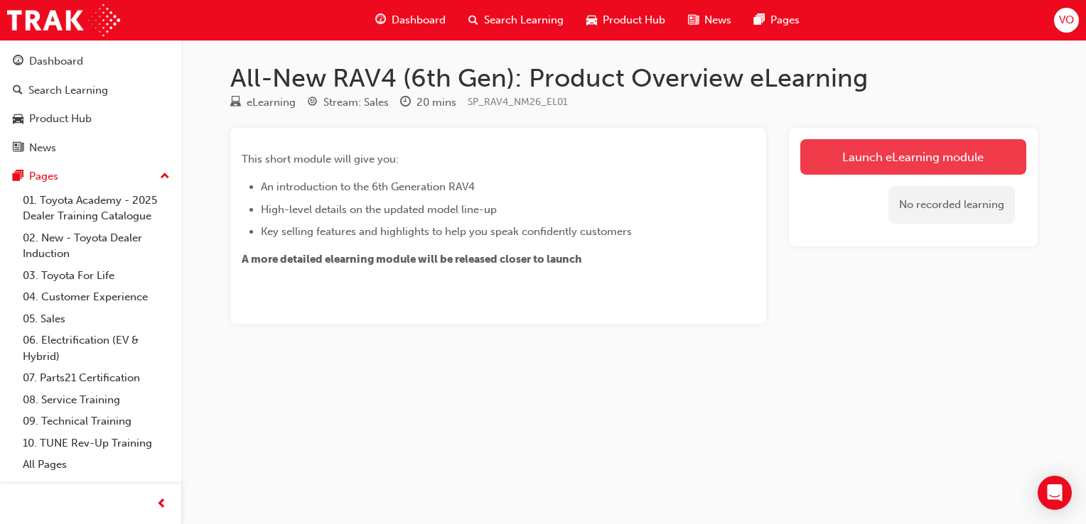
click at [881, 149] on link "Launch eLearning module" at bounding box center [913, 157] width 226 height 36
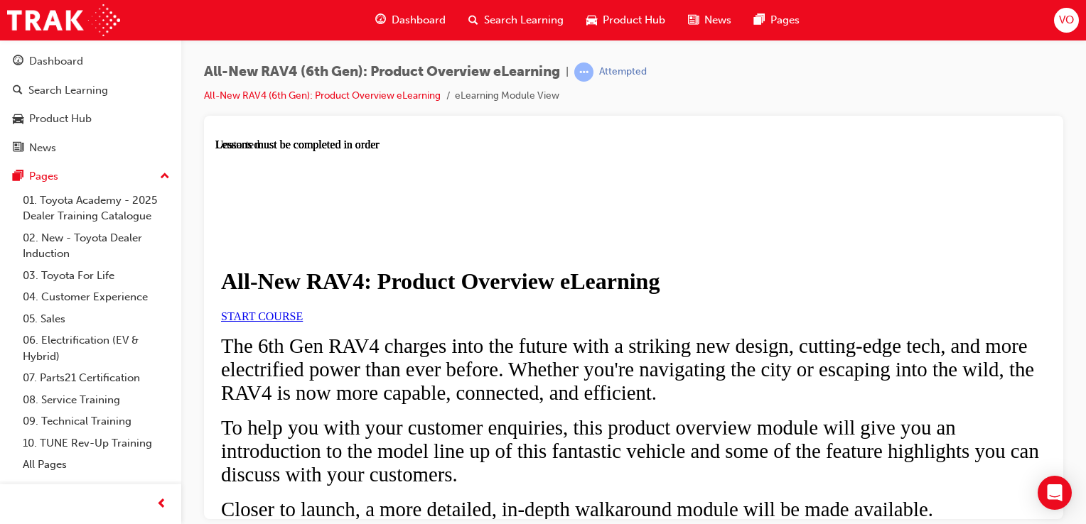
click at [303, 322] on span "START COURSE" at bounding box center [262, 316] width 82 height 12
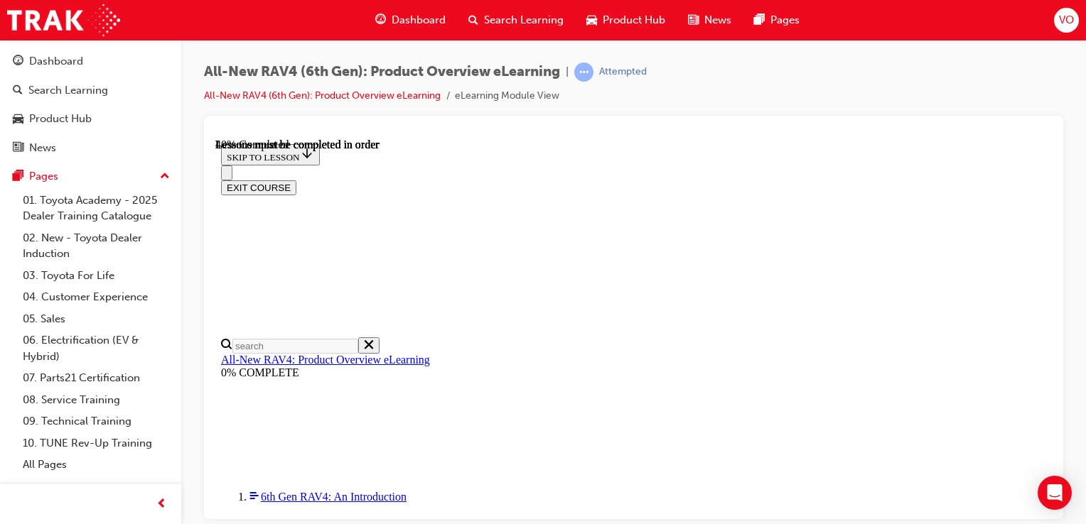
scroll to position [1458, 0]
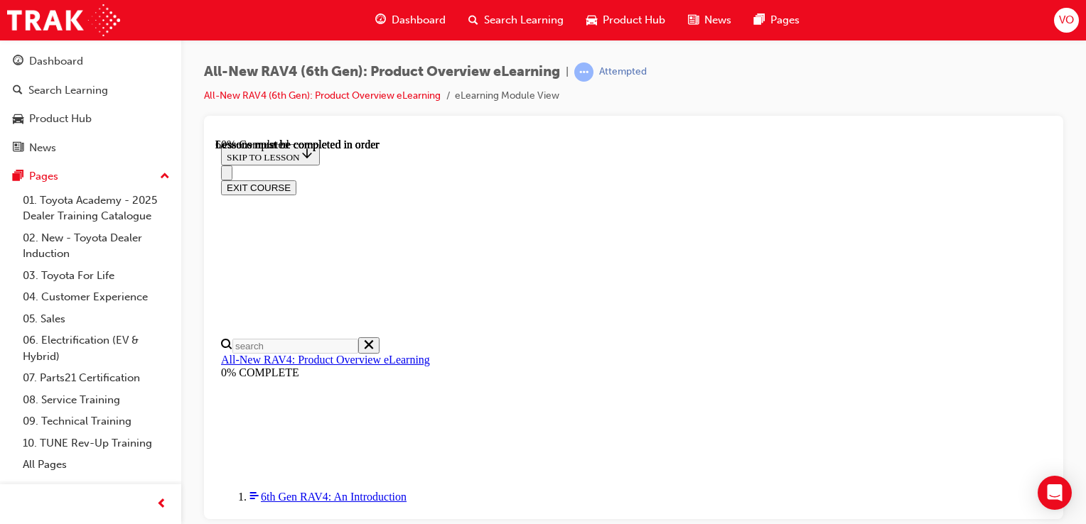
drag, startPoint x: 832, startPoint y: 492, endPoint x: 742, endPoint y: 401, distance: 128.1
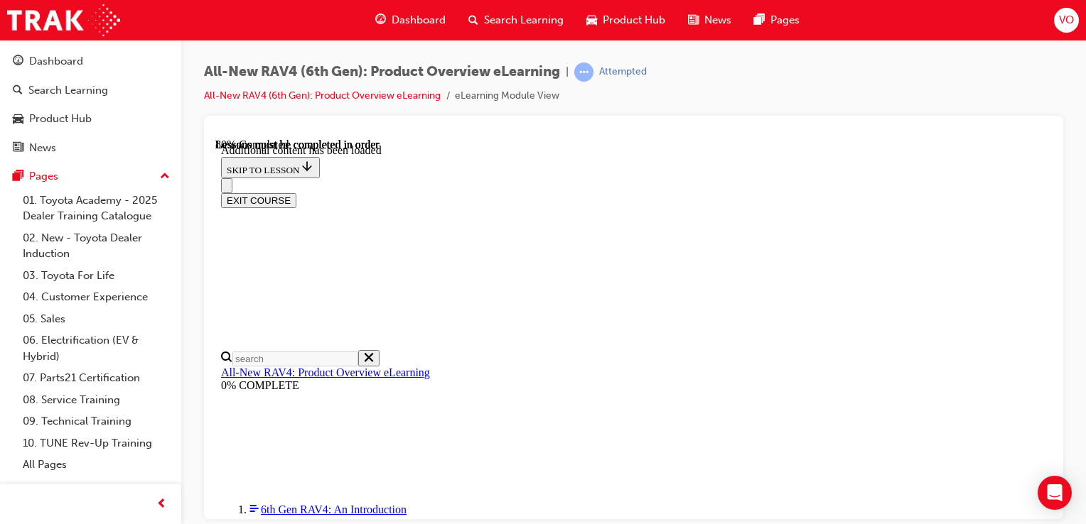
scroll to position [1998, 0]
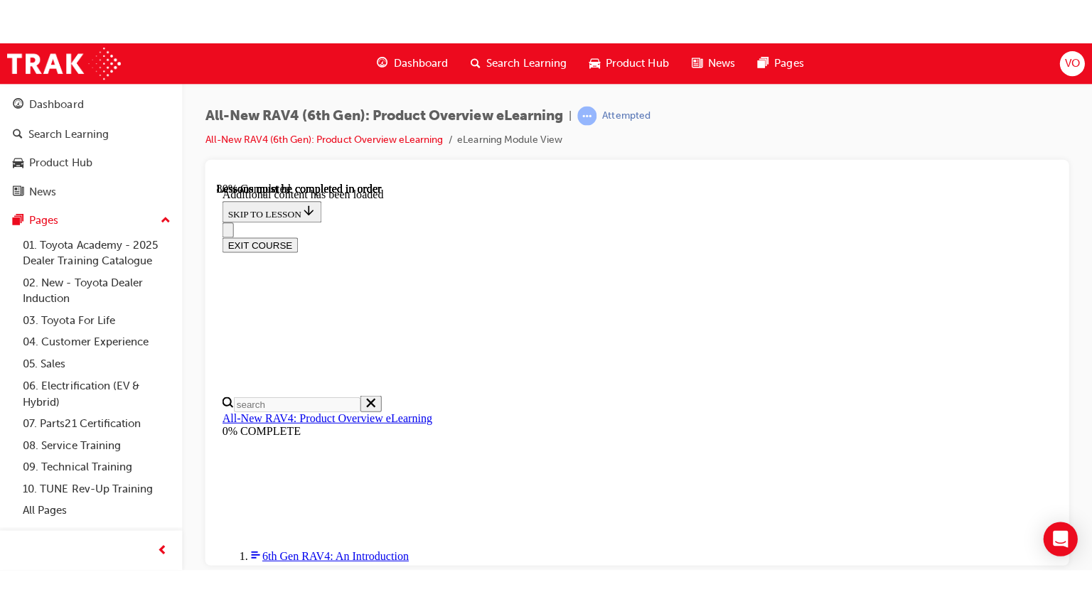
scroll to position [2126, 0]
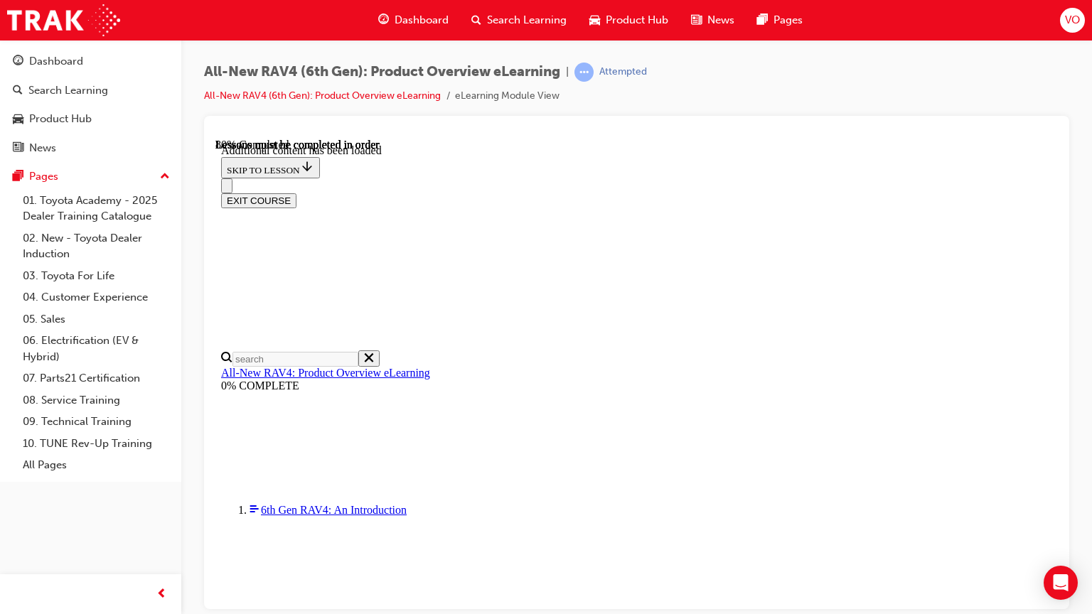
scroll to position [1986, 0]
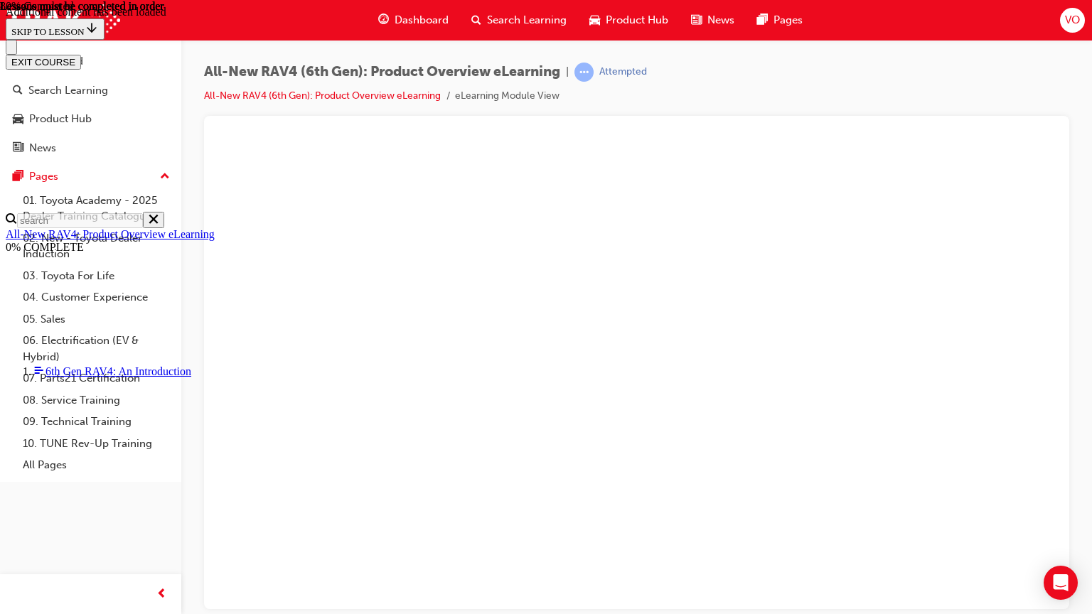
drag, startPoint x: 1083, startPoint y: 586, endPoint x: 1067, endPoint y: 593, distance: 17.6
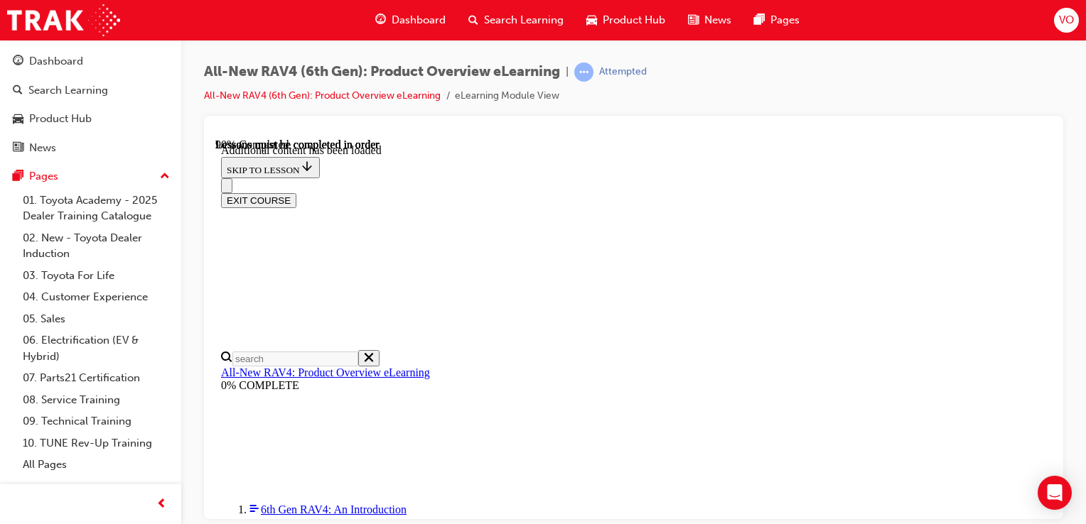
scroll to position [2297, 0]
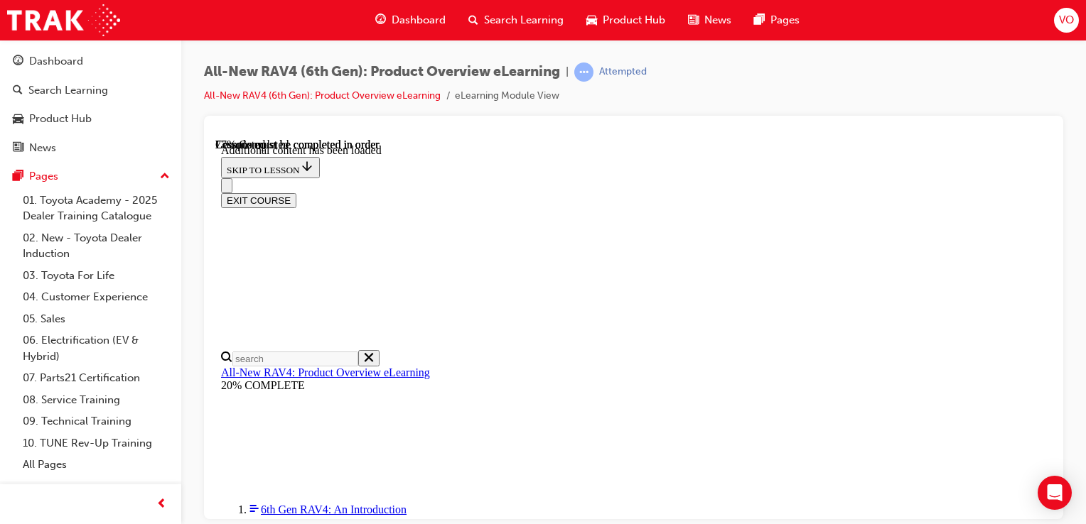
scroll to position [2281, 0]
click at [1046, 488] on div "Open Intercom Messenger" at bounding box center [1055, 494] width 38 height 38
drag, startPoint x: 1002, startPoint y: 288, endPoint x: 1031, endPoint y: 321, distance: 44.3
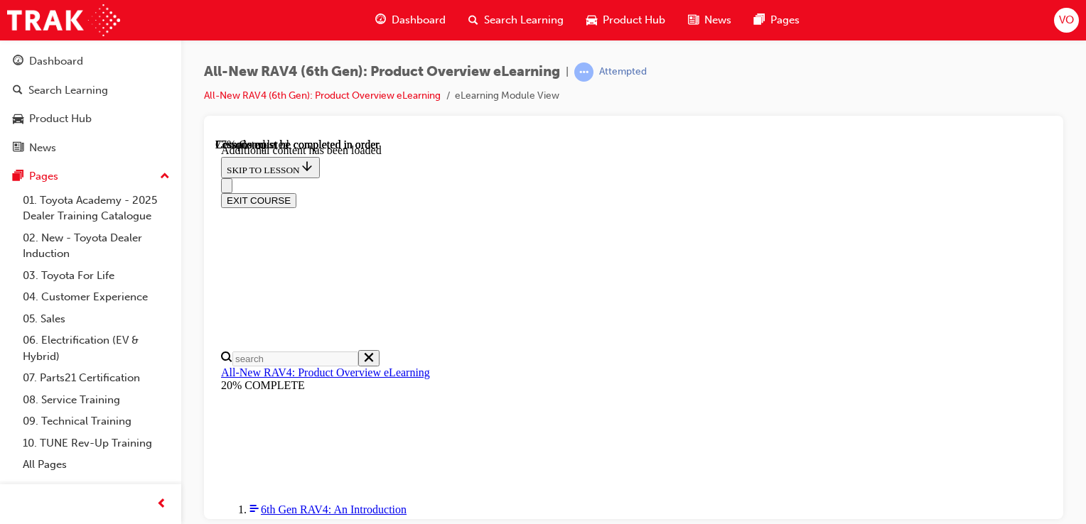
drag, startPoint x: 664, startPoint y: 168, endPoint x: 694, endPoint y: 192, distance: 37.9
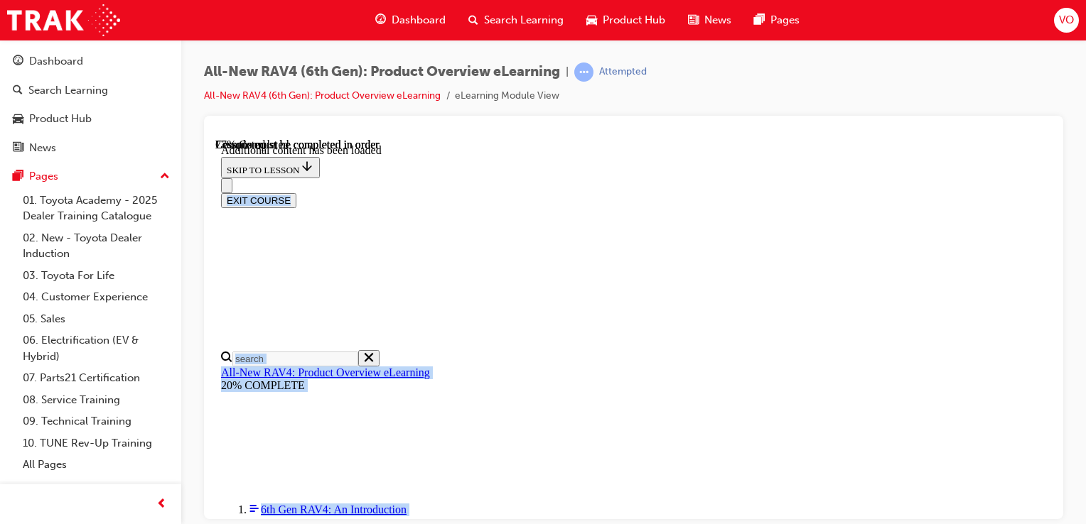
scroll to position [2161, 0]
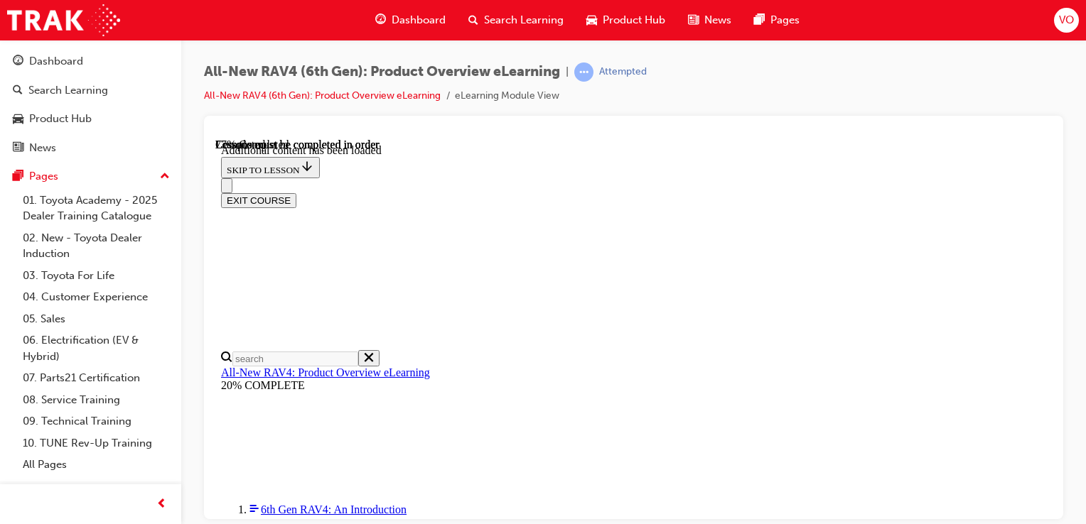
drag, startPoint x: 481, startPoint y: 188, endPoint x: 662, endPoint y: 203, distance: 181.8
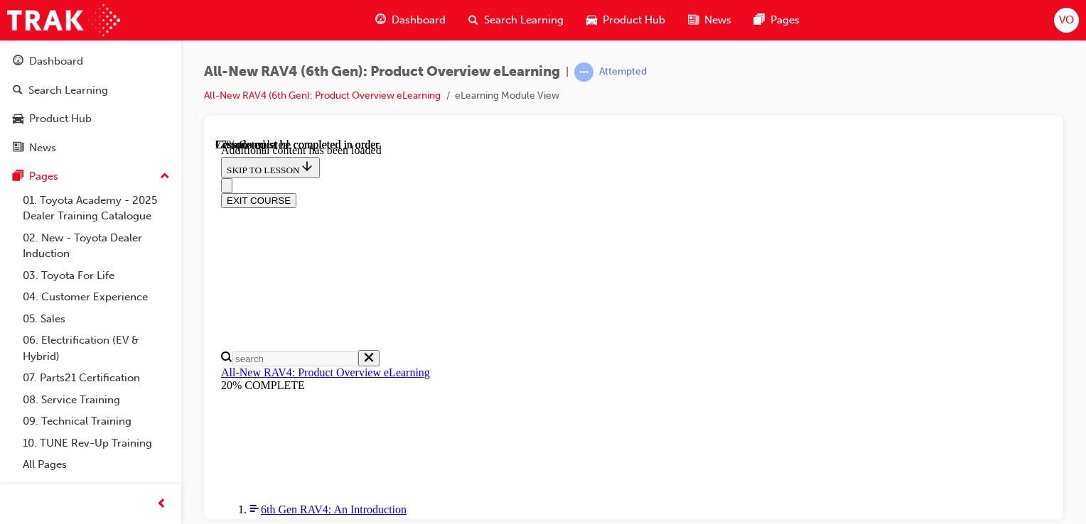
drag, startPoint x: 1038, startPoint y: 402, endPoint x: 1050, endPoint y: 458, distance: 57.4
drag, startPoint x: 1050, startPoint y: 458, endPoint x: 1269, endPoint y: 583, distance: 251.7
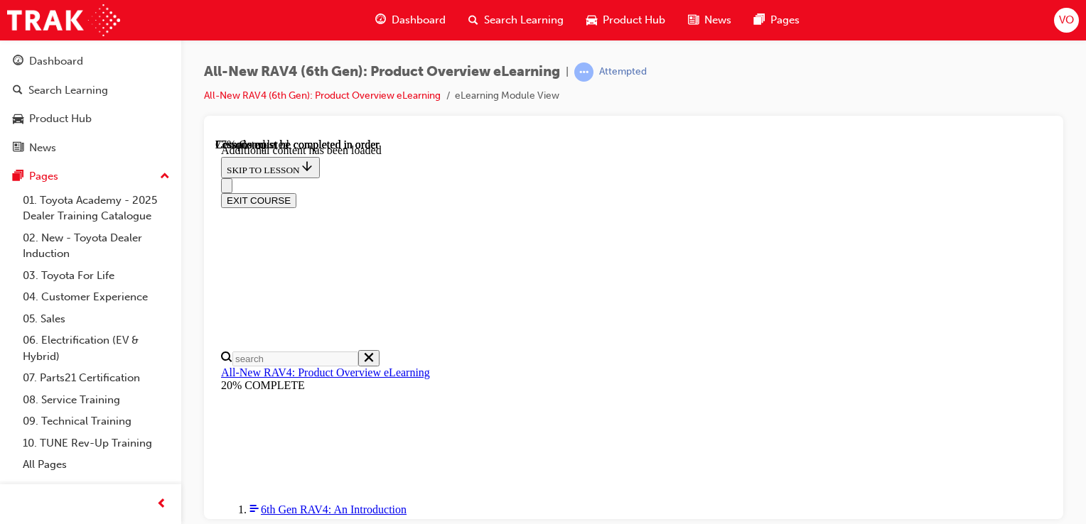
scroll to position [2173, 0]
click at [241, 188] on icon "Close navigation menu" at bounding box center [234, 193] width 14 height 10
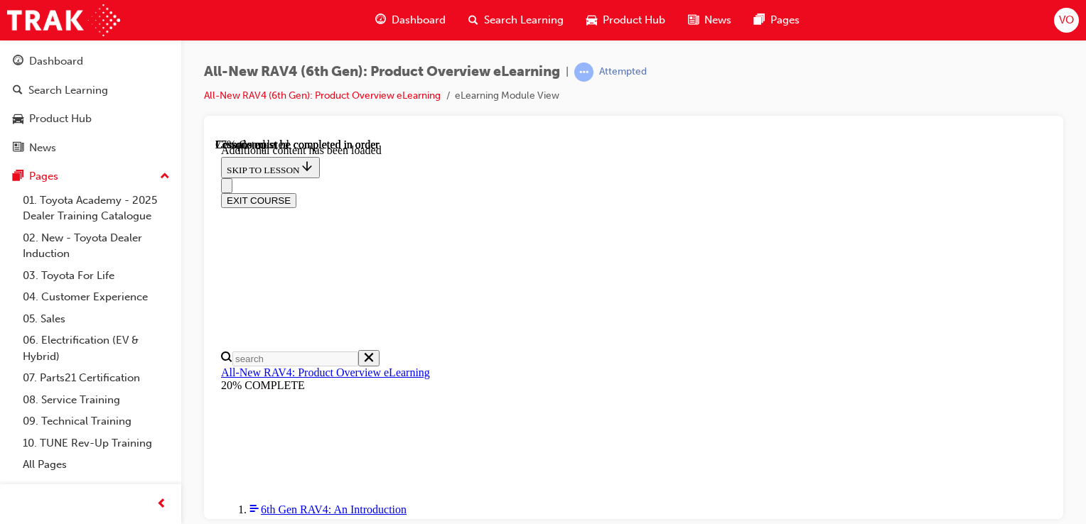
scroll to position [2135, 0]
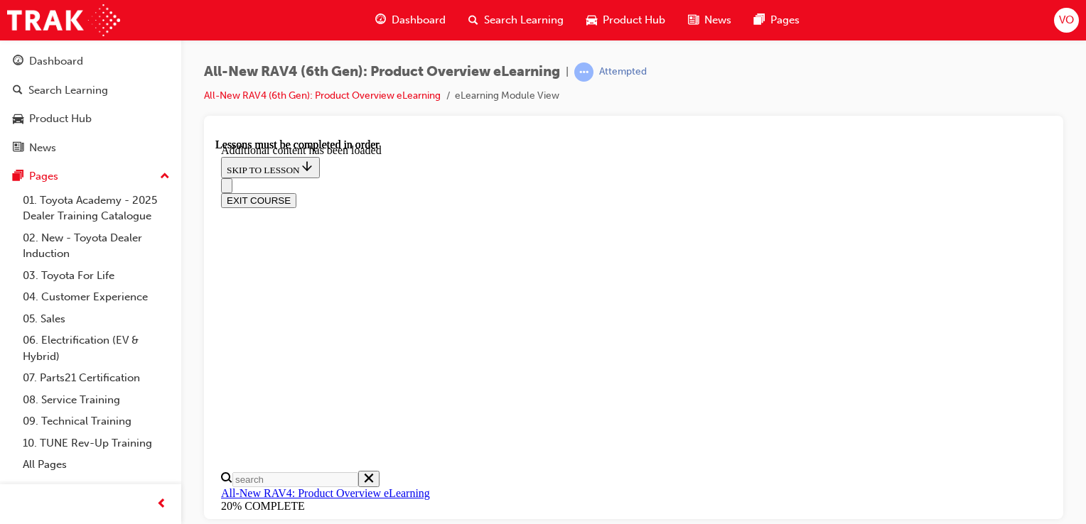
drag, startPoint x: 958, startPoint y: 424, endPoint x: 1031, endPoint y: 537, distance: 134.6
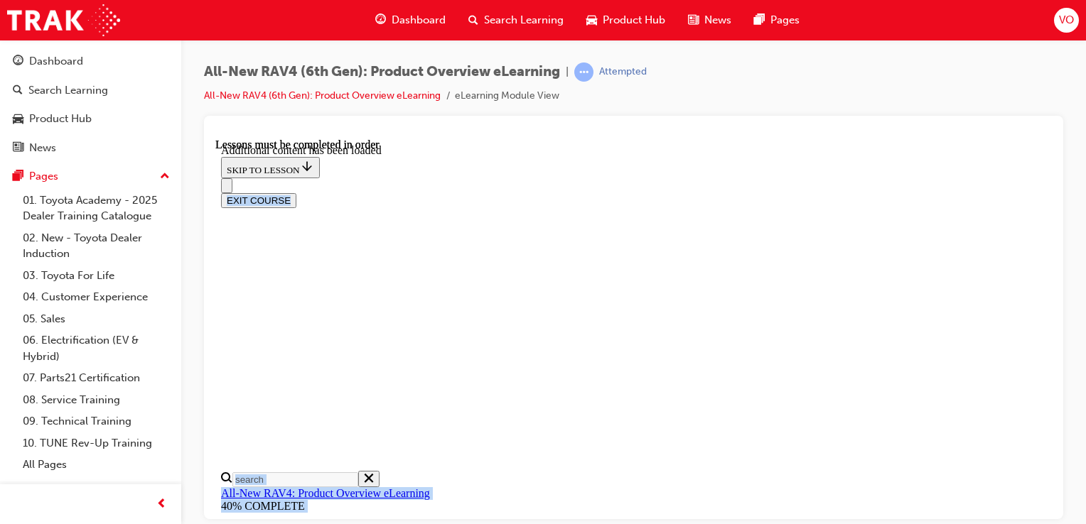
drag, startPoint x: 541, startPoint y: 492, endPoint x: 632, endPoint y: 283, distance: 228.2
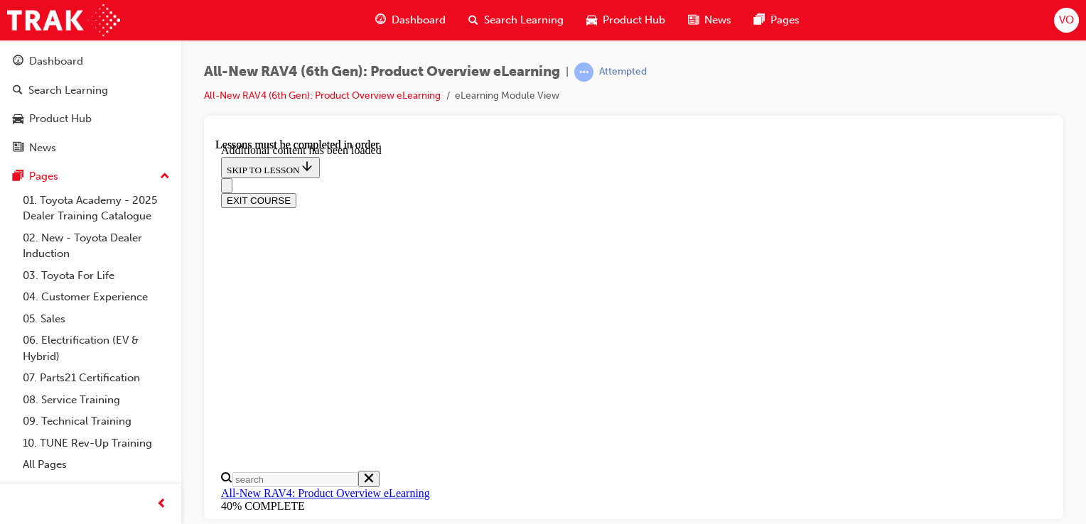
scroll to position [406, 0]
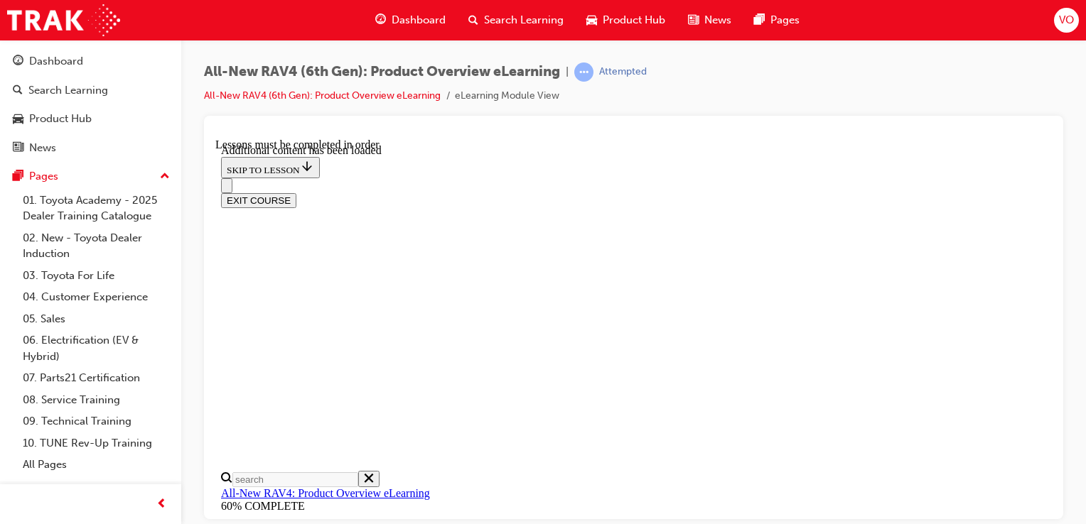
radio input "true"
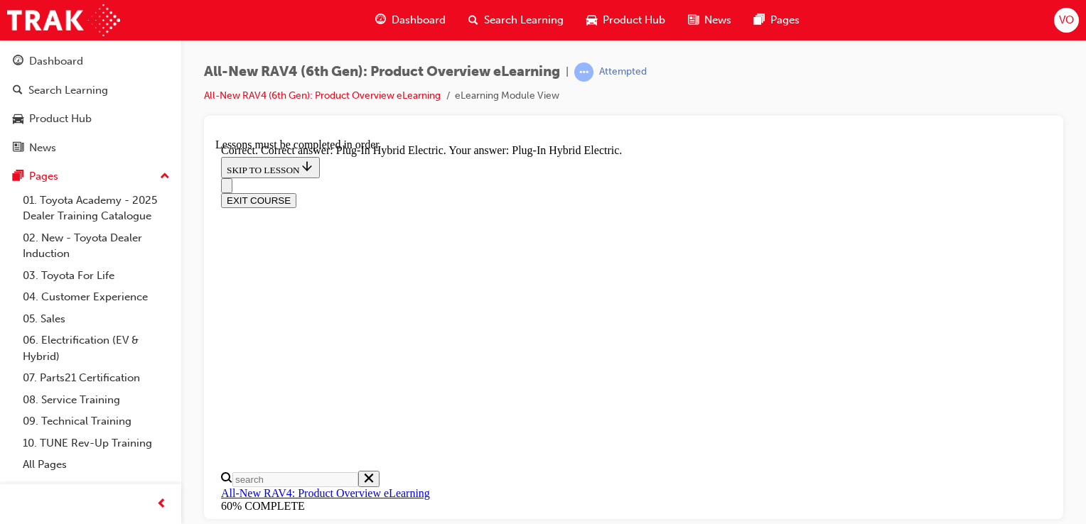
radio input "true"
drag, startPoint x: 1045, startPoint y: 328, endPoint x: 1267, endPoint y: 509, distance: 286.4
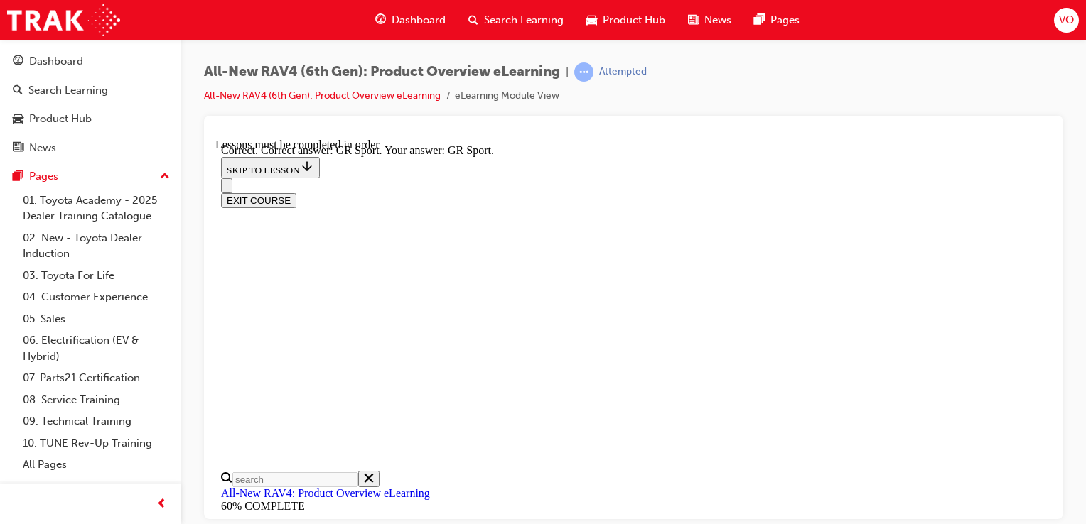
scroll to position [676, 0]
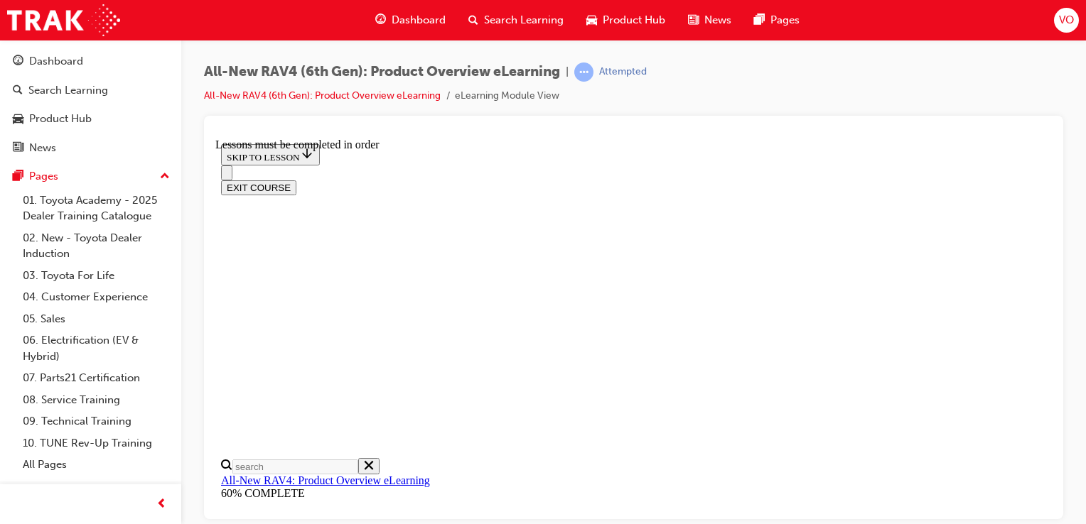
scroll to position [500, 0]
checkbox input "true"
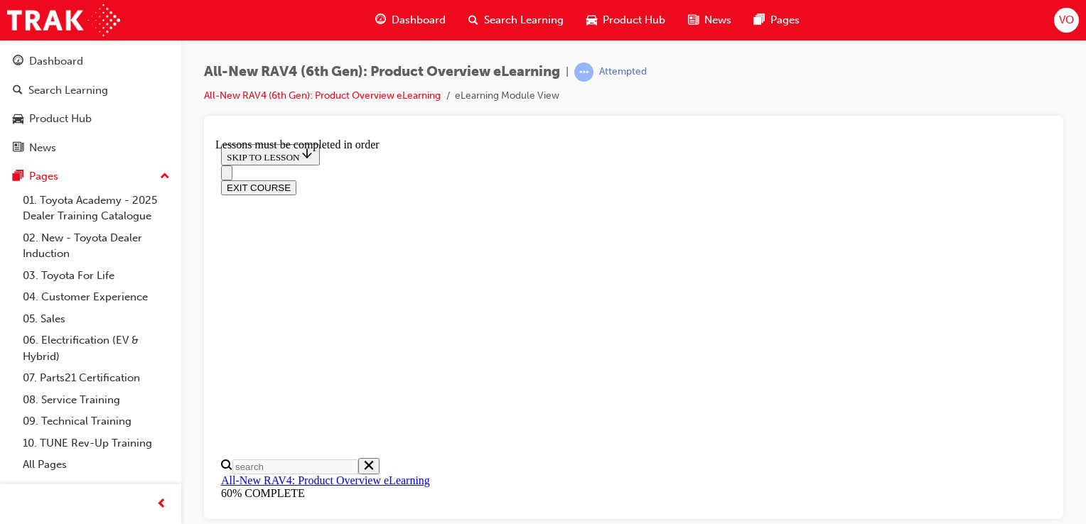
checkbox input "true"
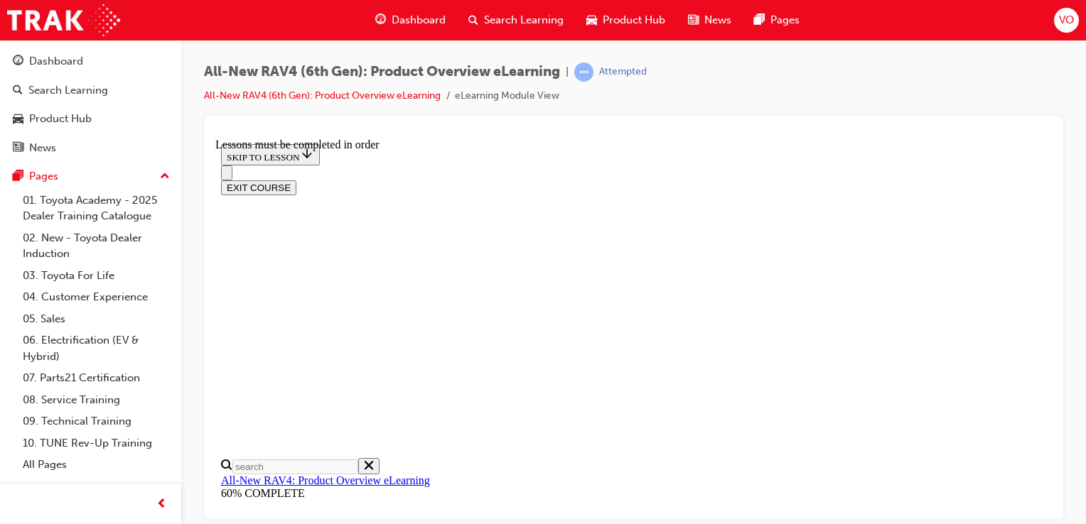
checkbox input "true"
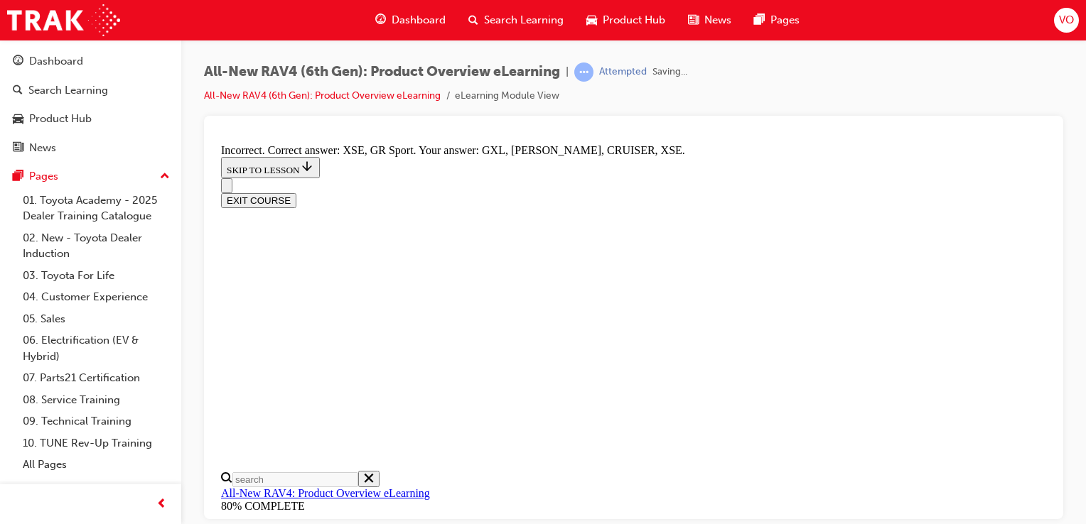
scroll to position [679, 0]
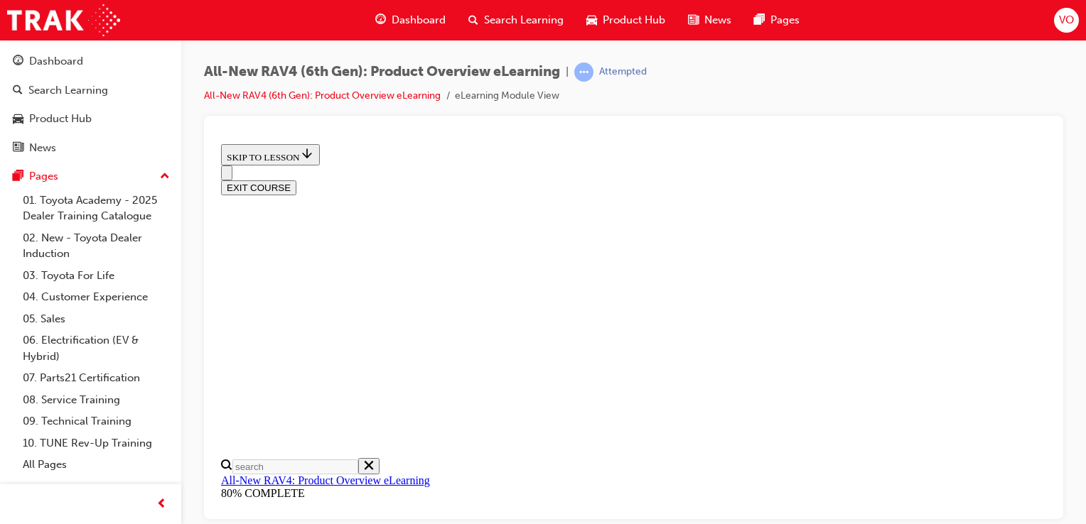
scroll to position [257, 0]
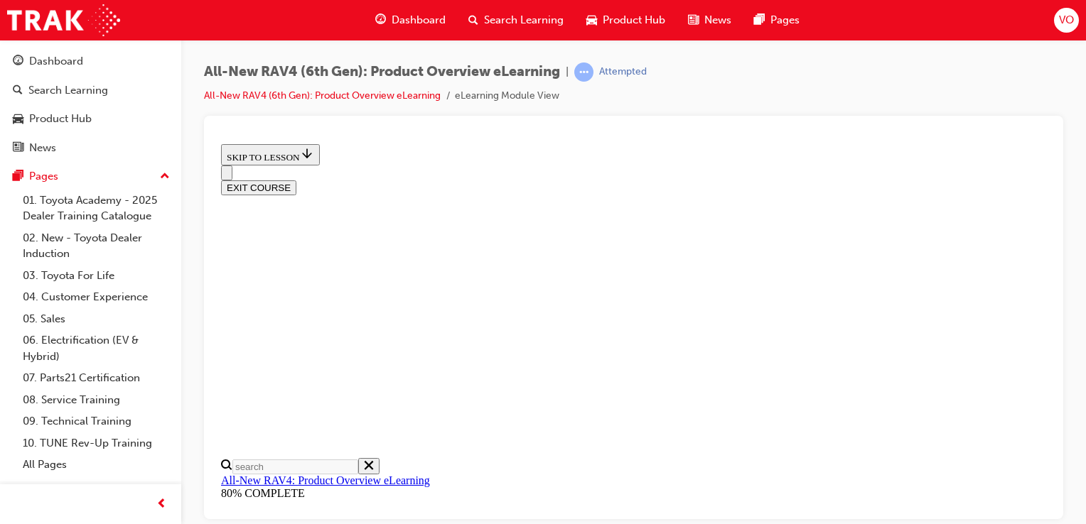
scroll to position [99, 0]
click at [1057, 337] on div at bounding box center [633, 318] width 859 height 404
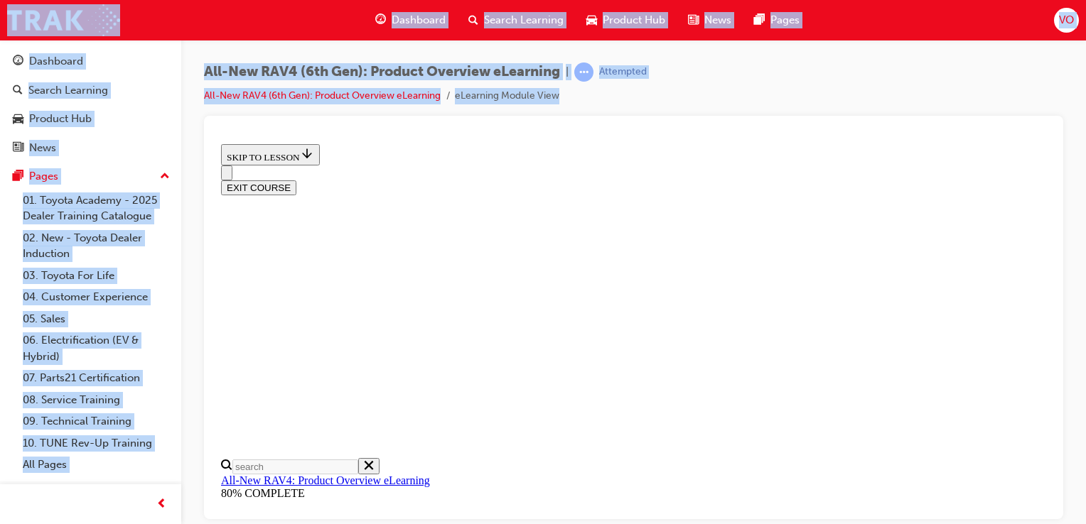
drag, startPoint x: 1272, startPoint y: 475, endPoint x: 1038, endPoint y: 335, distance: 273.1
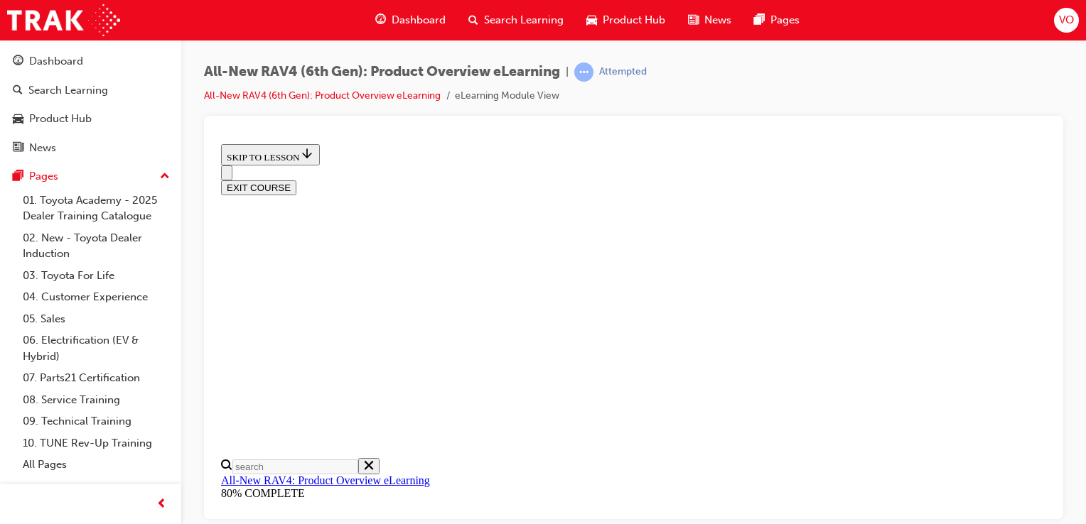
radio input "true"
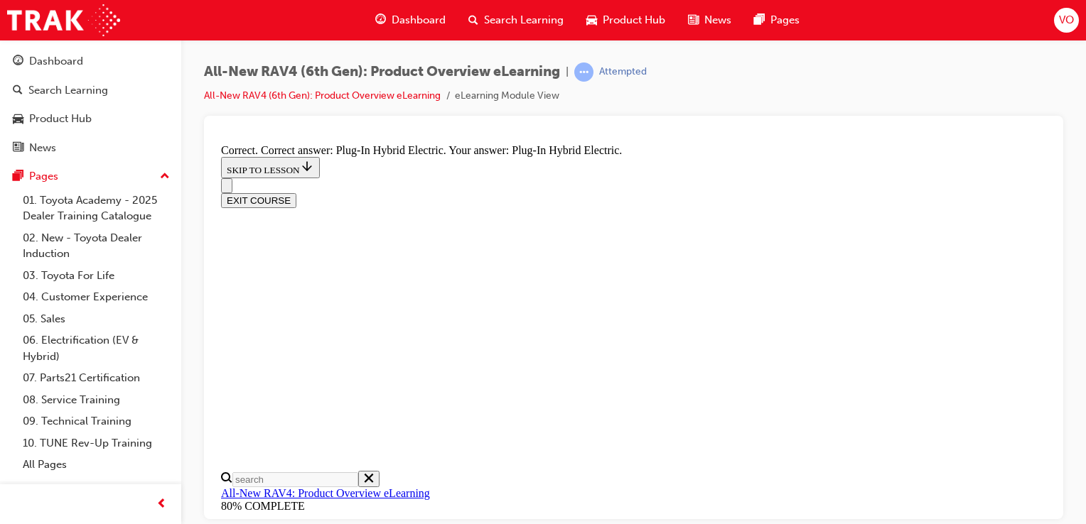
scroll to position [573, 0]
drag, startPoint x: 407, startPoint y: 241, endPoint x: 411, endPoint y: 288, distance: 47.0
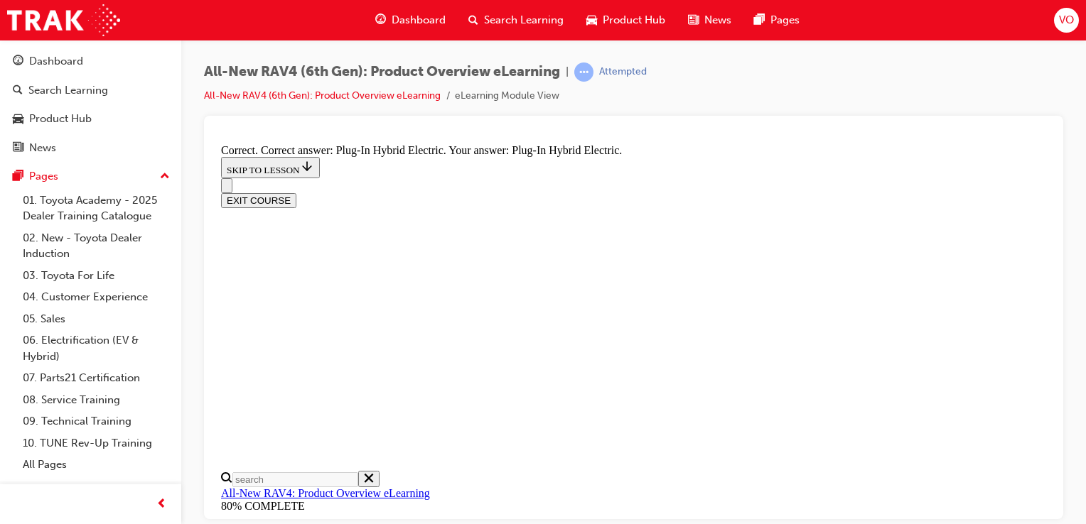
radio input "true"
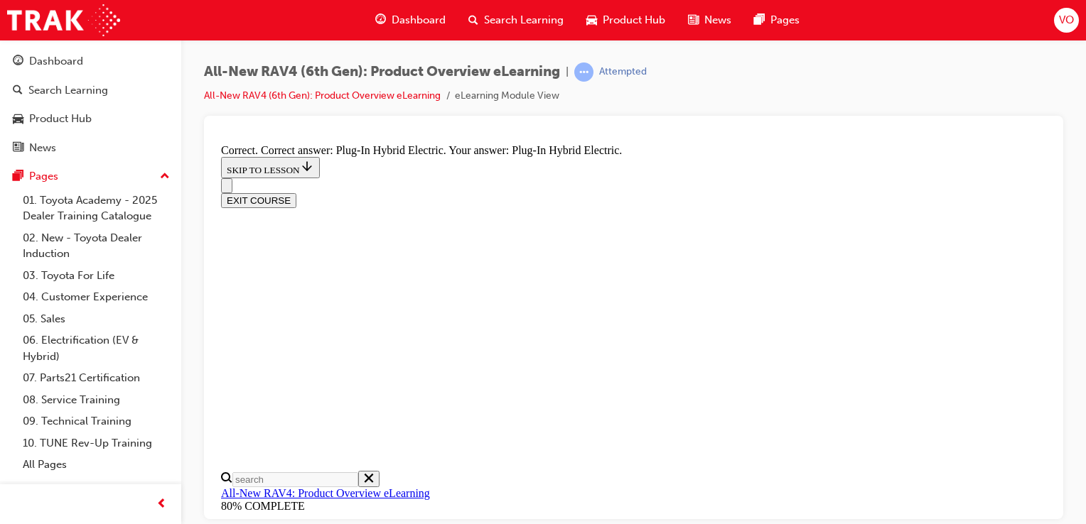
radio input "true"
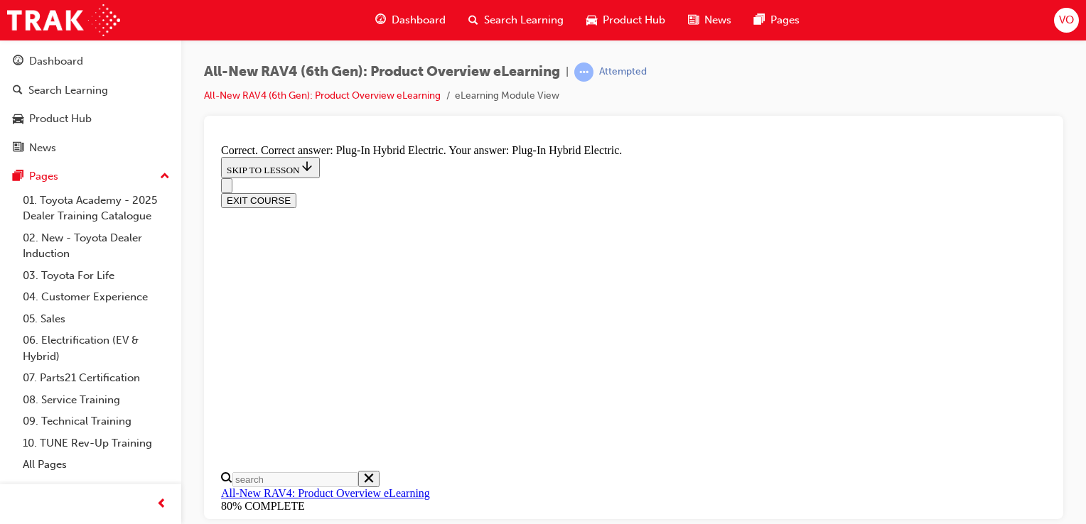
radio input "true"
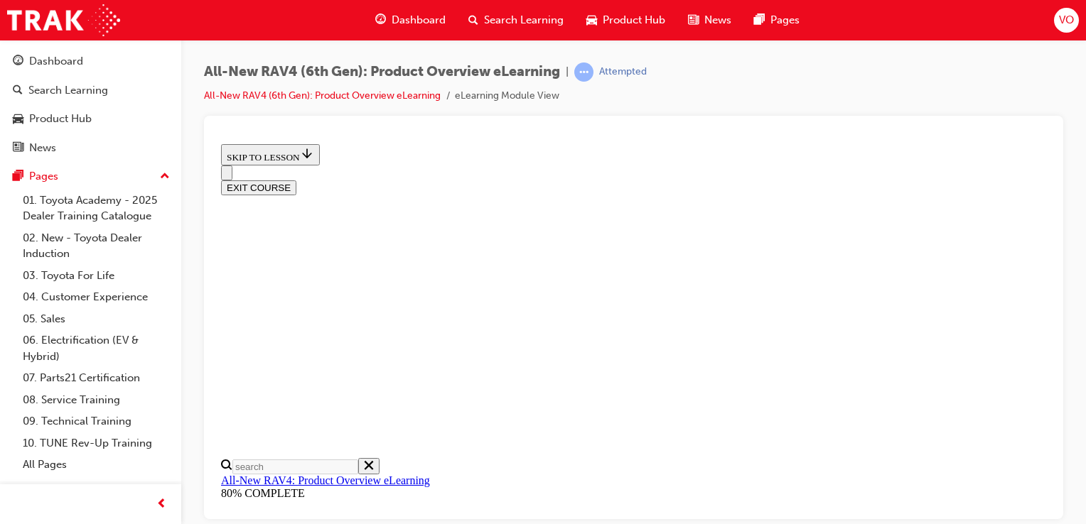
scroll to position [499, 0]
checkbox input "true"
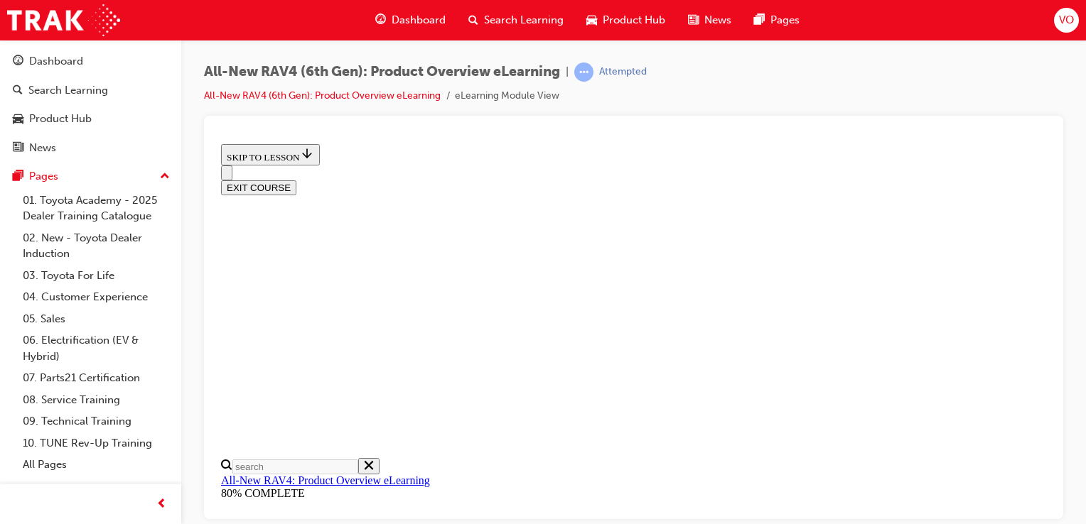
checkbox input "true"
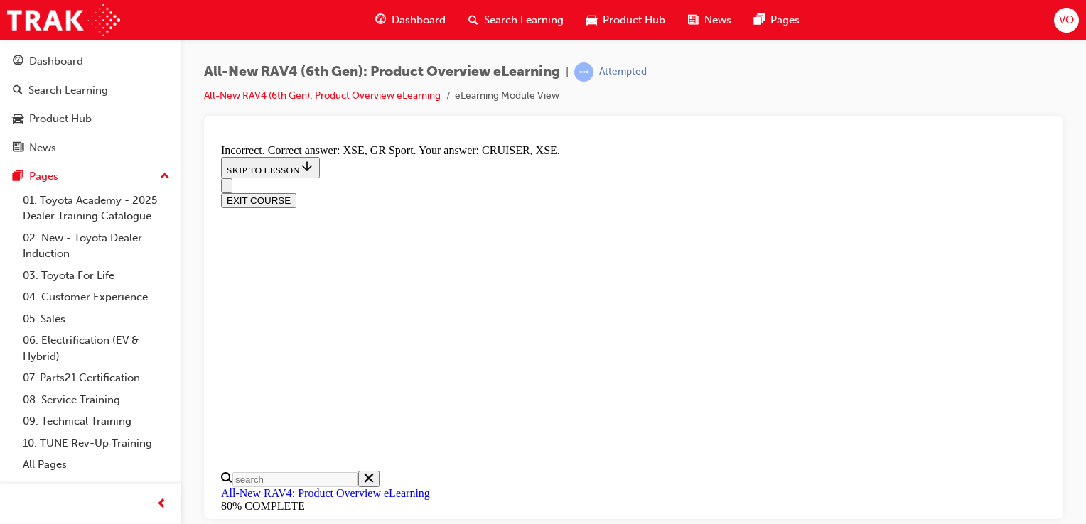
scroll to position [679, 0]
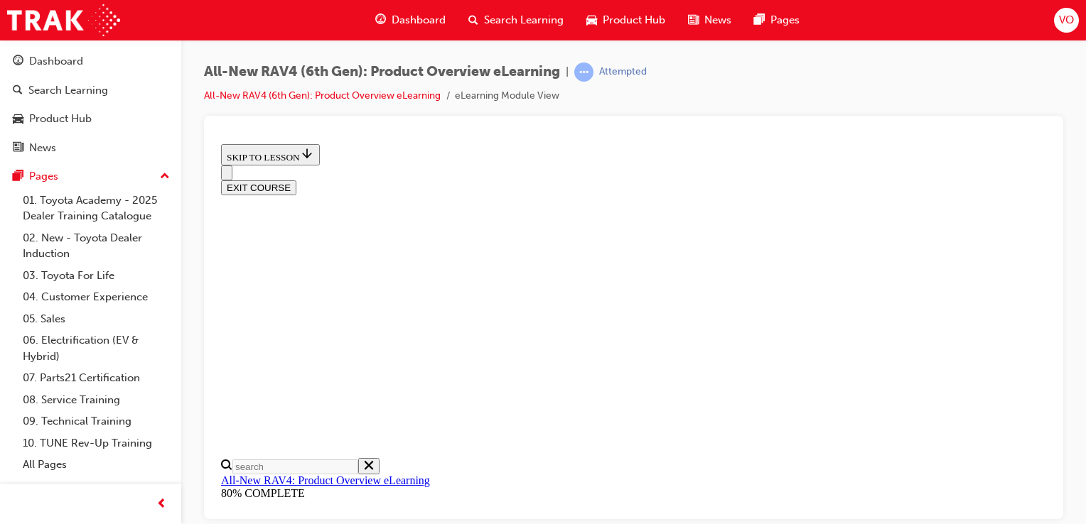
scroll to position [400, 0]
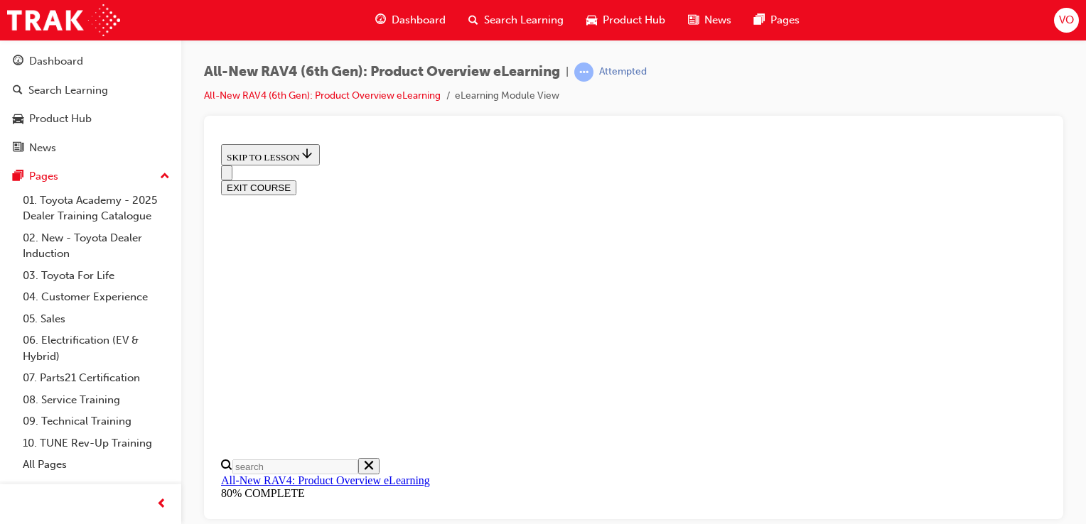
scroll to position [428, 0]
radio input "true"
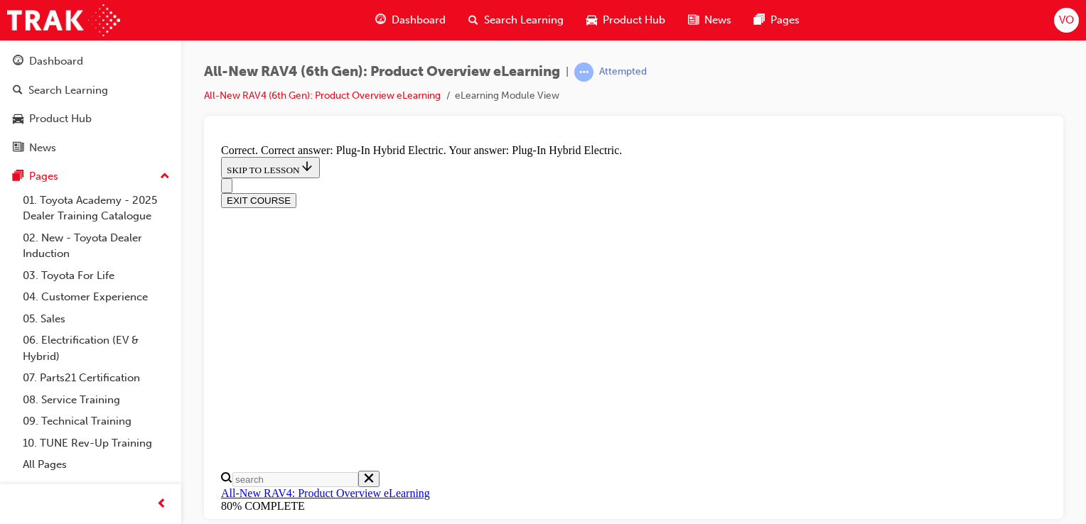
scroll to position [573, 0]
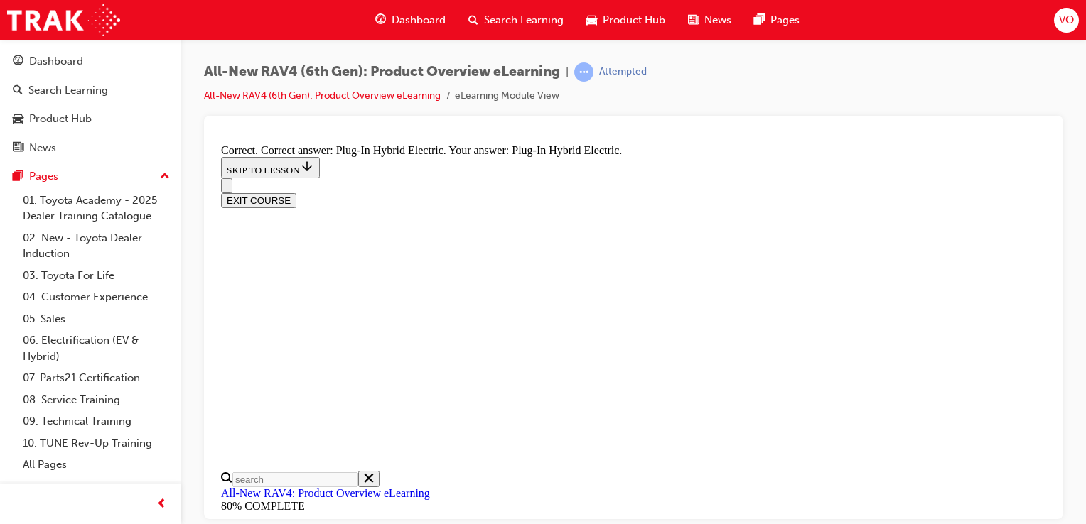
radio input "true"
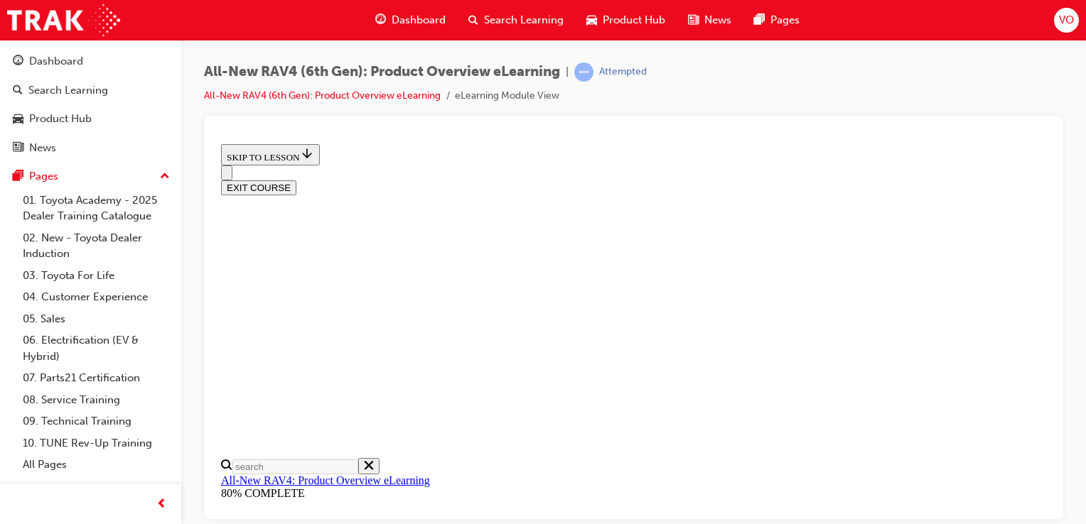
scroll to position [593, 0]
checkbox input "true"
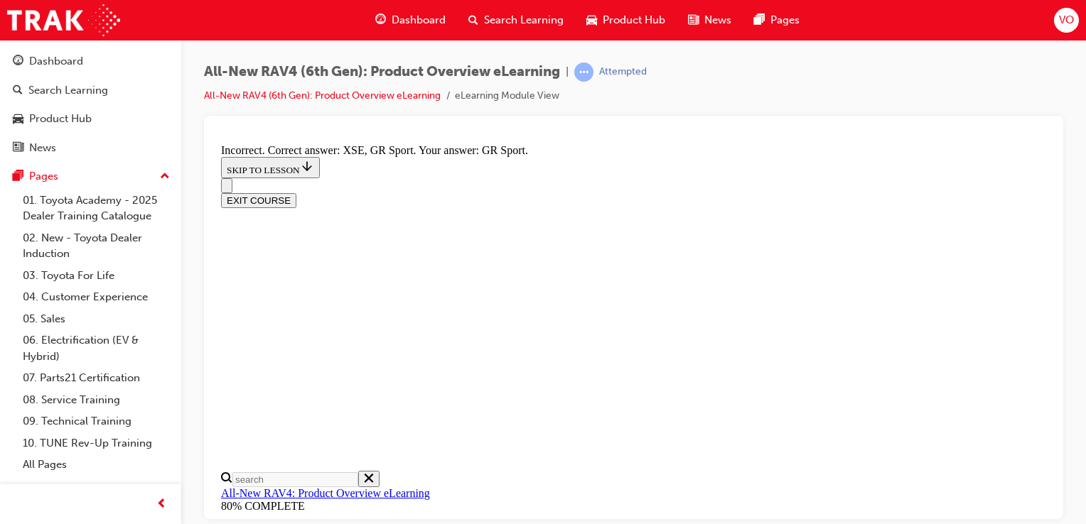
scroll to position [679, 0]
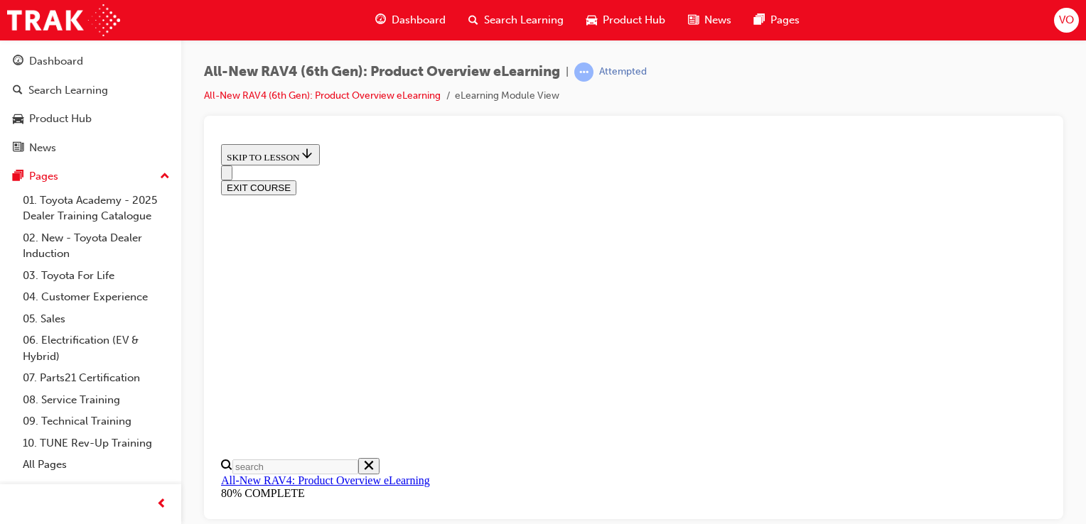
scroll to position [400, 0]
drag, startPoint x: 1042, startPoint y: 178, endPoint x: 1290, endPoint y: 512, distance: 416.6
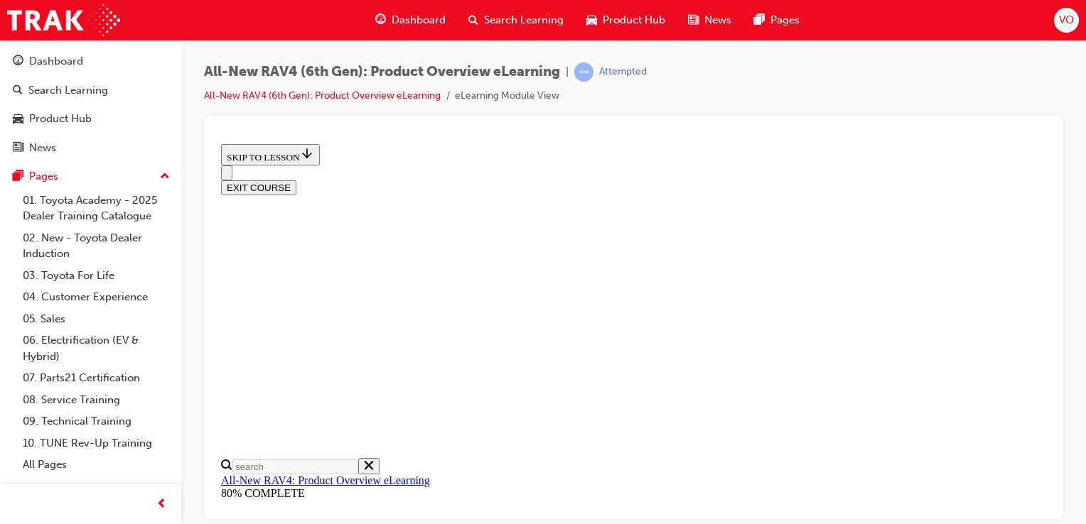
scroll to position [456, 0]
radio input "true"
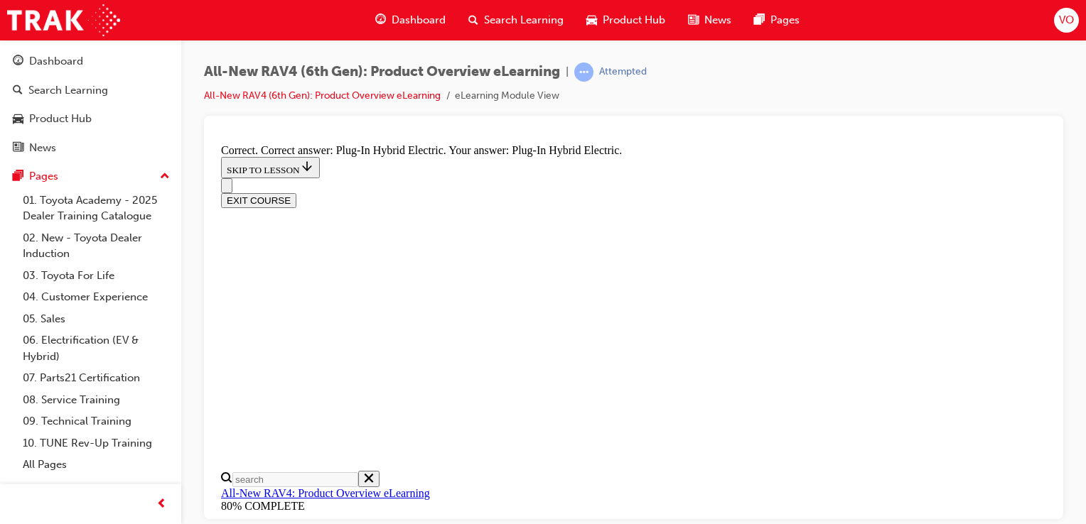
scroll to position [573, 0]
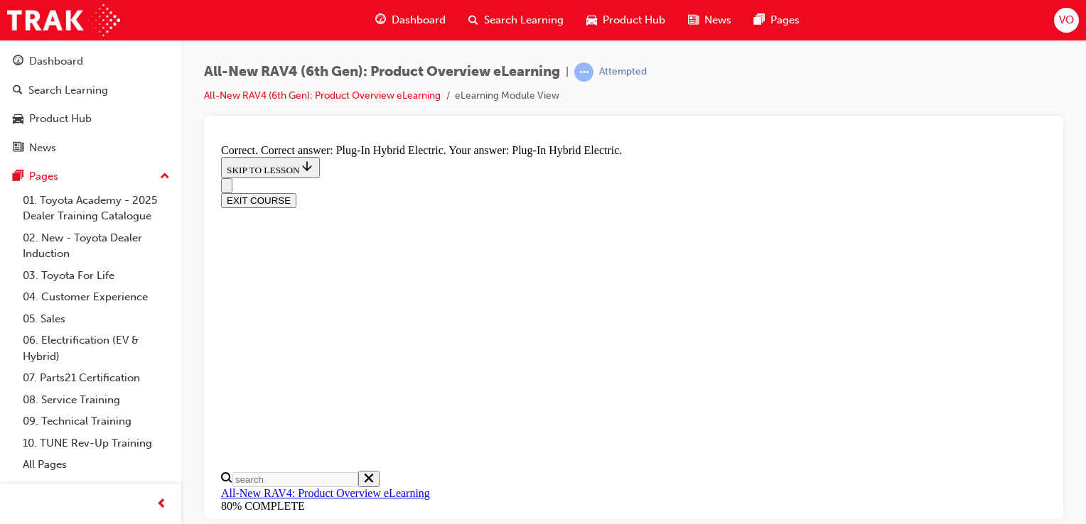
radio input "true"
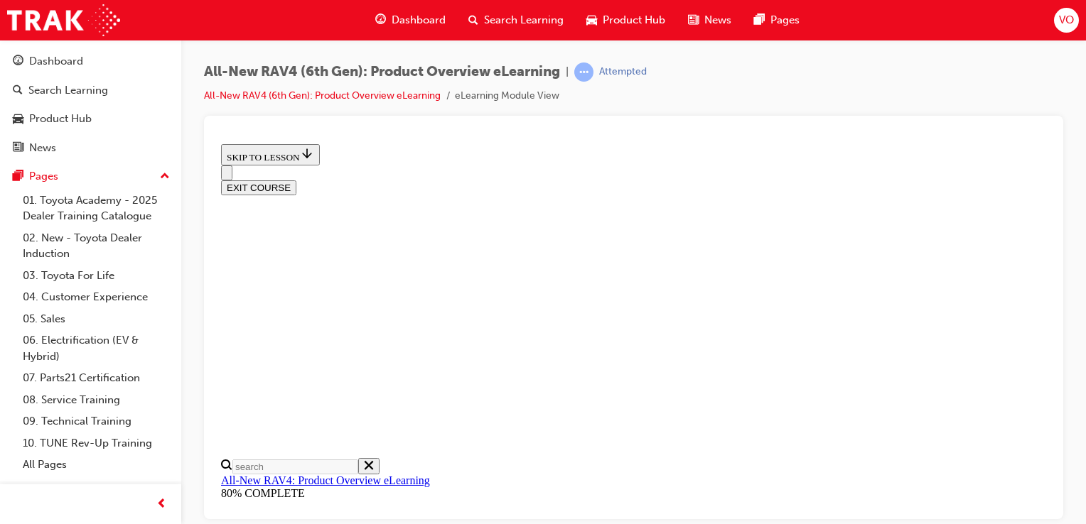
scroll to position [593, 0]
checkbox input "true"
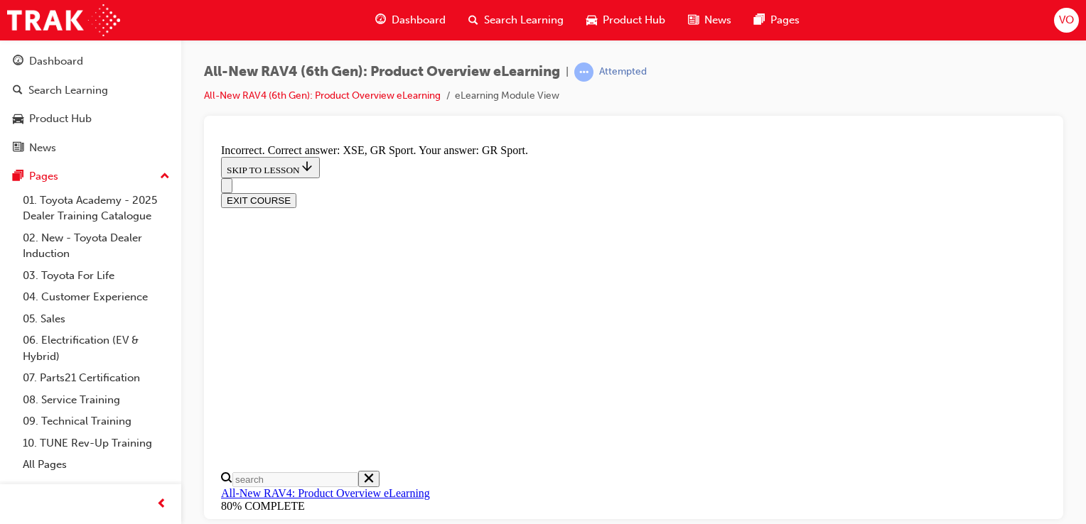
scroll to position [679, 0]
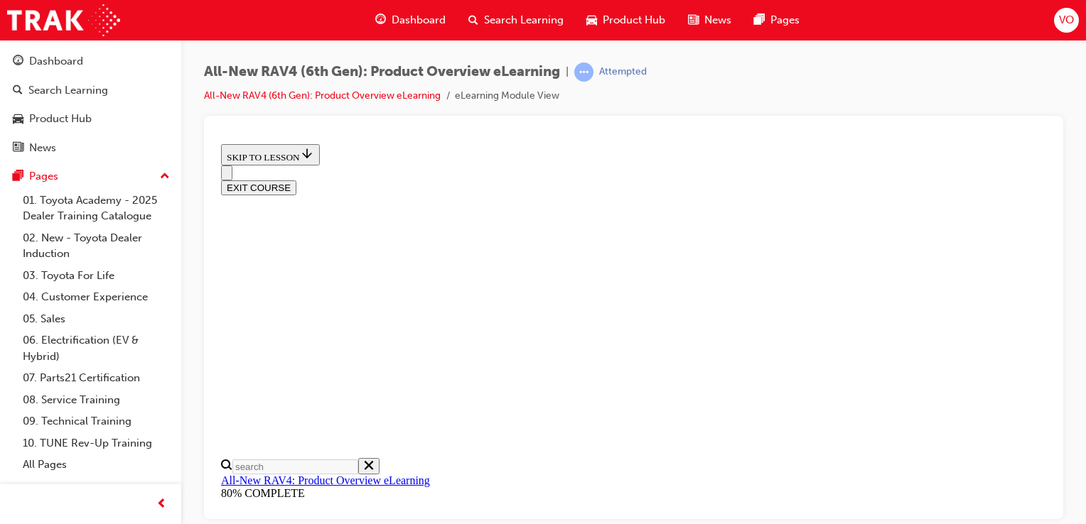
scroll to position [368, 0]
drag, startPoint x: 1041, startPoint y: 208, endPoint x: 1283, endPoint y: 486, distance: 368.8
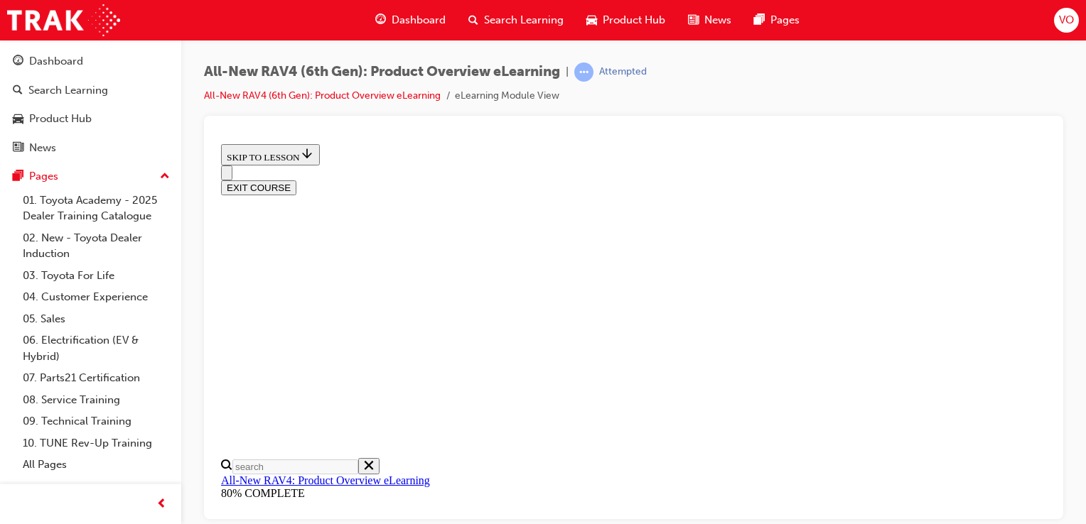
scroll to position [428, 0]
radio input "true"
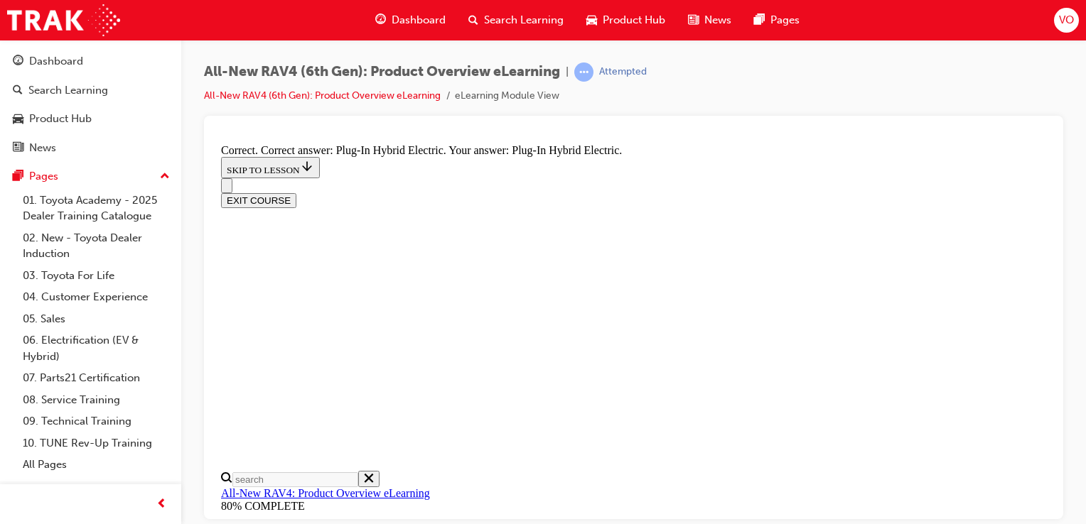
scroll to position [573, 0]
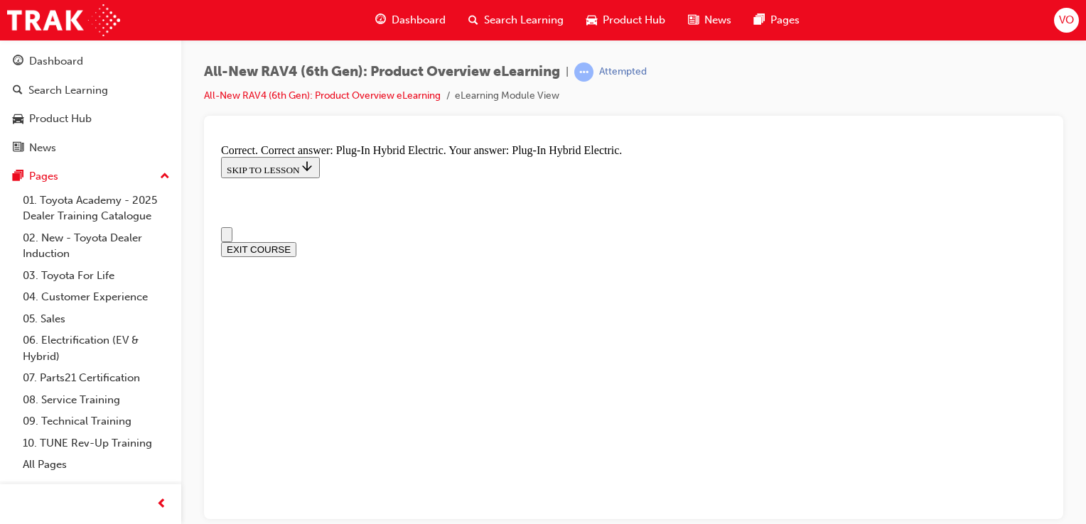
drag, startPoint x: 1270, startPoint y: 424, endPoint x: 1046, endPoint y: 245, distance: 286.7
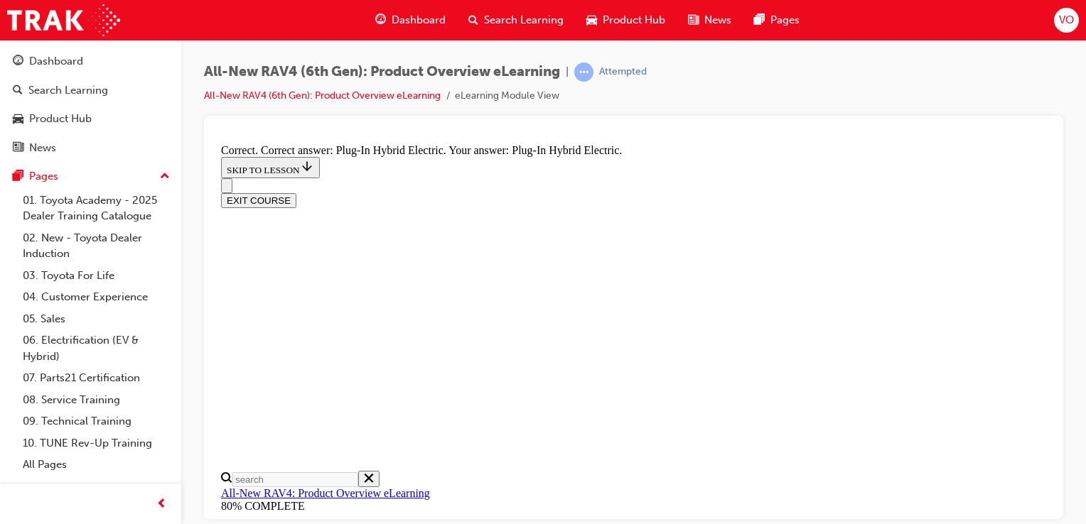
scroll to position [580, 0]
radio input "true"
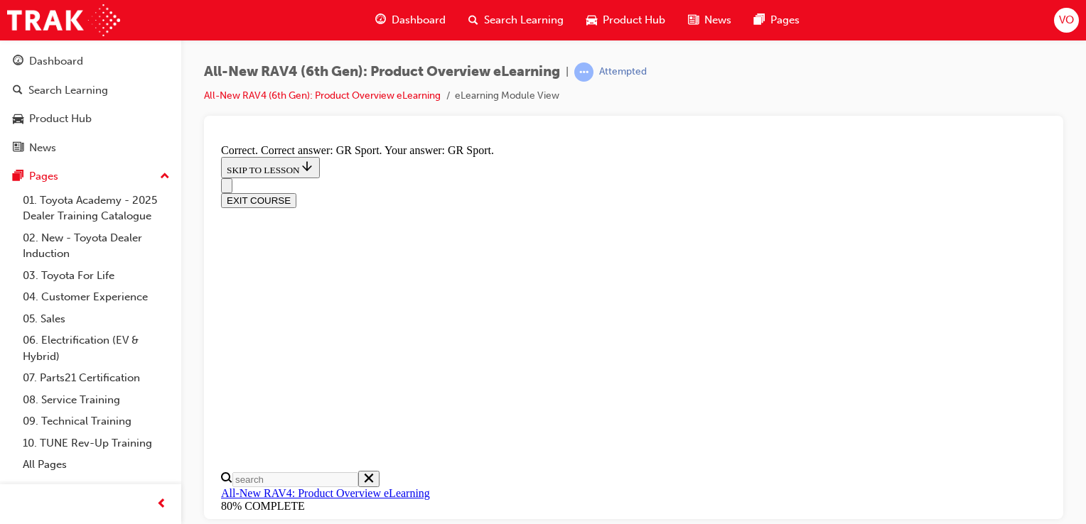
scroll to position [676, 0]
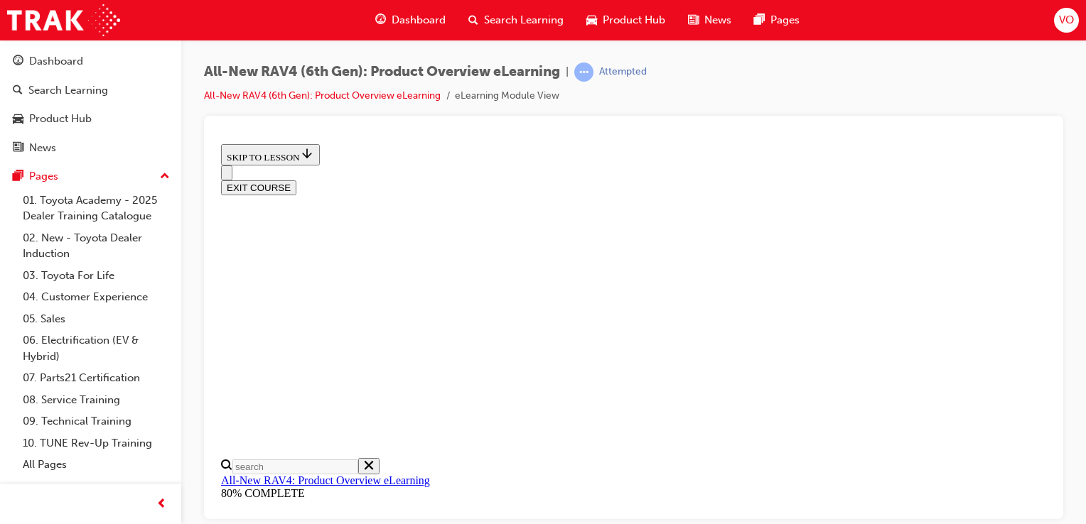
scroll to position [593, 0]
checkbox input "true"
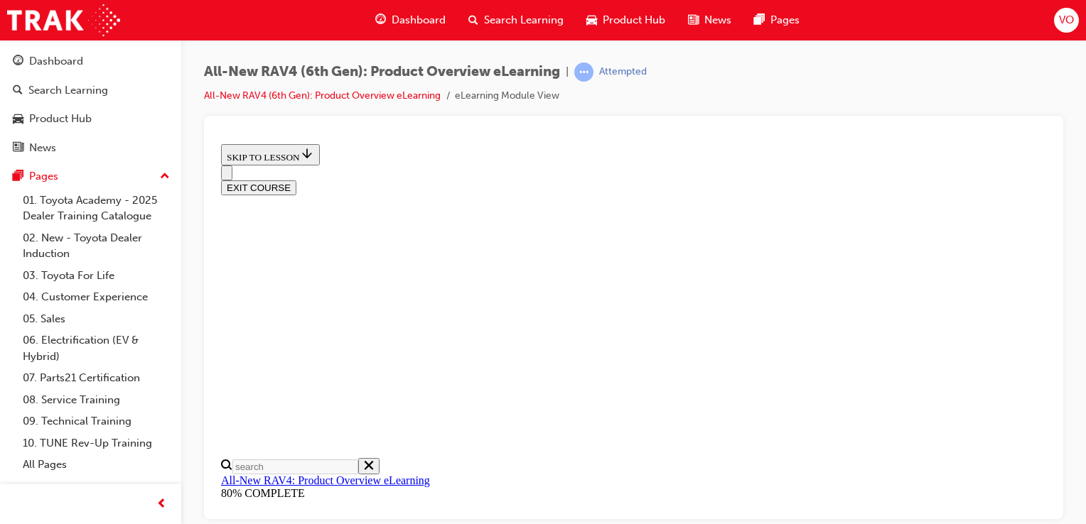
checkbox input "true"
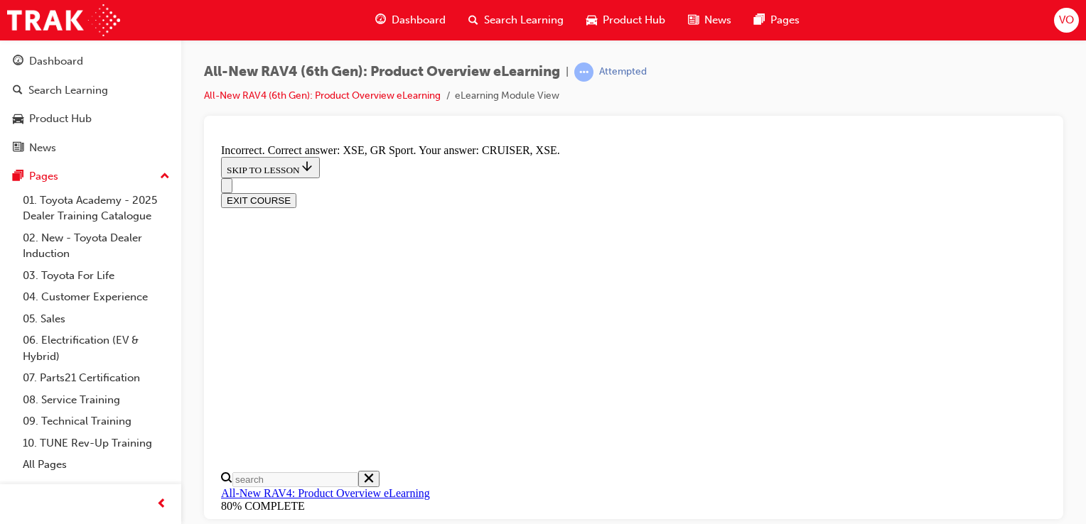
scroll to position [679, 0]
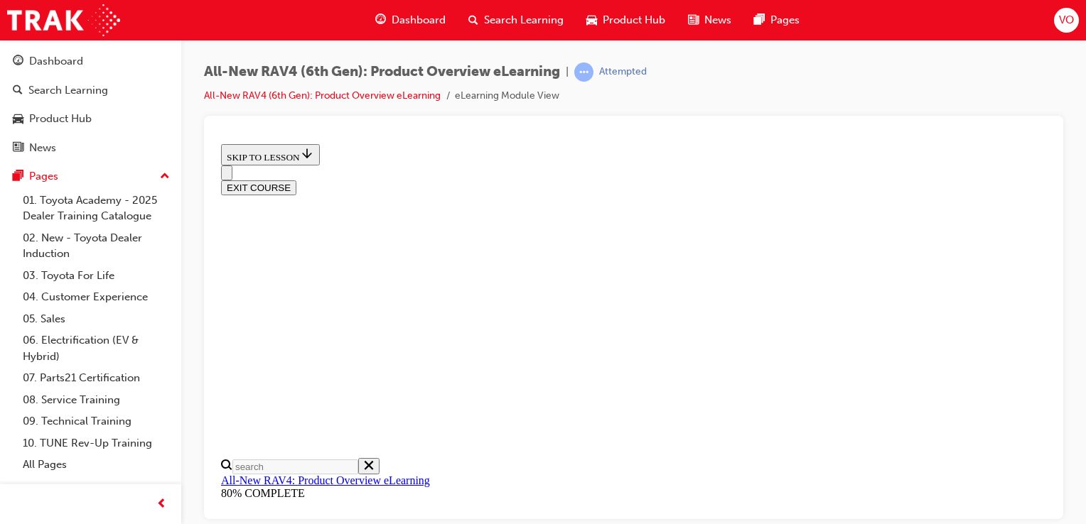
scroll to position [400, 0]
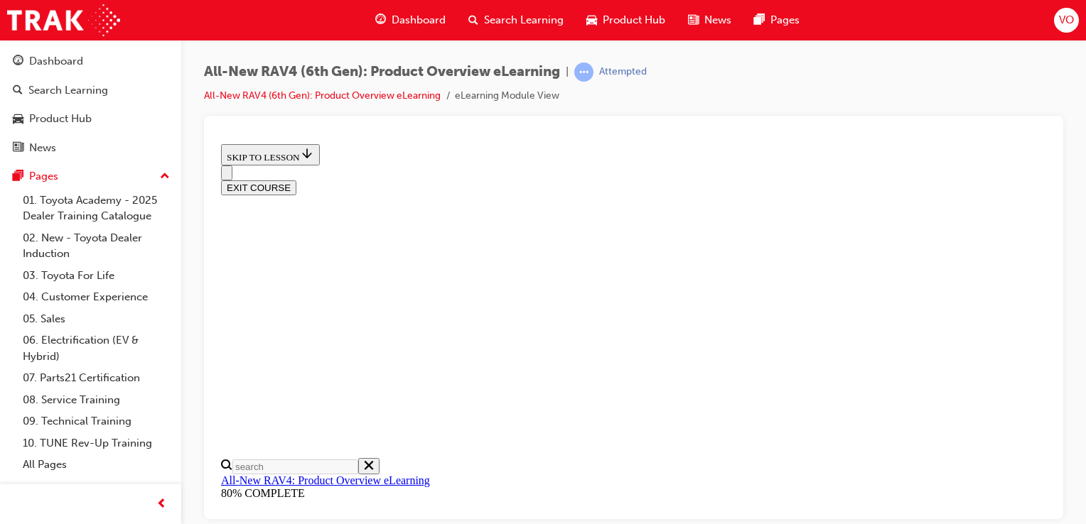
radio input "true"
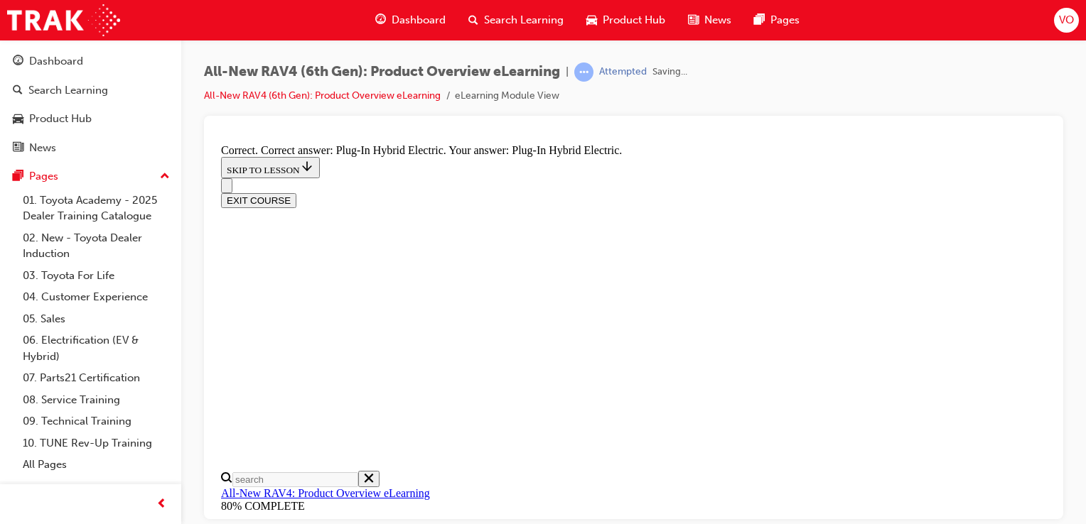
scroll to position [573, 0]
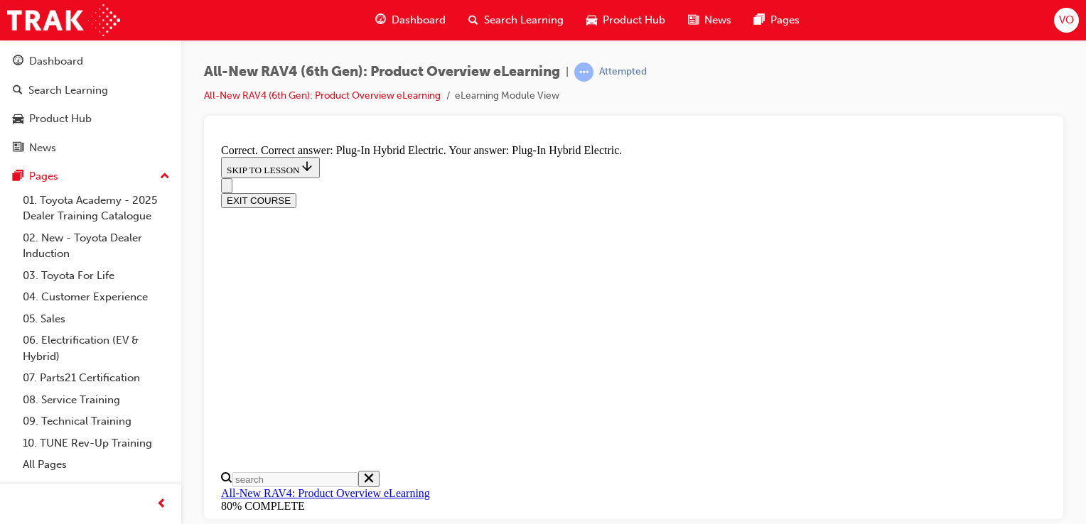
radio input "true"
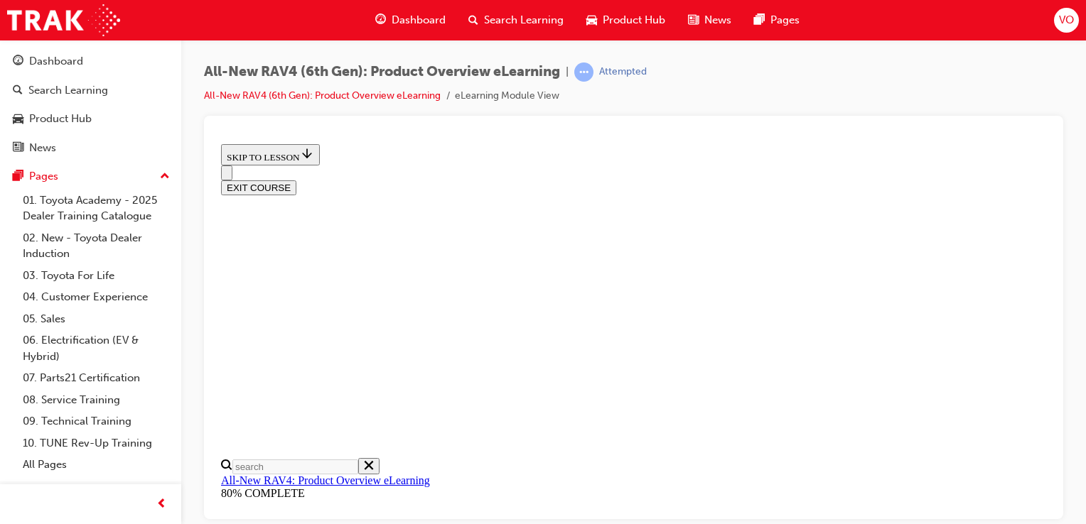
scroll to position [593, 0]
checkbox input "true"
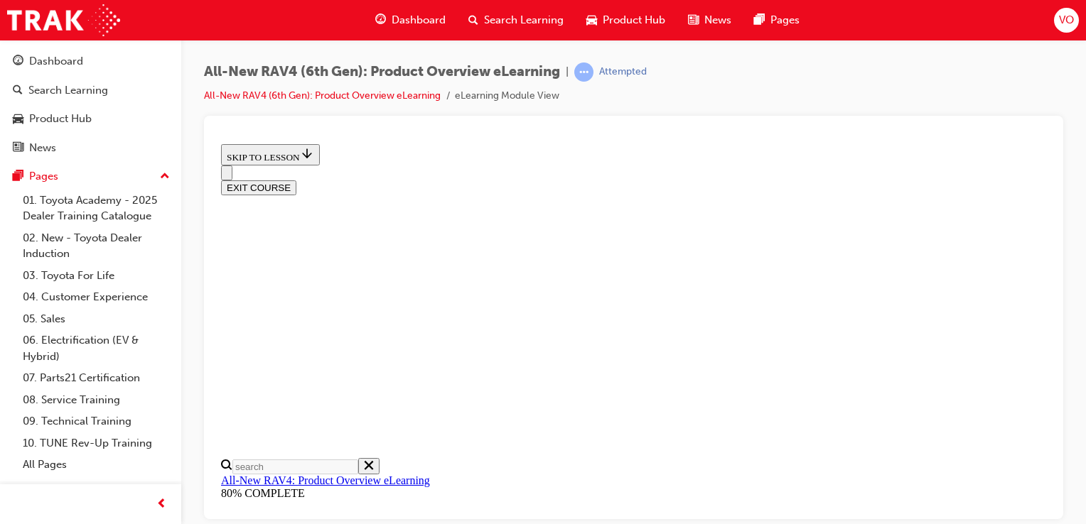
checkbox input "true"
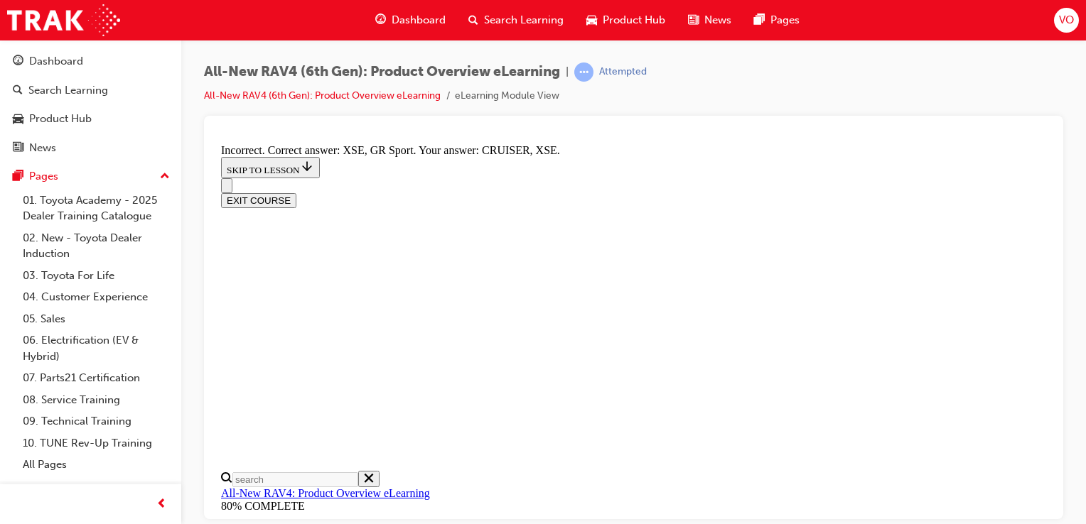
scroll to position [679, 0]
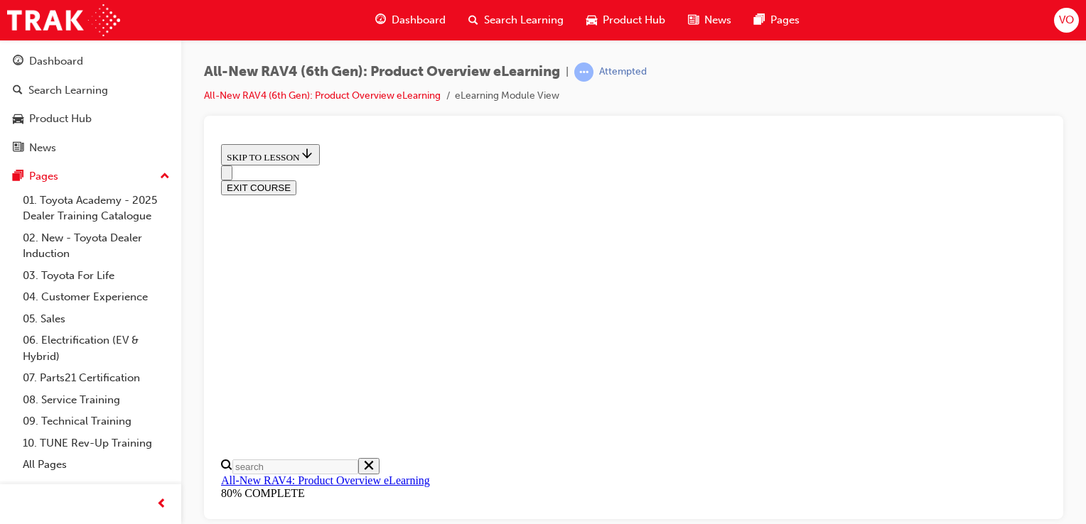
scroll to position [400, 0]
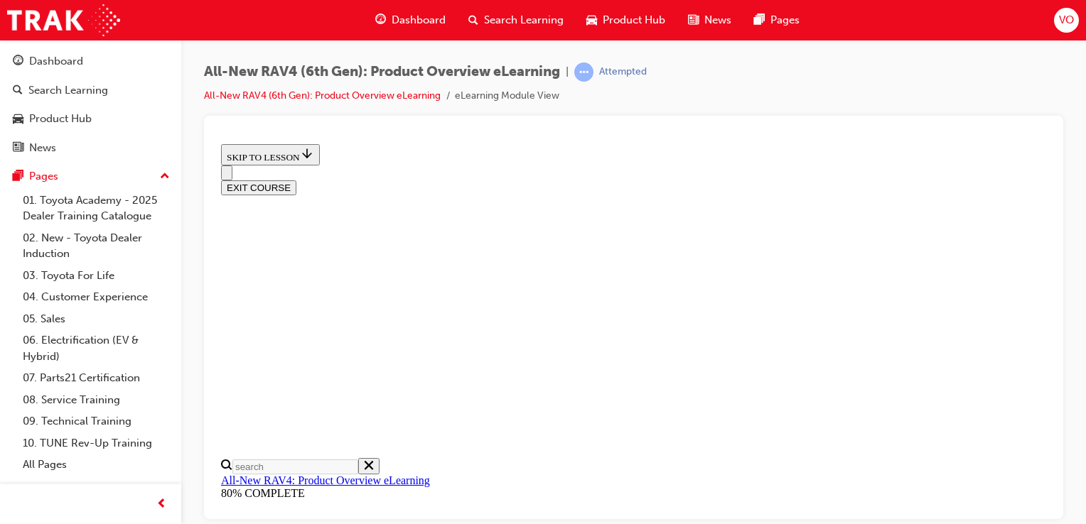
radio input "true"
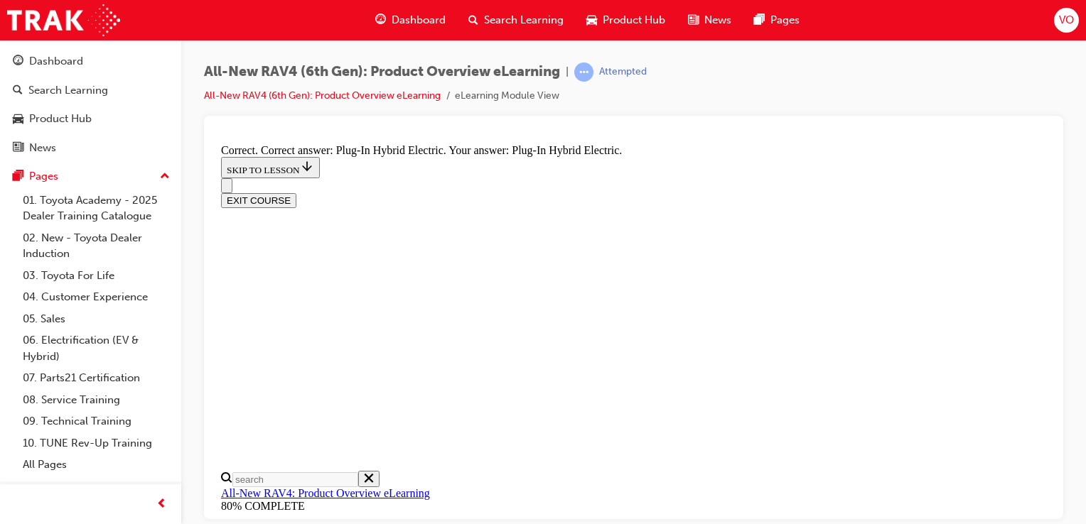
scroll to position [573, 0]
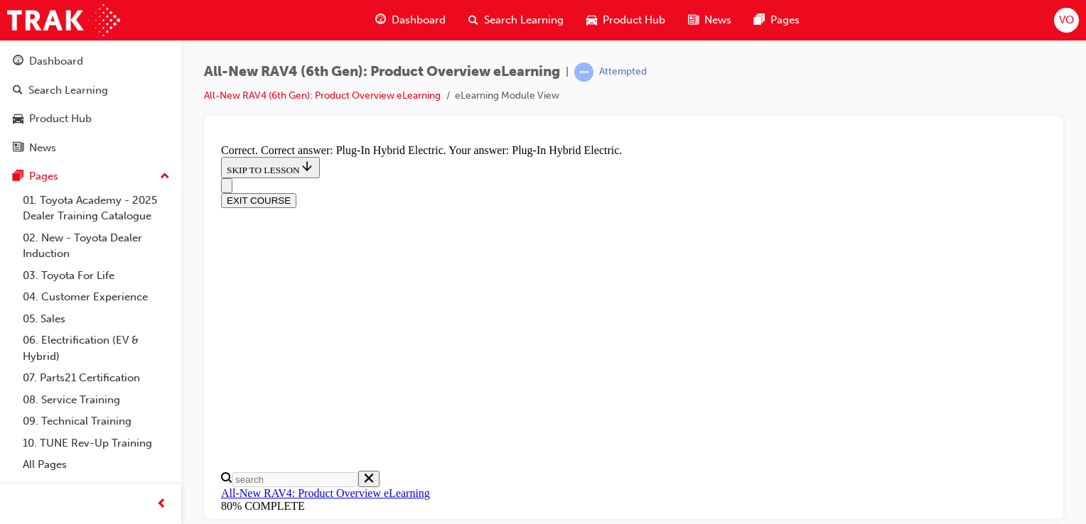
radio input "true"
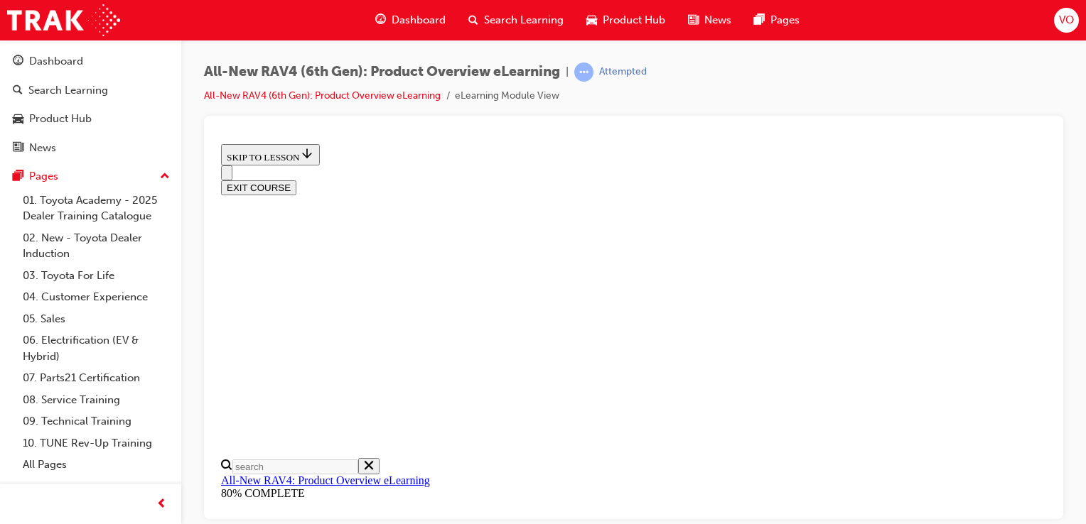
scroll to position [593, 0]
checkbox input "true"
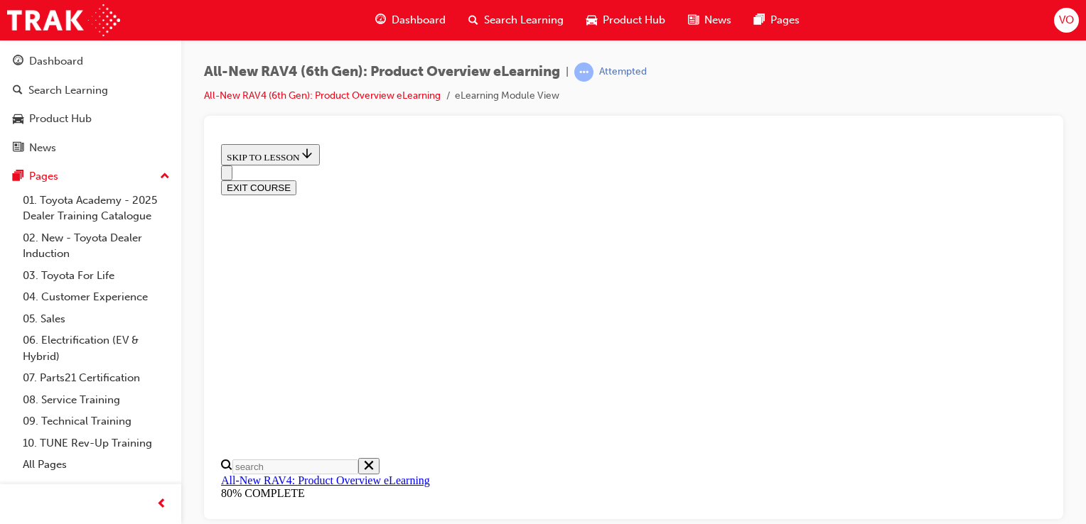
checkbox input "true"
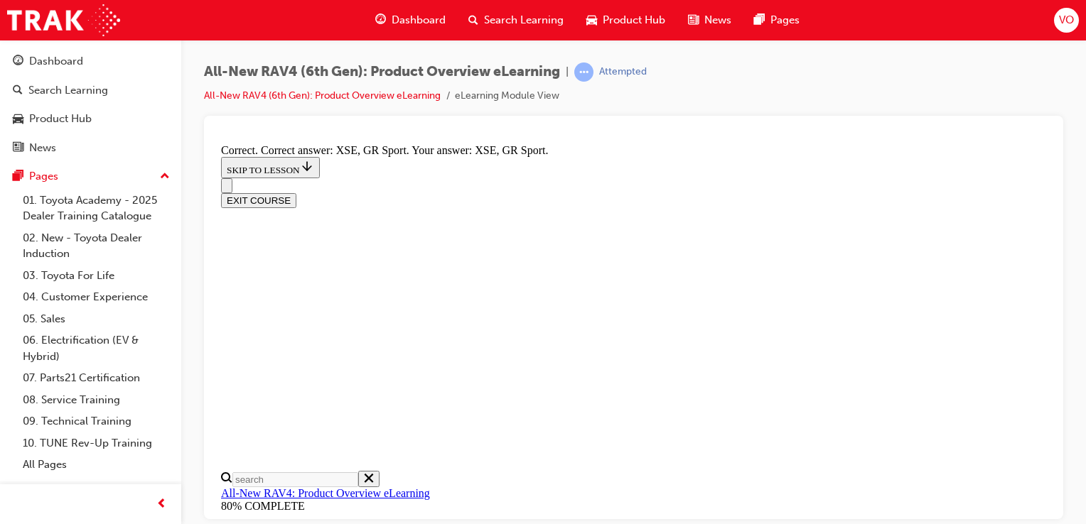
scroll to position [679, 0]
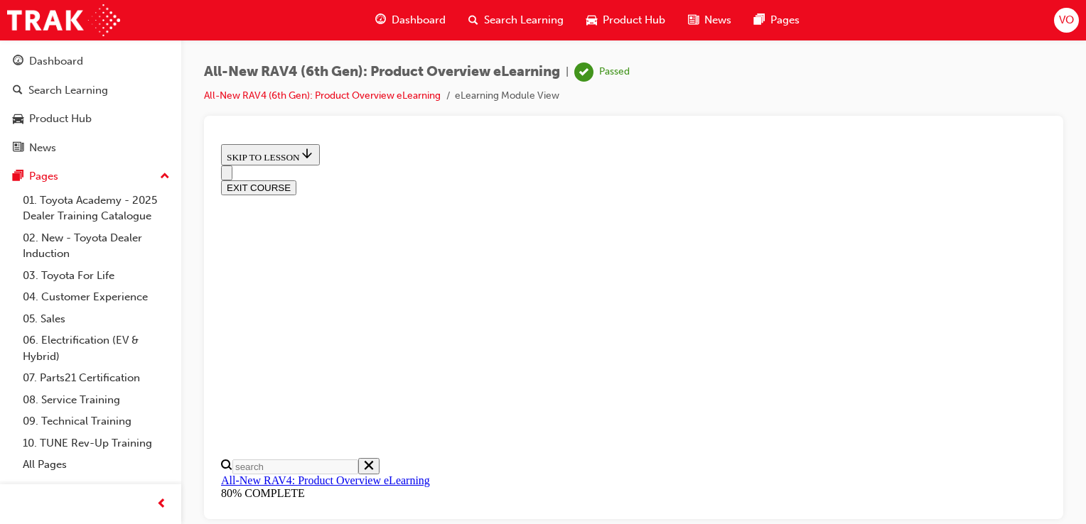
scroll to position [400, 0]
click at [296, 180] on button "EXIT COURSE" at bounding box center [258, 187] width 75 height 15
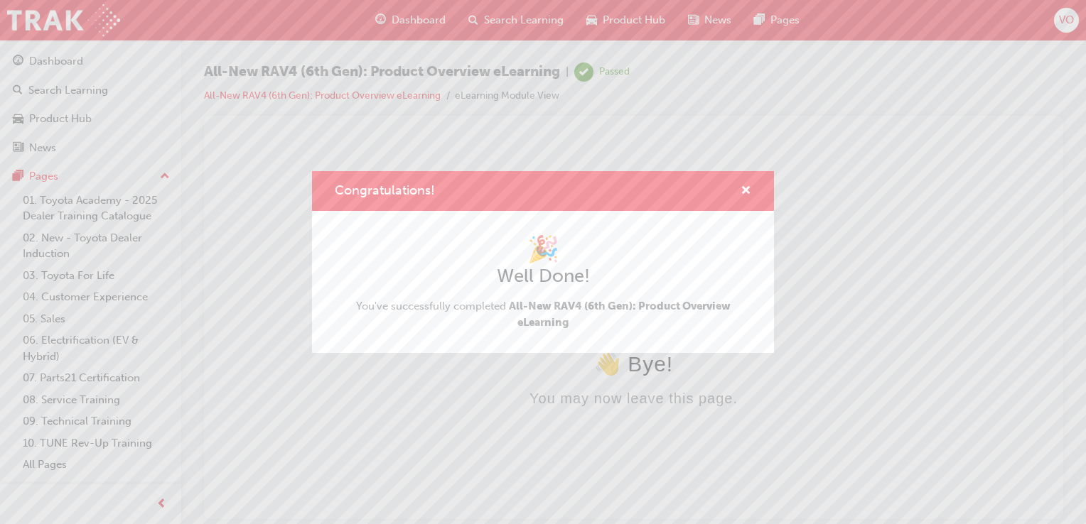
scroll to position [0, 0]
click at [742, 190] on span "cross-icon" at bounding box center [746, 191] width 11 height 13
